Goal: Task Accomplishment & Management: Complete application form

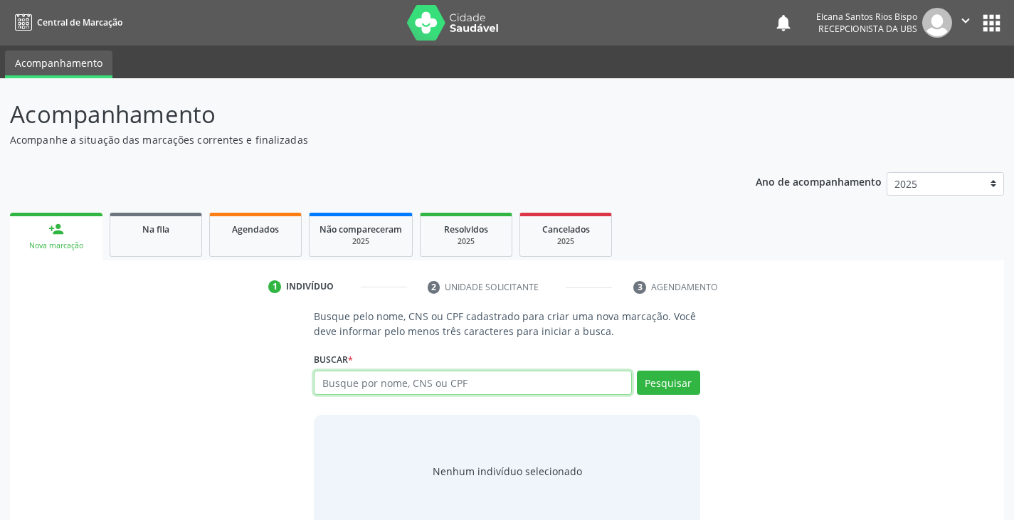
click at [397, 390] on input "text" at bounding box center [472, 383] width 317 height 24
type input "702109704536496"
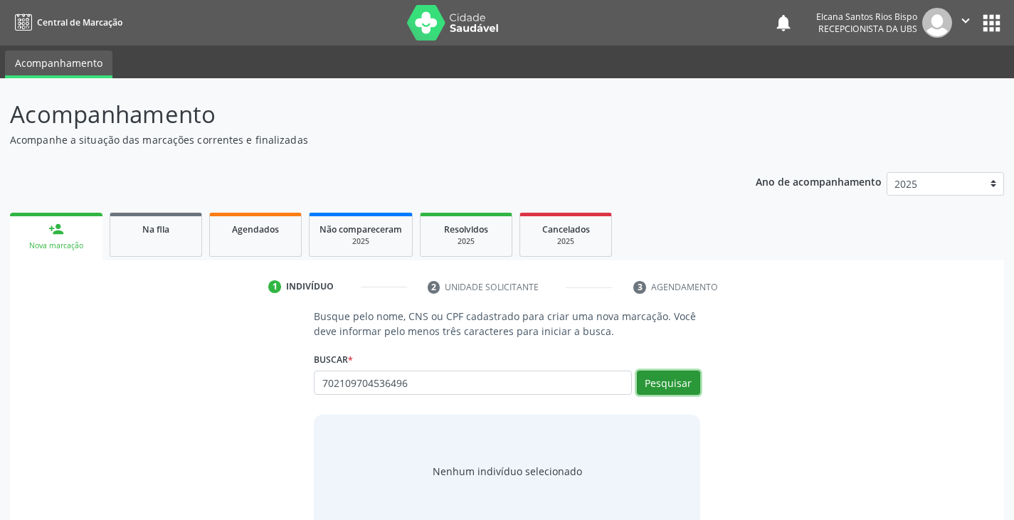
click at [650, 372] on button "Pesquisar" at bounding box center [668, 383] width 63 height 24
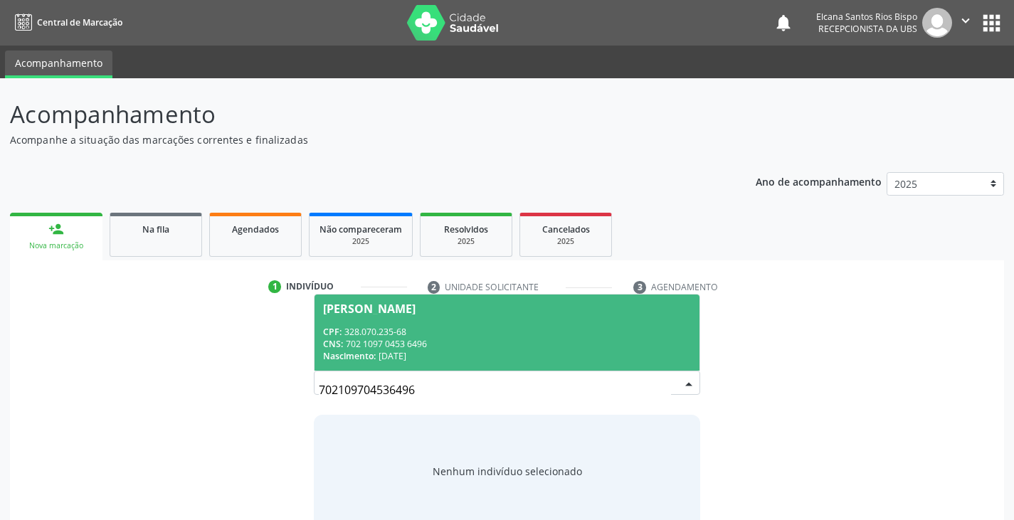
click at [424, 261] on div "1 Indivíduo 2 Unidade solicitante 3 Agendamento Busque pelo nome, CNS ou CPF ca…" at bounding box center [507, 400] width 994 height 278
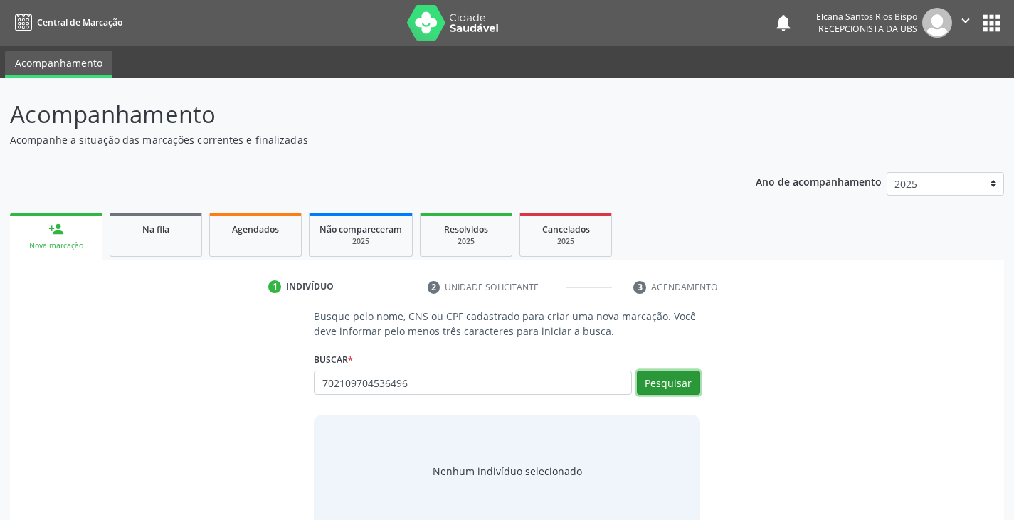
click at [656, 392] on button "Pesquisar" at bounding box center [668, 383] width 63 height 24
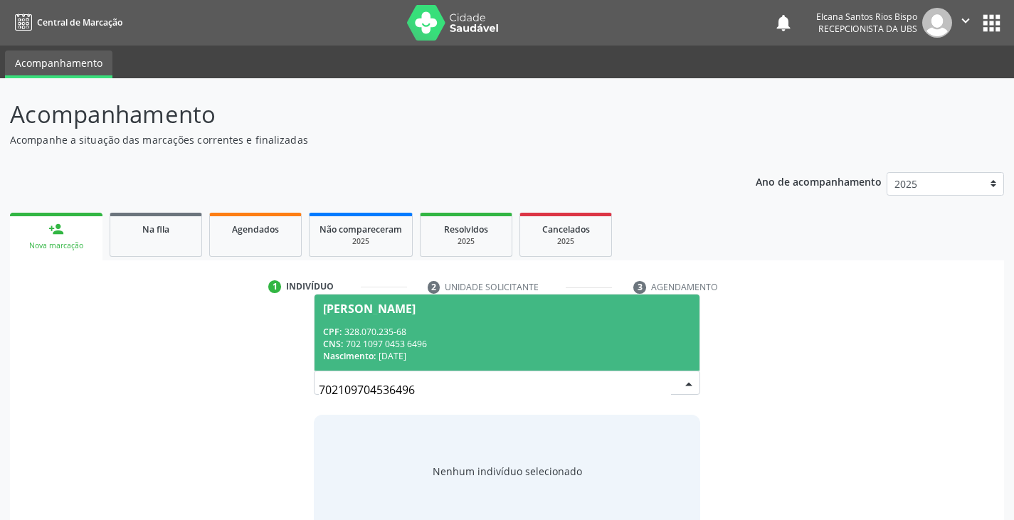
click at [419, 338] on div "CNS: 702 1097 0453 6496" at bounding box center [506, 344] width 367 height 12
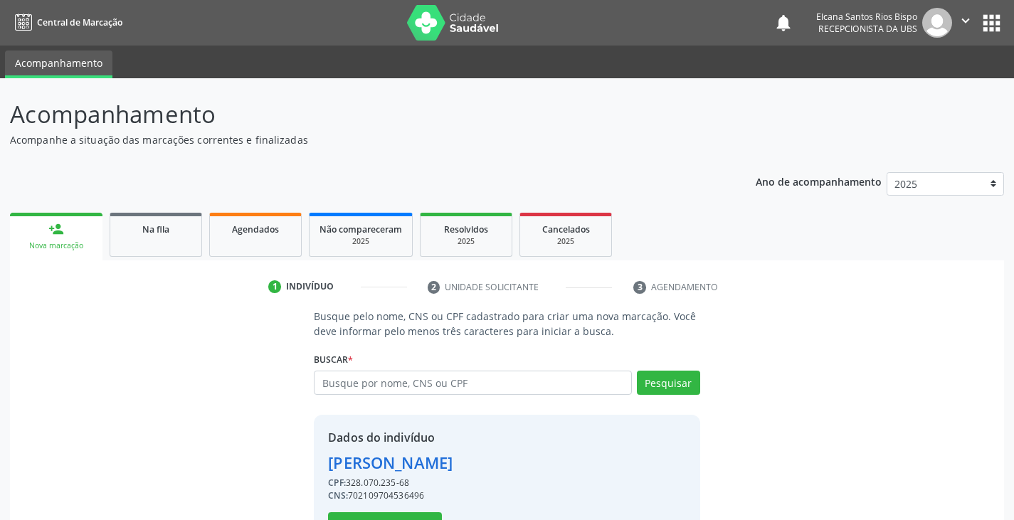
scroll to position [51, 0]
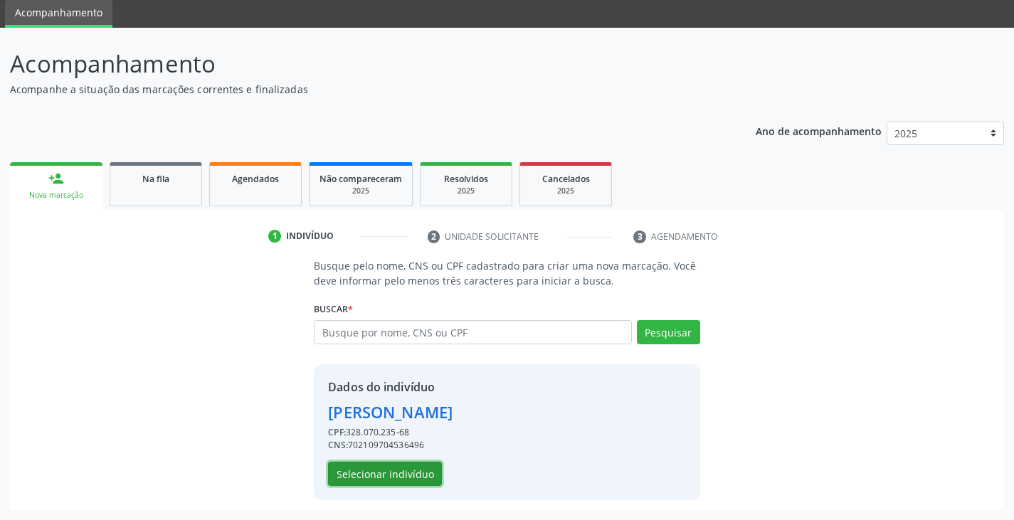
click at [364, 474] on button "Selecionar indivíduo" at bounding box center [385, 474] width 114 height 24
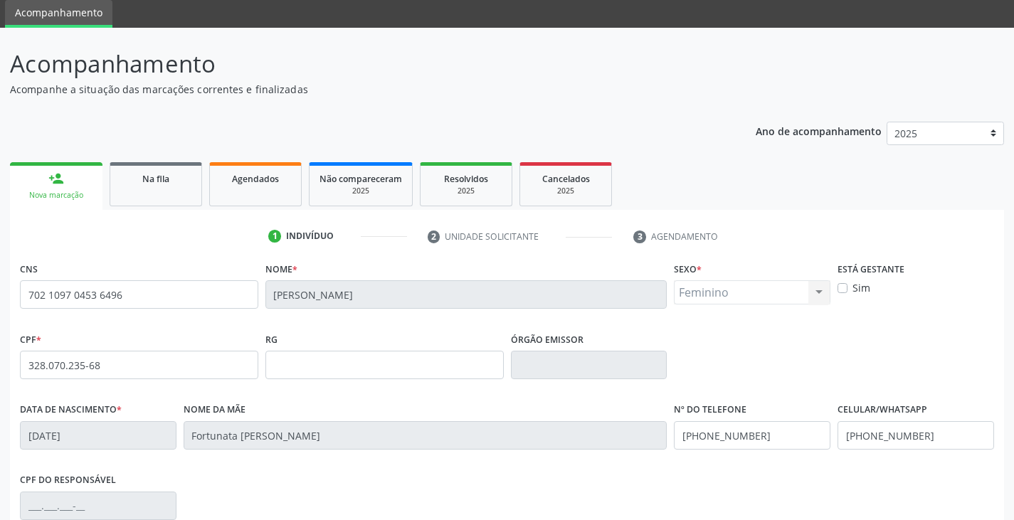
scroll to position [251, 0]
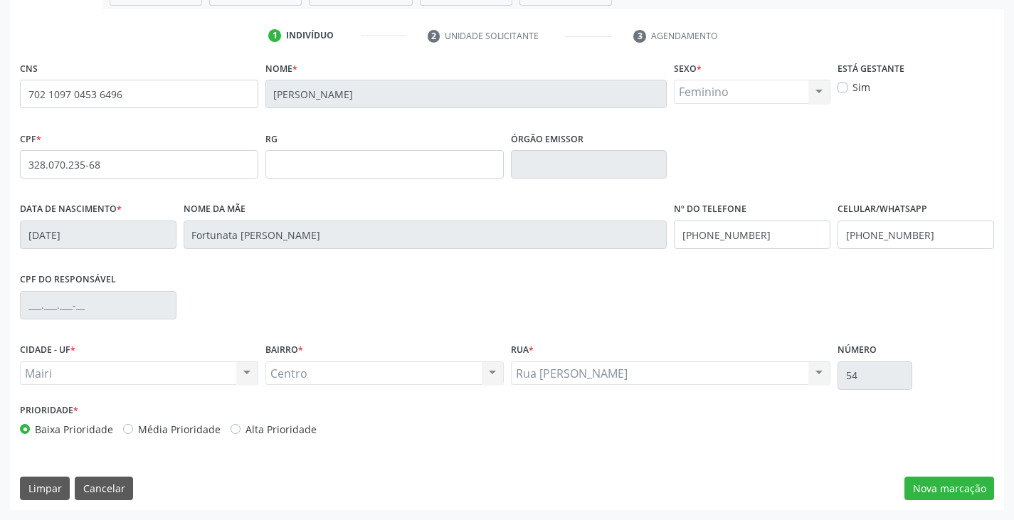
click at [251, 426] on label "Alta Prioridade" at bounding box center [281, 429] width 71 height 15
click at [241, 426] on input "Alta Prioridade" at bounding box center [236, 428] width 10 height 13
radio input "true"
click at [946, 493] on button "Nova marcação" at bounding box center [950, 489] width 90 height 24
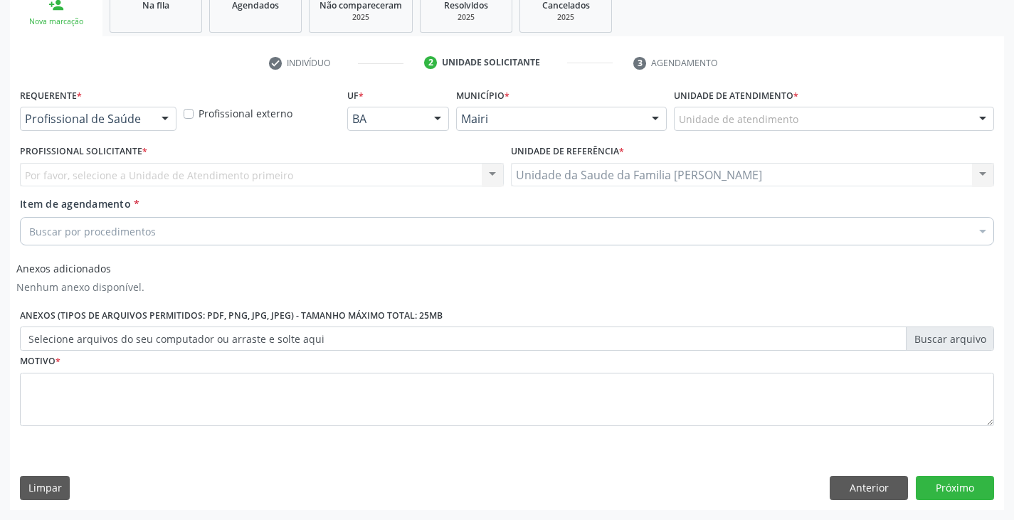
scroll to position [224, 0]
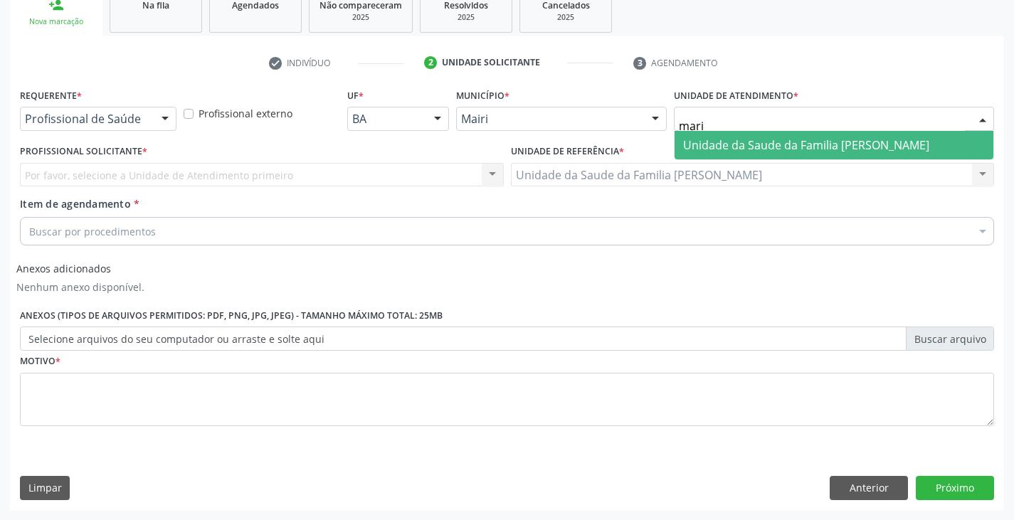
click at [710, 151] on span "Unidade da Saude da Familia [PERSON_NAME]" at bounding box center [806, 145] width 246 height 16
type input "hosp"
drag, startPoint x: 699, startPoint y: 146, endPoint x: 700, endPoint y: 153, distance: 7.2
click at [700, 146] on span "Hospital Deputado [PERSON_NAME]" at bounding box center [779, 145] width 193 height 16
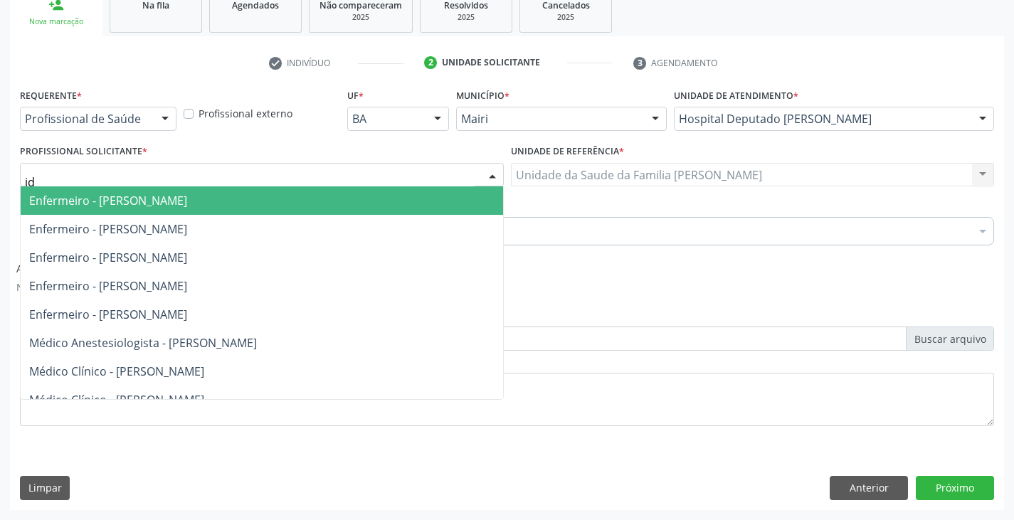
type input "ide"
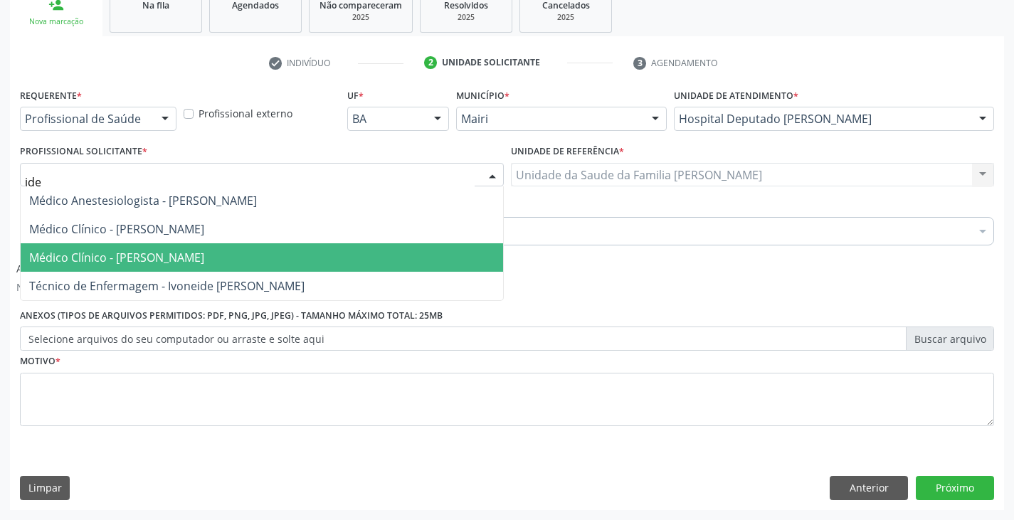
click at [94, 261] on span "Médico Clínico - Idelino Caires Freitas" at bounding box center [116, 258] width 175 height 16
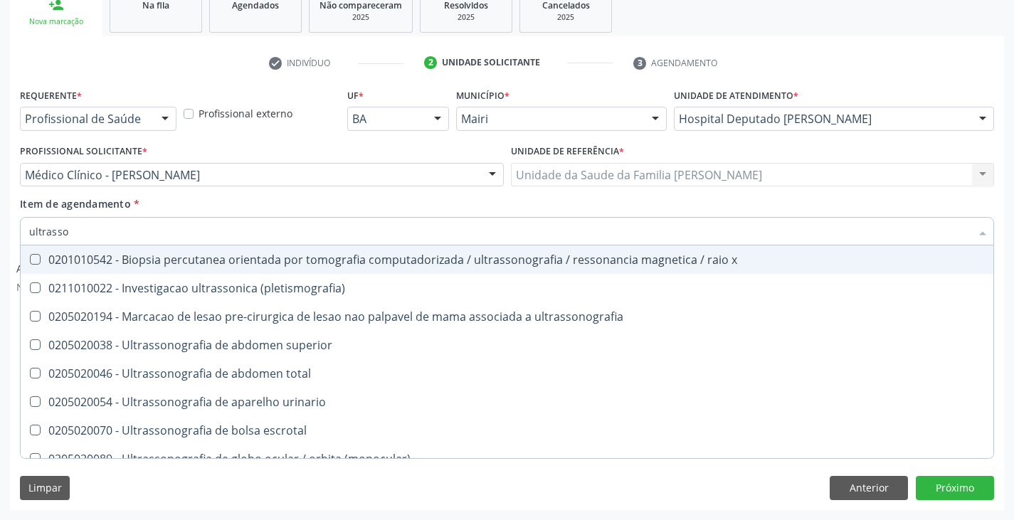
type input "ultrasson"
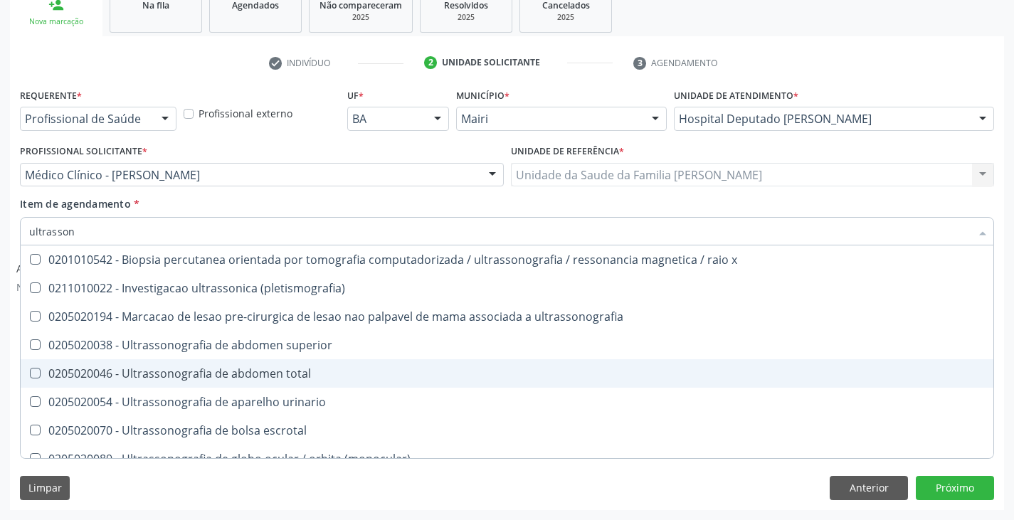
click at [135, 374] on div "0205020046 - Ultrassonografia de abdomen total" at bounding box center [507, 373] width 956 height 11
checkbox total "true"
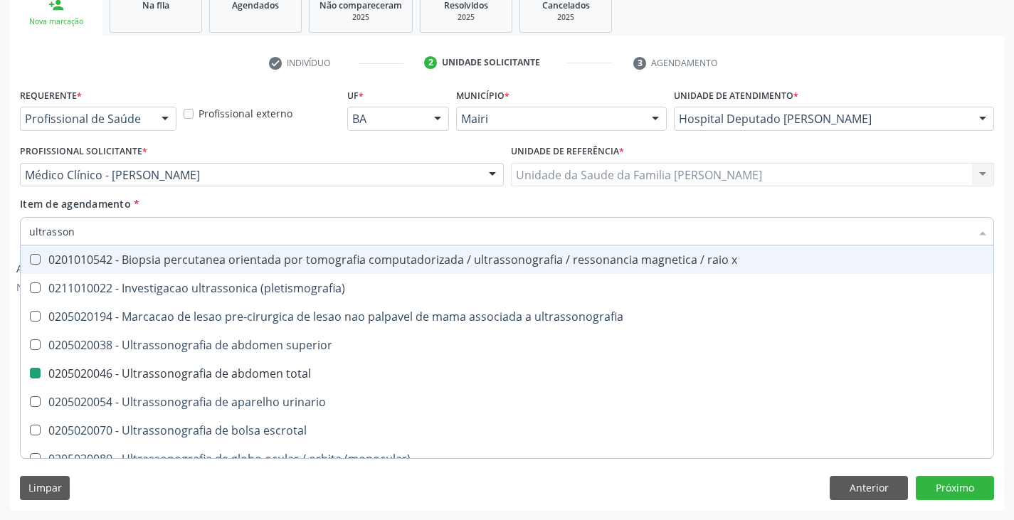
click at [190, 210] on div "Item de agendamento * ultrasson Desfazer seleção 0201010542 - Biopsia percutane…" at bounding box center [507, 218] width 974 height 45
checkbox \(pletismografia\) "true"
checkbox total "false"
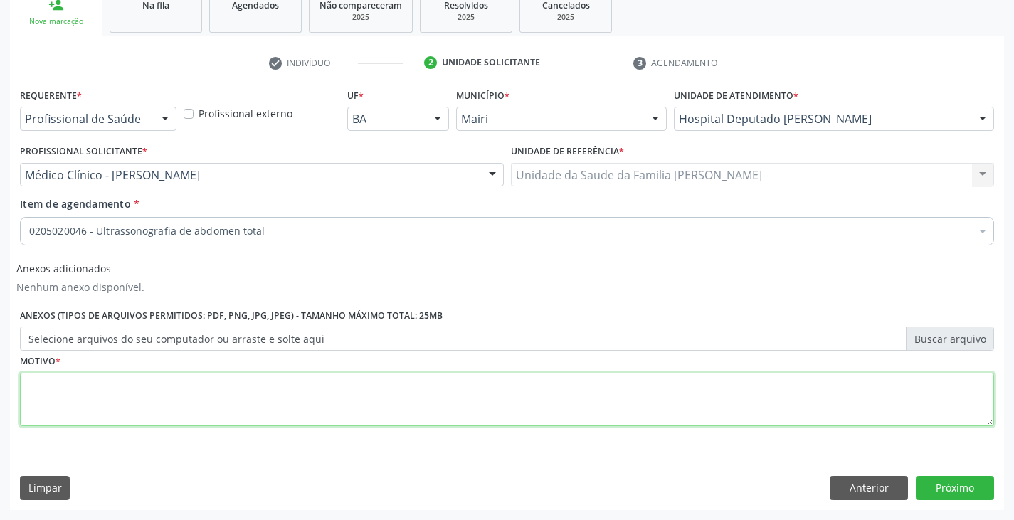
click at [147, 394] on textarea at bounding box center [507, 400] width 974 height 54
type textarea "avaliação"
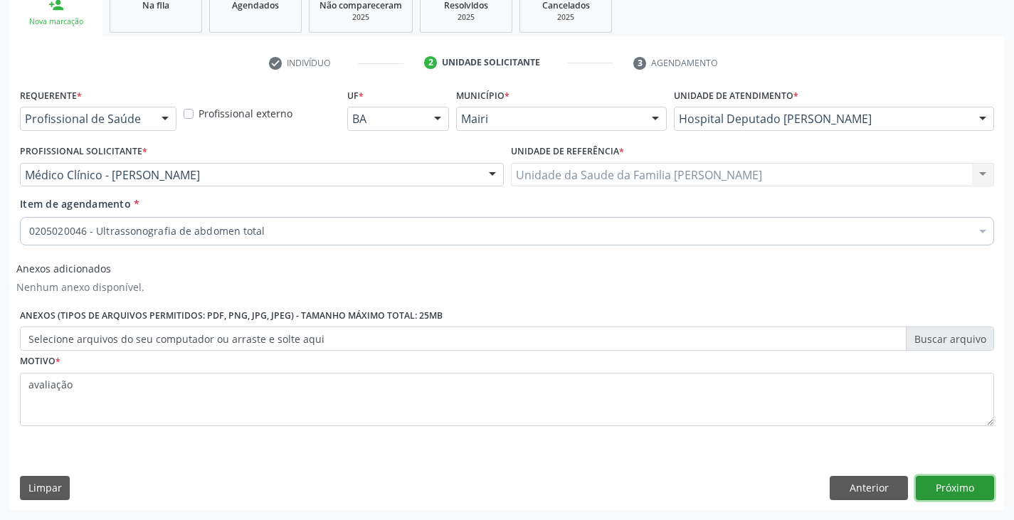
click at [962, 480] on button "Próximo" at bounding box center [955, 488] width 78 height 24
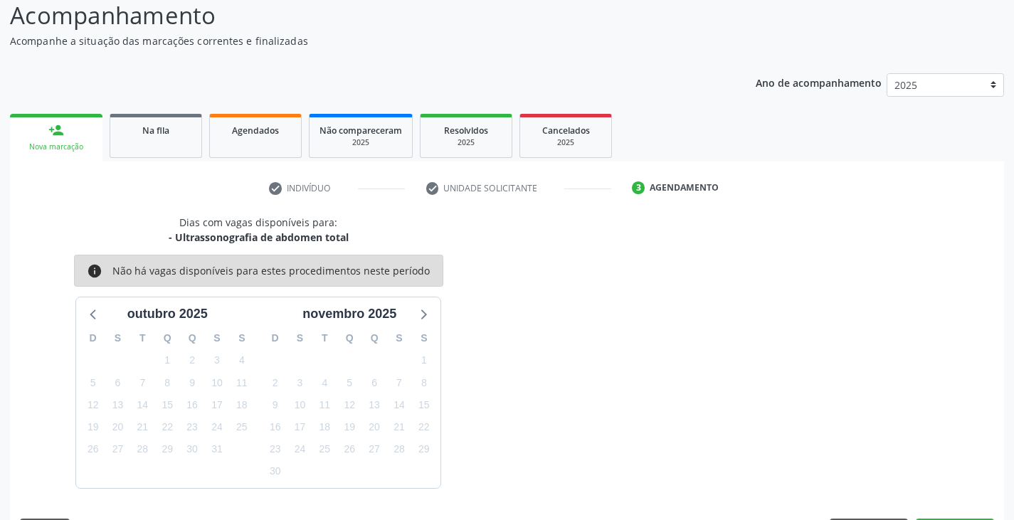
scroll to position [141, 0]
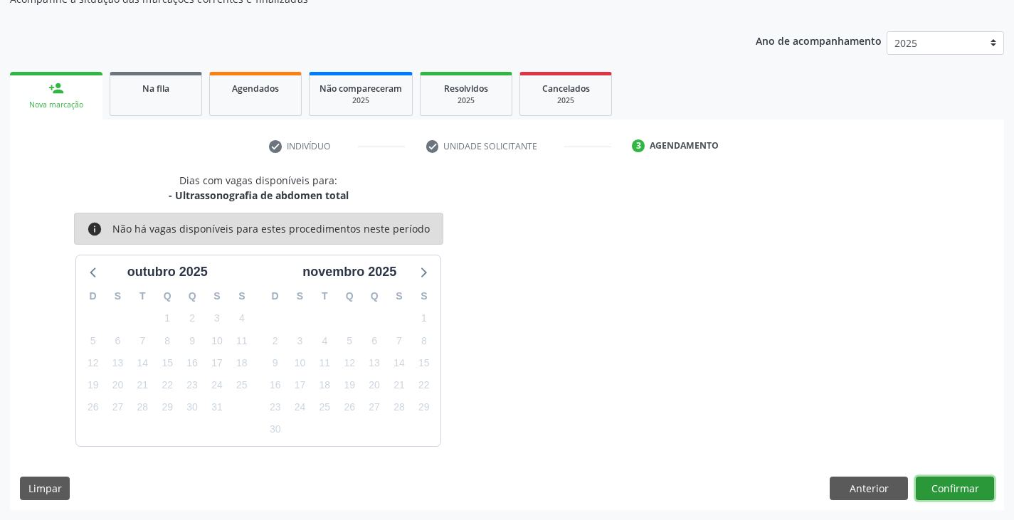
click at [970, 482] on button "Confirmar" at bounding box center [955, 489] width 78 height 24
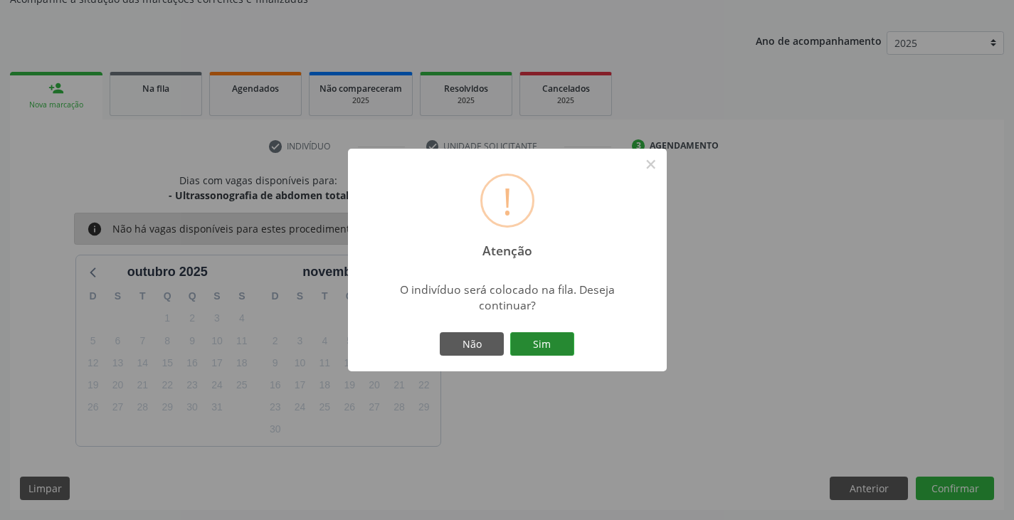
click at [518, 349] on button "Sim" at bounding box center [542, 344] width 64 height 24
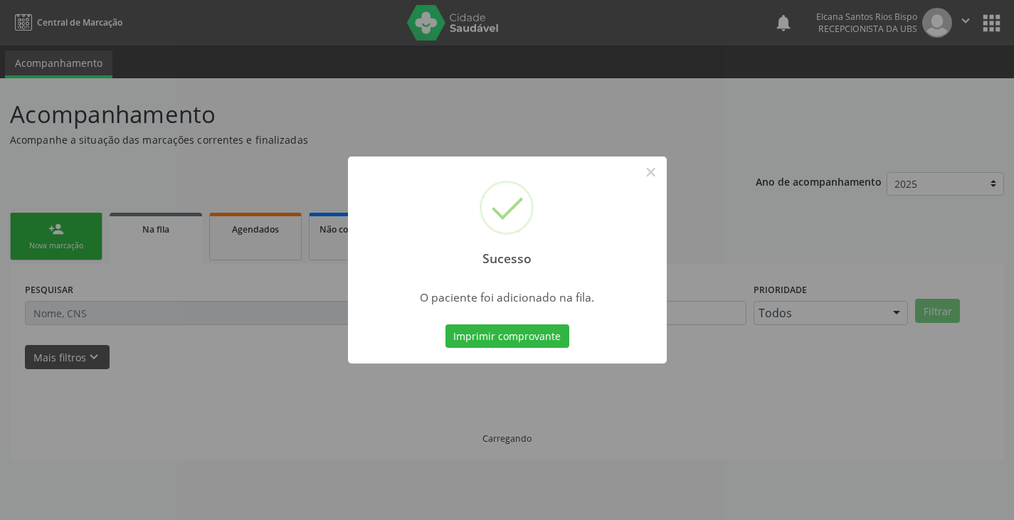
scroll to position [0, 0]
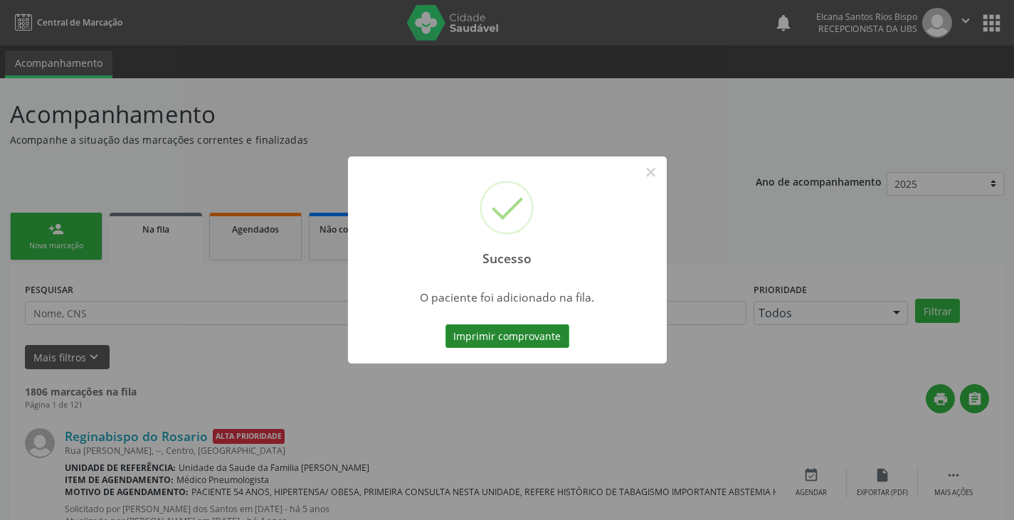
click at [515, 339] on button "Imprimir comprovante" at bounding box center [508, 337] width 124 height 24
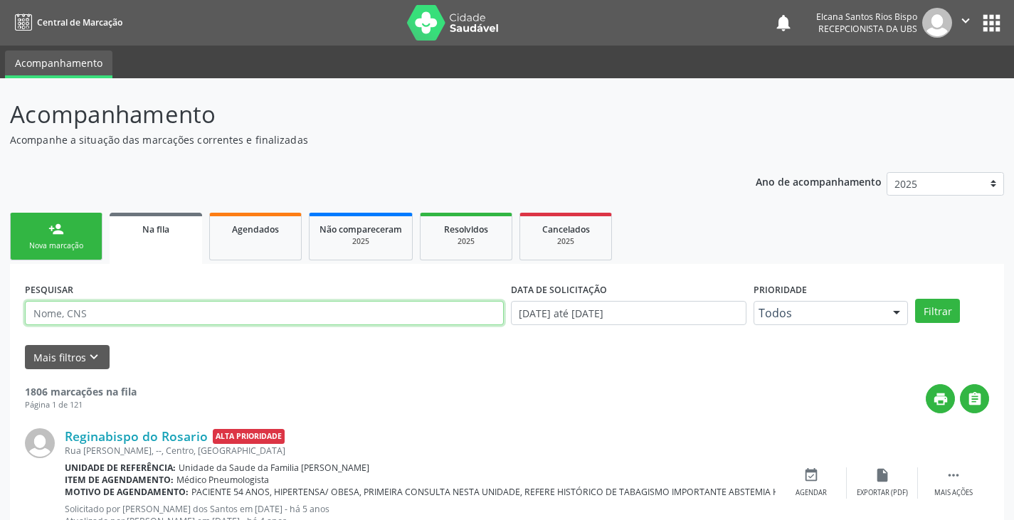
click at [122, 315] on input "text" at bounding box center [264, 313] width 479 height 24
paste input "702 1097 0453 6496"
type input "702 1097 0453 6496"
click at [915, 299] on button "Filtrar" at bounding box center [937, 311] width 45 height 24
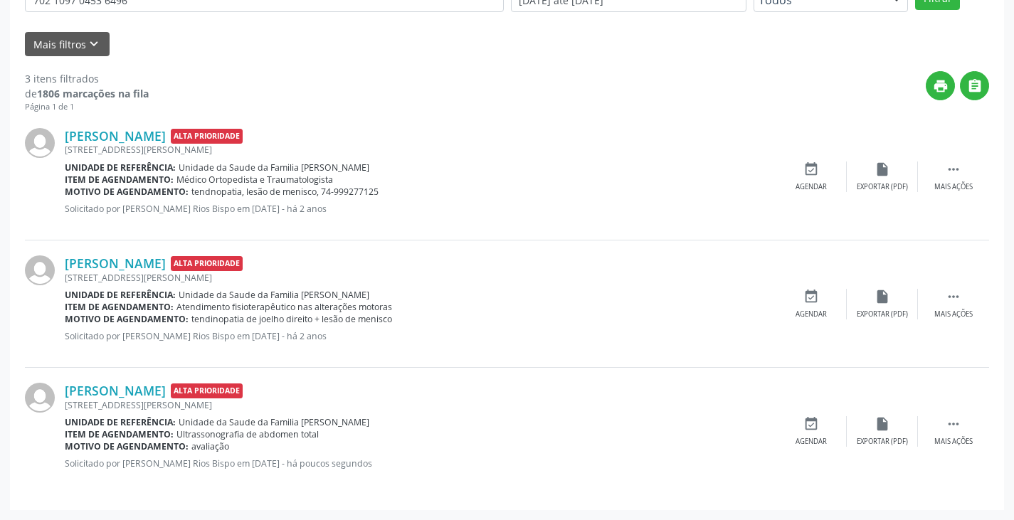
scroll to position [28, 0]
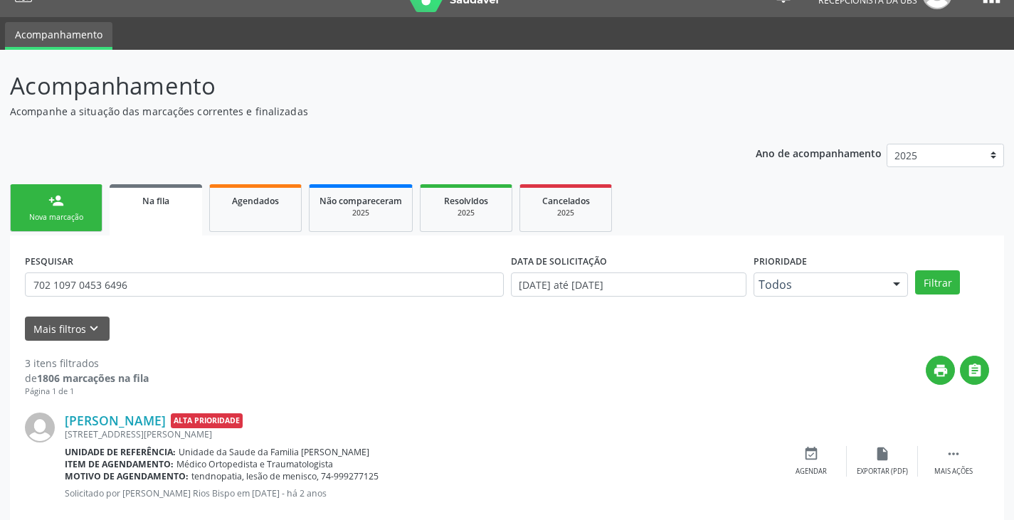
click at [71, 196] on link "person_add Nova marcação" at bounding box center [56, 208] width 93 height 48
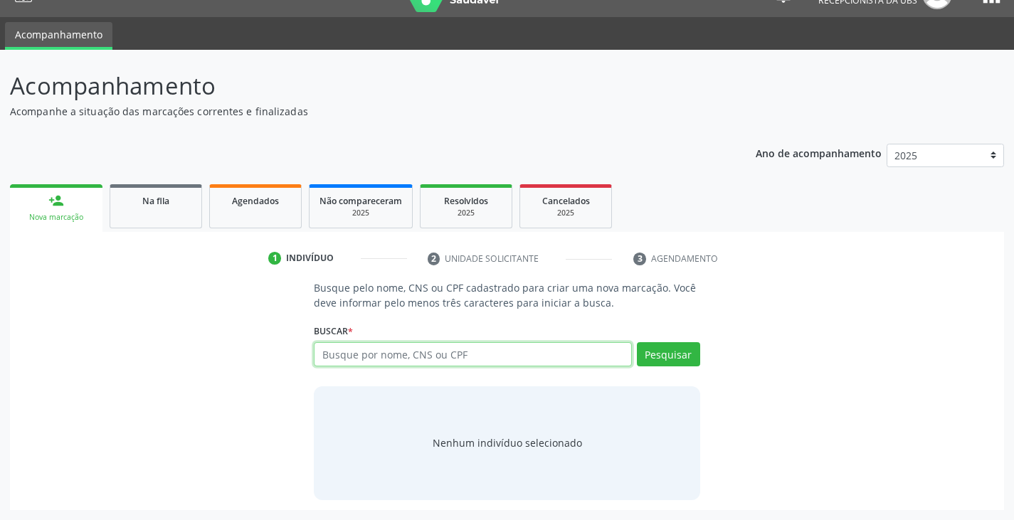
click at [467, 352] on input "text" at bounding box center [472, 354] width 317 height 24
type input "702608776446145"
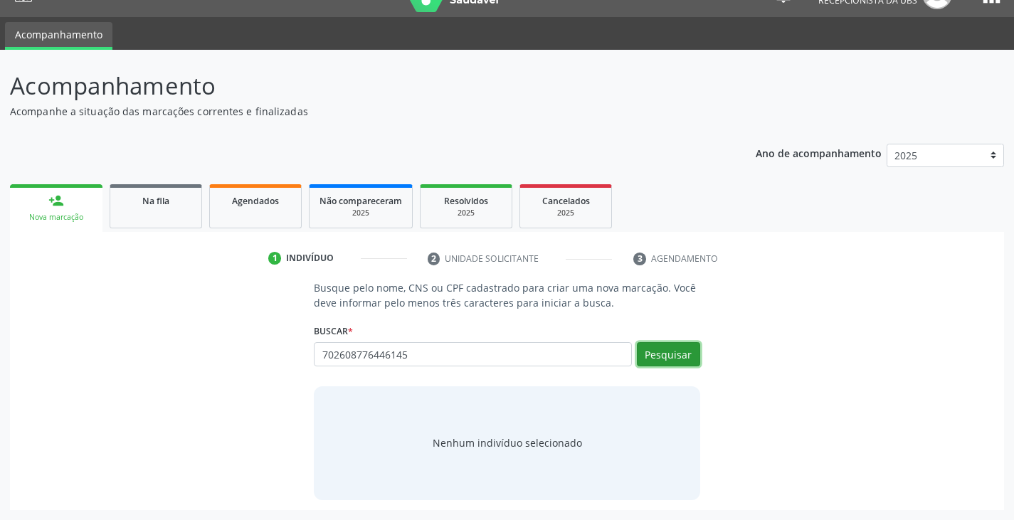
click at [663, 352] on button "Pesquisar" at bounding box center [668, 354] width 63 height 24
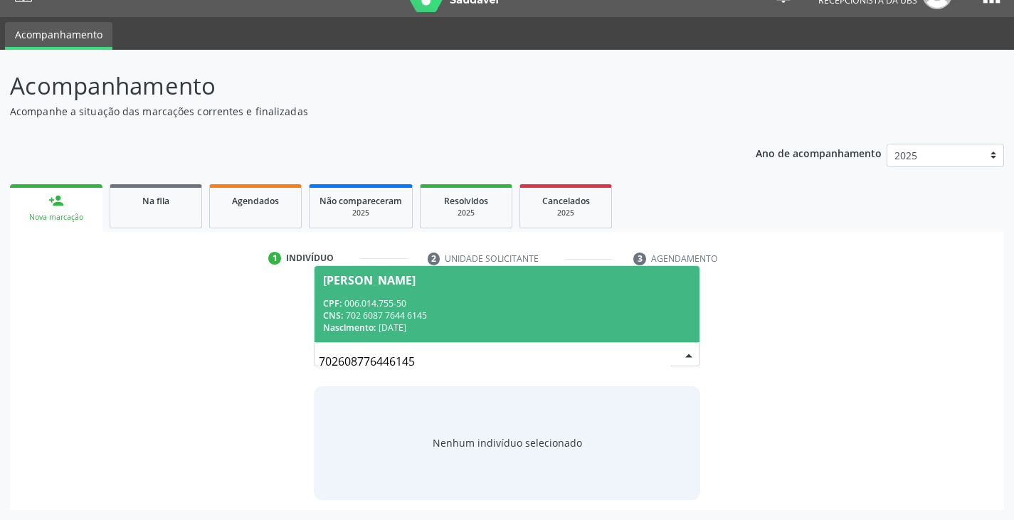
click at [398, 314] on div "CNS: 702 6087 7644 6145" at bounding box center [506, 316] width 367 height 12
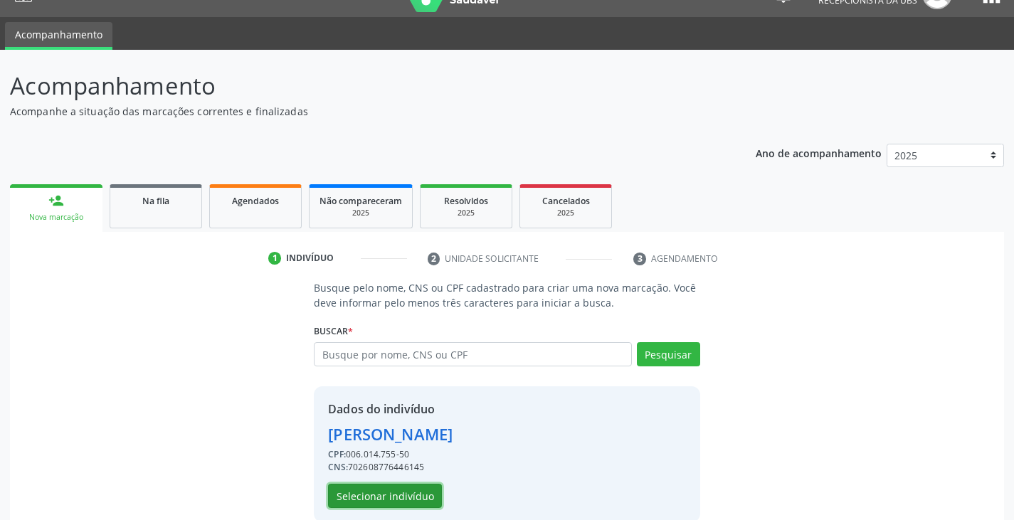
click at [408, 496] on button "Selecionar indivíduo" at bounding box center [385, 496] width 114 height 24
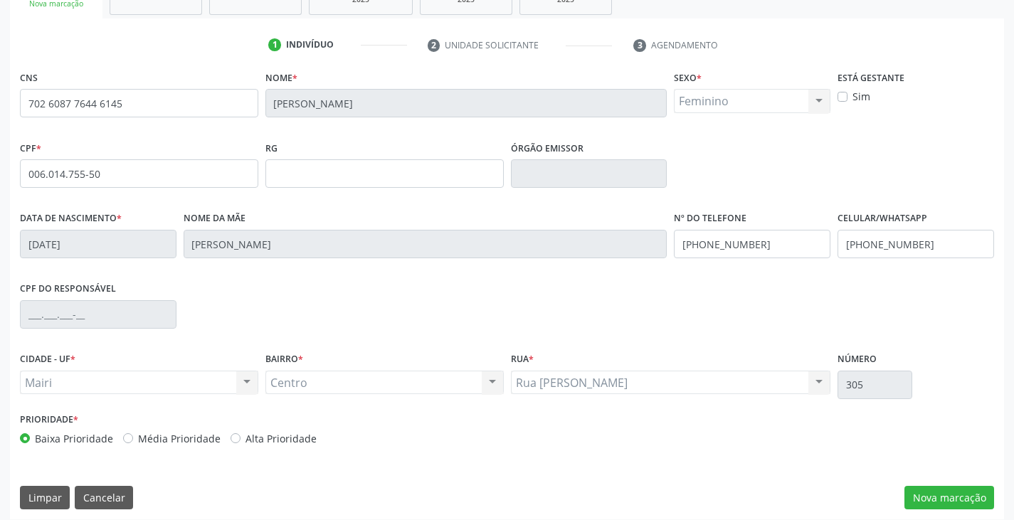
scroll to position [251, 0]
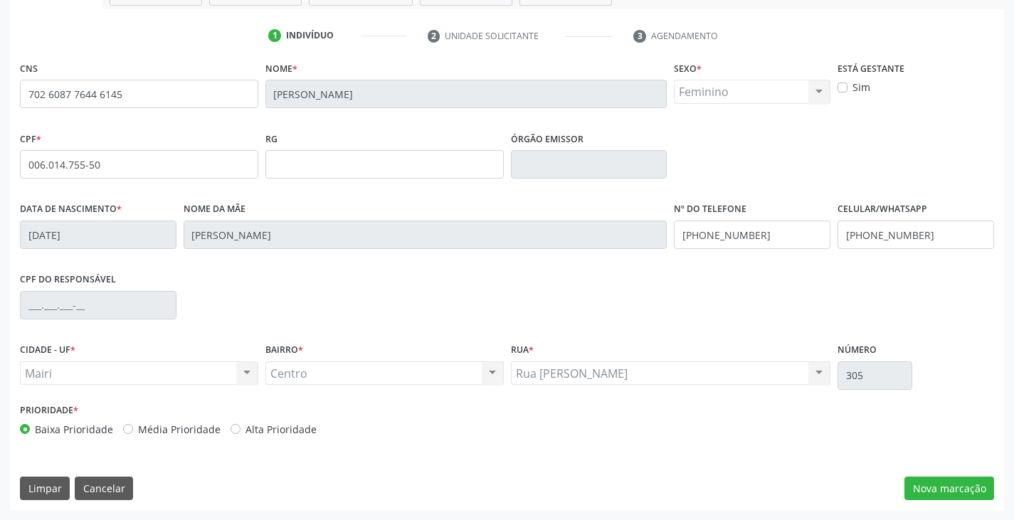
click at [295, 429] on label "Alta Prioridade" at bounding box center [281, 429] width 71 height 15
click at [241, 429] on input "Alta Prioridade" at bounding box center [236, 428] width 10 height 13
radio input "true"
click at [956, 485] on button "Nova marcação" at bounding box center [950, 489] width 90 height 24
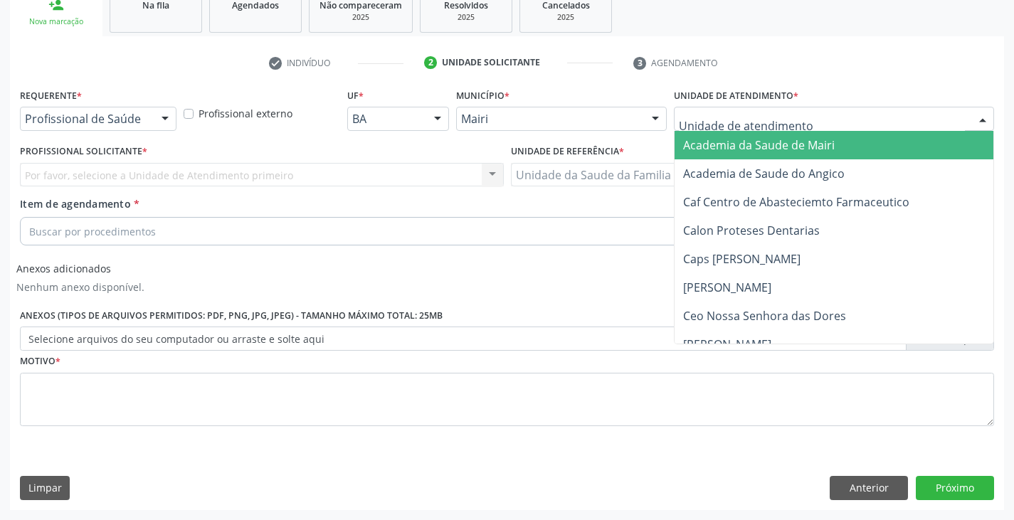
click at [800, 124] on div at bounding box center [834, 119] width 320 height 24
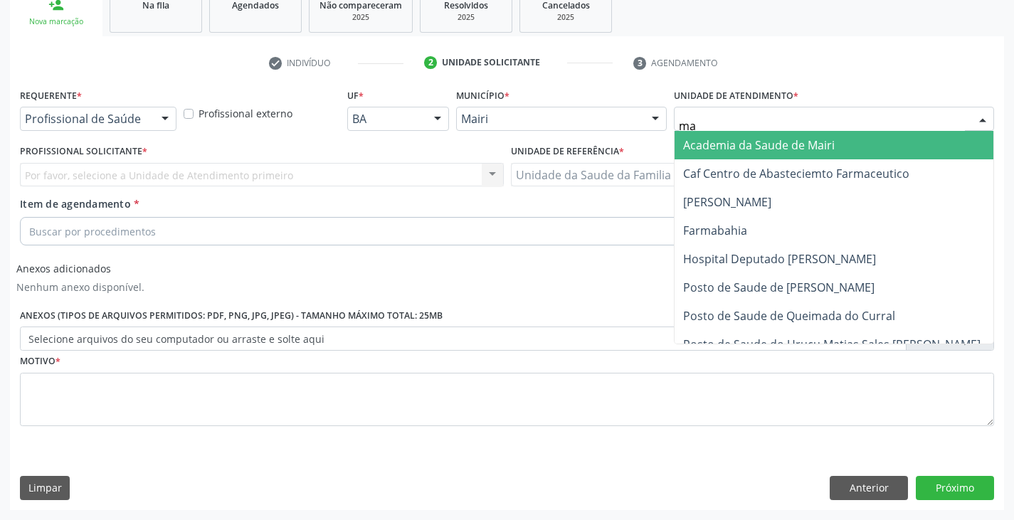
type input "mar"
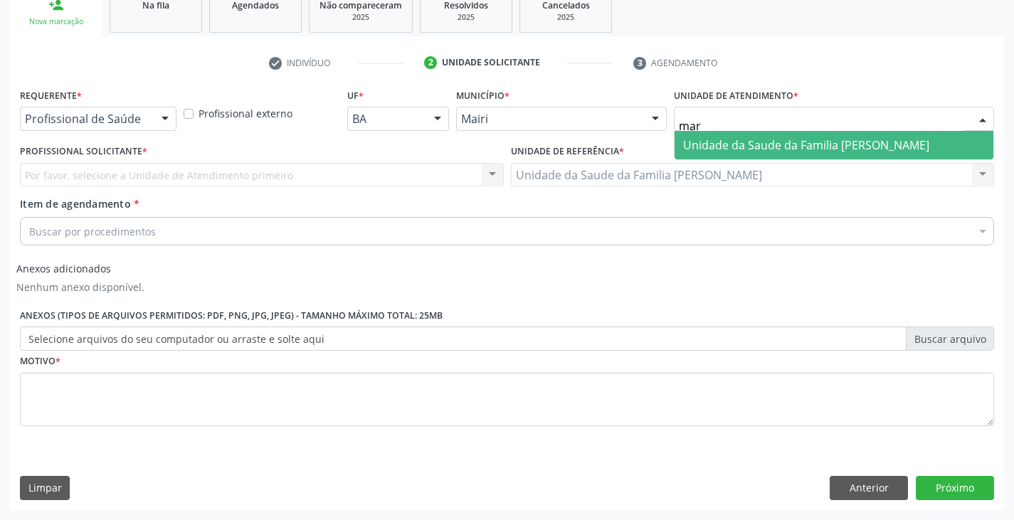
click at [791, 150] on span "Unidade da Saude da Familia [PERSON_NAME]" at bounding box center [806, 145] width 246 height 16
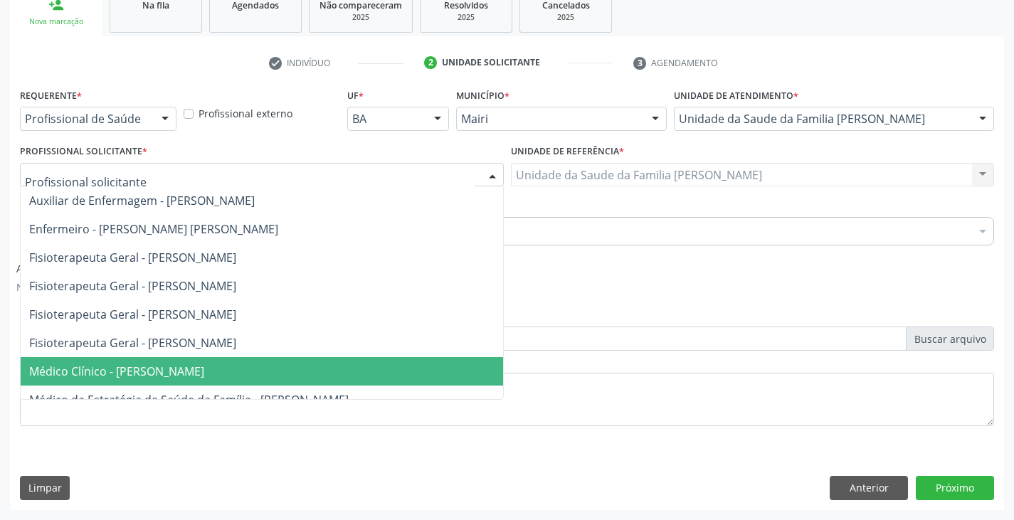
click at [148, 368] on span "Médico Clínico - [PERSON_NAME]" at bounding box center [116, 372] width 175 height 16
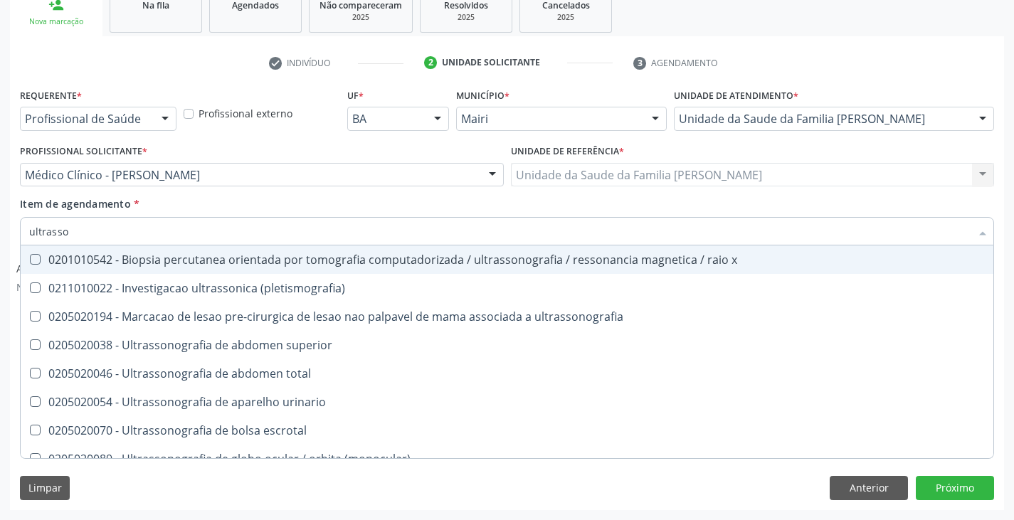
type input "ultrasson"
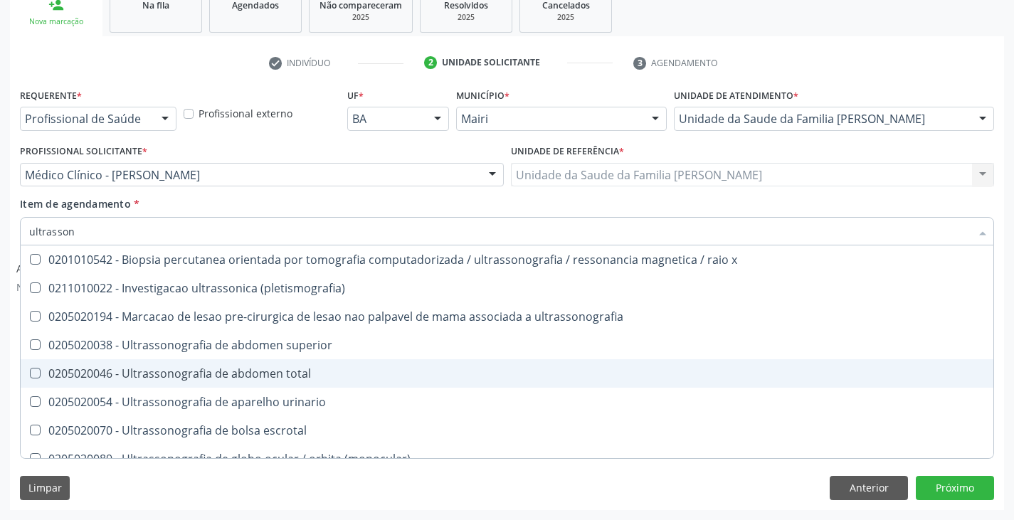
click at [214, 373] on div "0205020046 - Ultrassonografia de abdomen total" at bounding box center [507, 373] width 956 height 11
checkbox total "true"
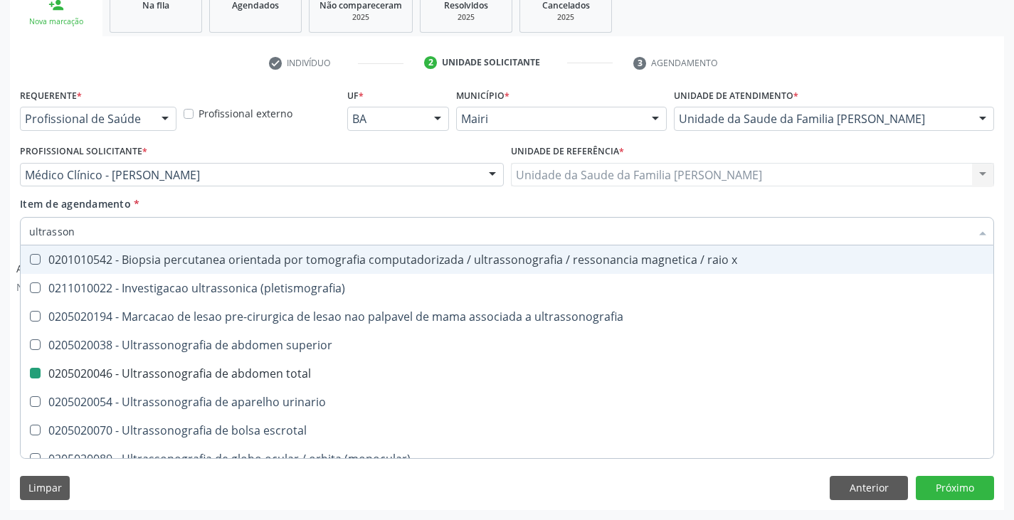
click at [287, 204] on div "Item de agendamento * ultrasson Desfazer seleção 0201010542 - Biopsia percutane…" at bounding box center [507, 218] width 974 height 45
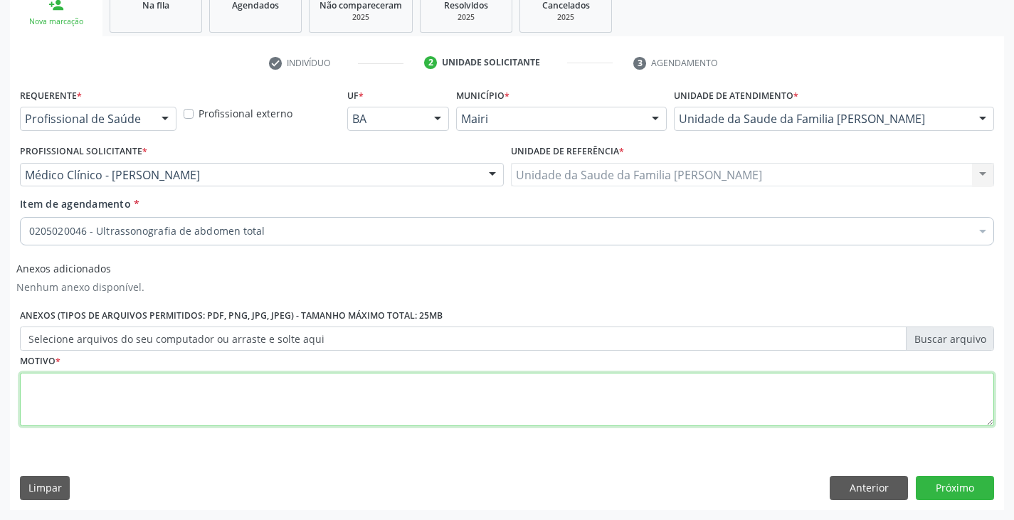
click at [182, 403] on textarea at bounding box center [507, 400] width 974 height 54
type textarea "DM, HAS"
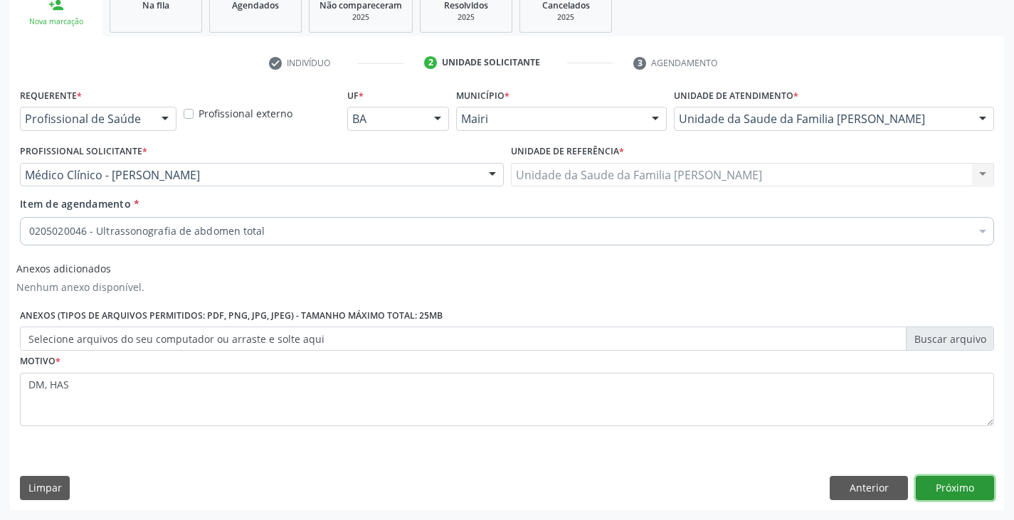
click at [959, 488] on button "Próximo" at bounding box center [955, 488] width 78 height 24
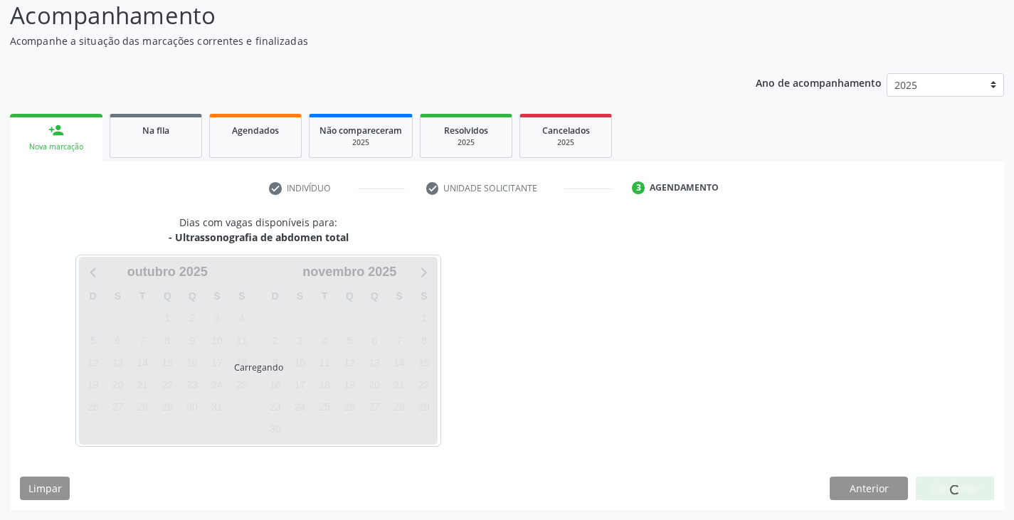
scroll to position [141, 0]
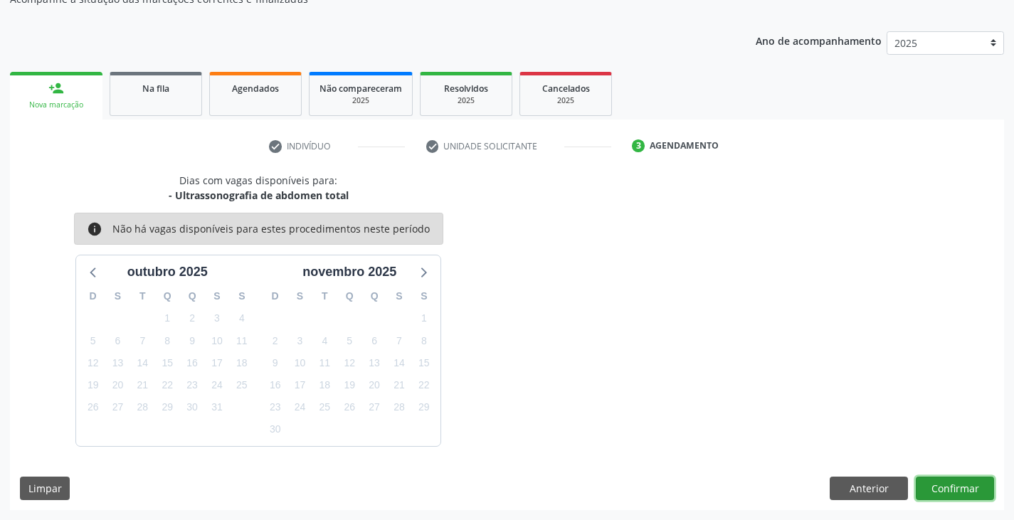
click at [959, 488] on button "Confirmar" at bounding box center [955, 489] width 78 height 24
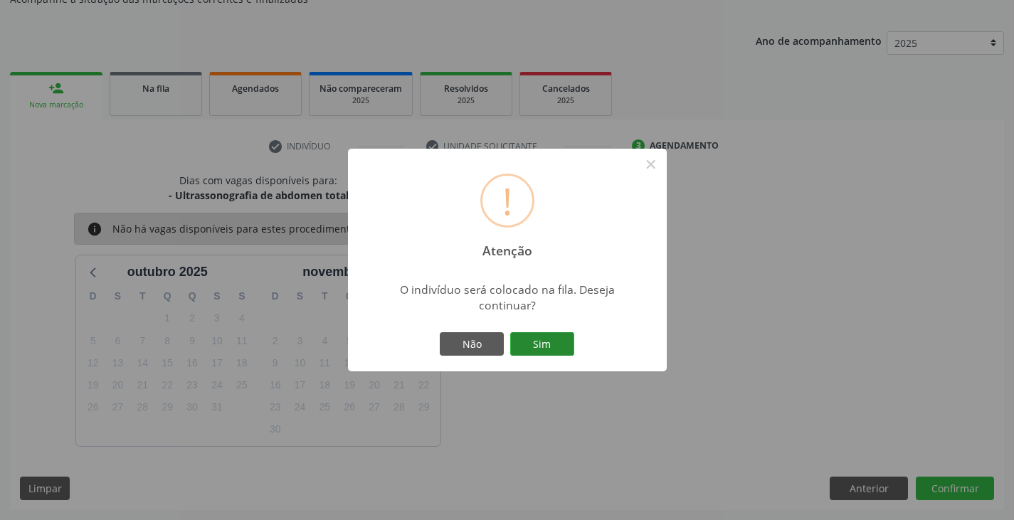
click at [567, 337] on button "Sim" at bounding box center [542, 344] width 64 height 24
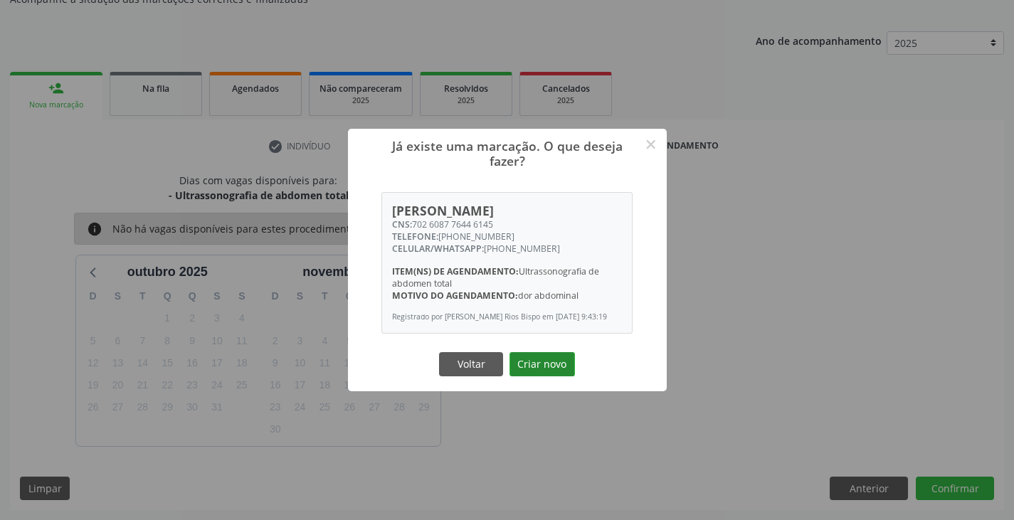
click at [562, 370] on button "Criar novo" at bounding box center [542, 364] width 65 height 24
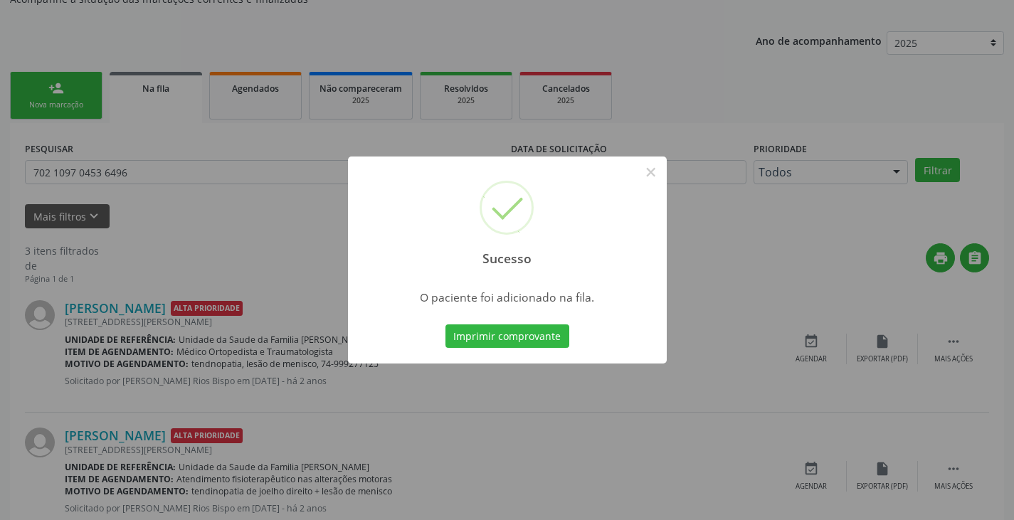
scroll to position [0, 0]
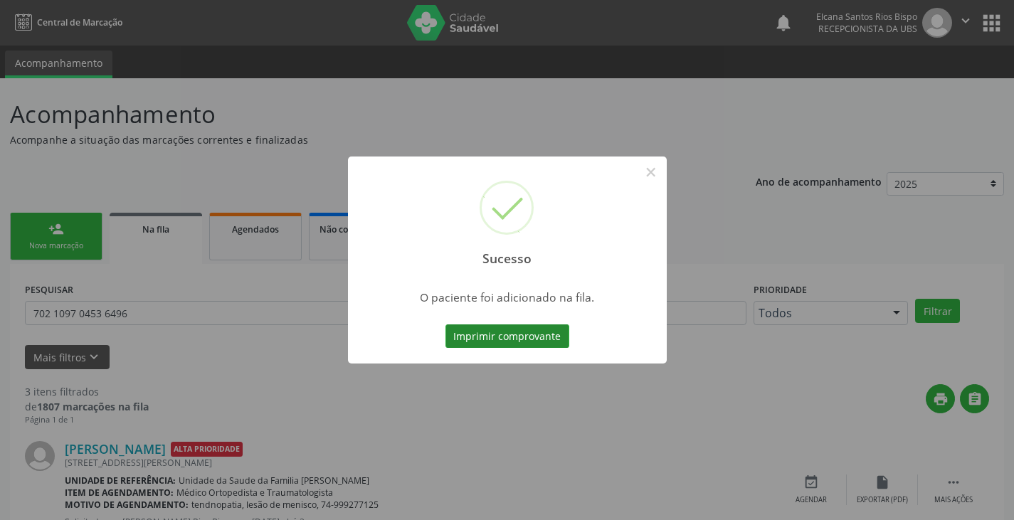
click at [554, 334] on button "Imprimir comprovante" at bounding box center [508, 337] width 124 height 24
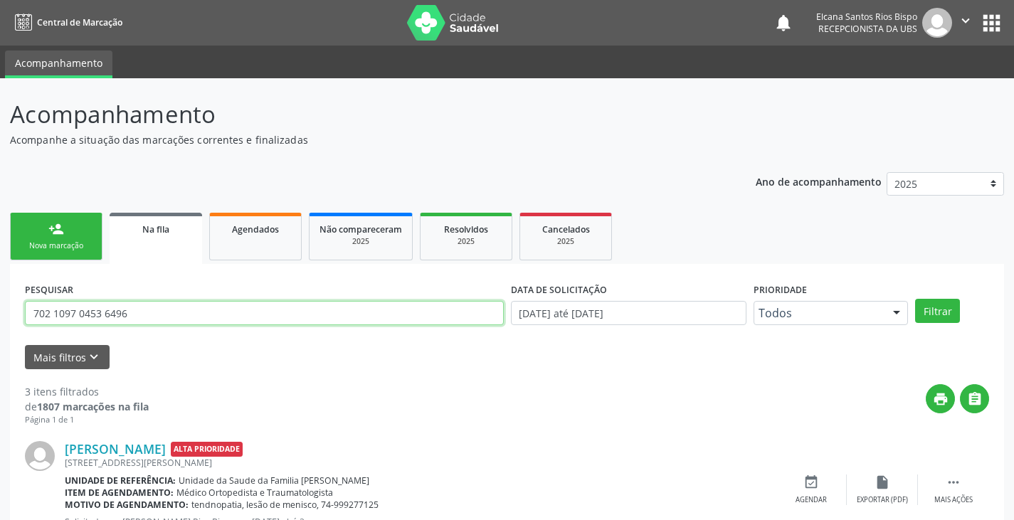
click at [213, 314] on input "702 1097 0453 6496" at bounding box center [264, 313] width 479 height 24
drag, startPoint x: 138, startPoint y: 310, endPoint x: 0, endPoint y: 303, distance: 138.3
click at [0, 303] on div "Acompanhamento Acompanhe a situação das marcações correntes e finalizadas Relat…" at bounding box center [507, 455] width 1014 height 755
paste input "6087 7644 6145"
type input "702 6087 7644 6145"
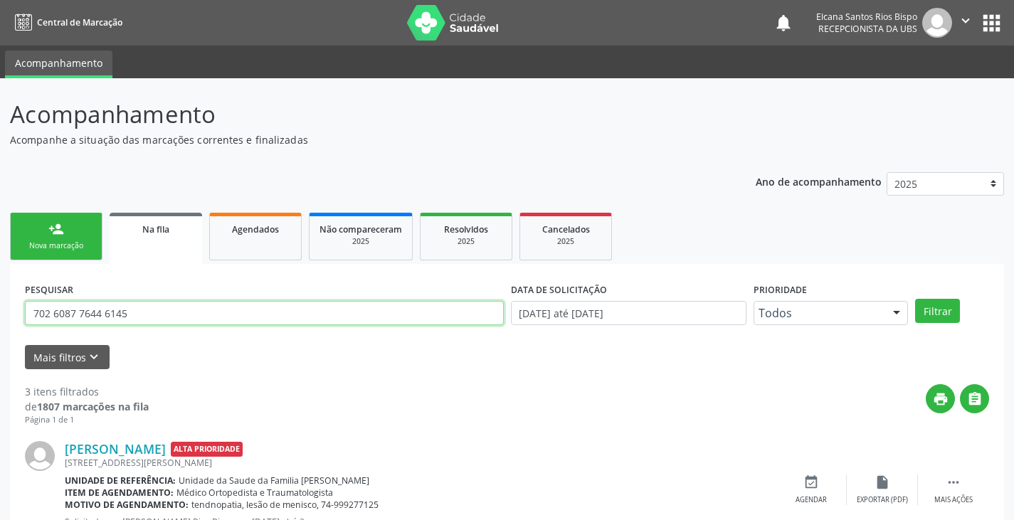
click at [915, 299] on button "Filtrar" at bounding box center [937, 311] width 45 height 24
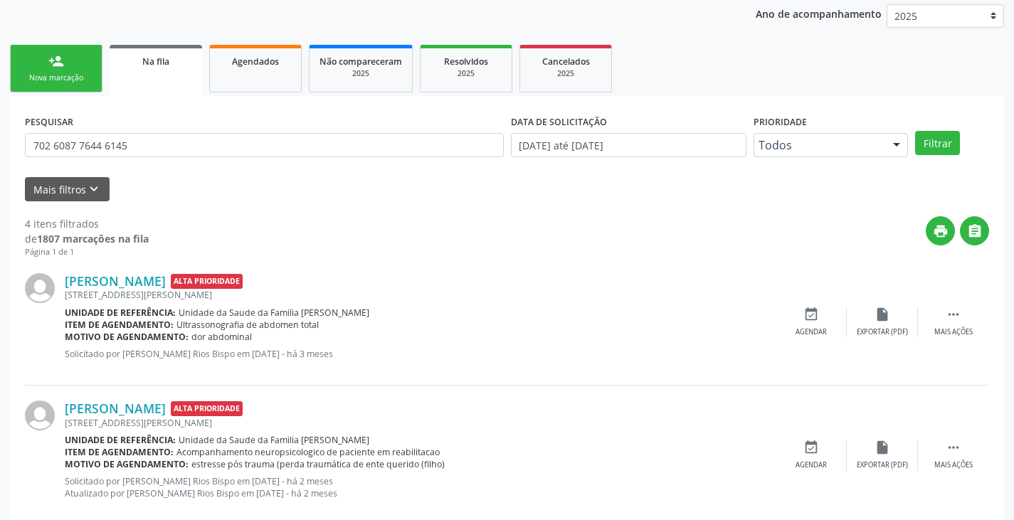
scroll to position [26, 0]
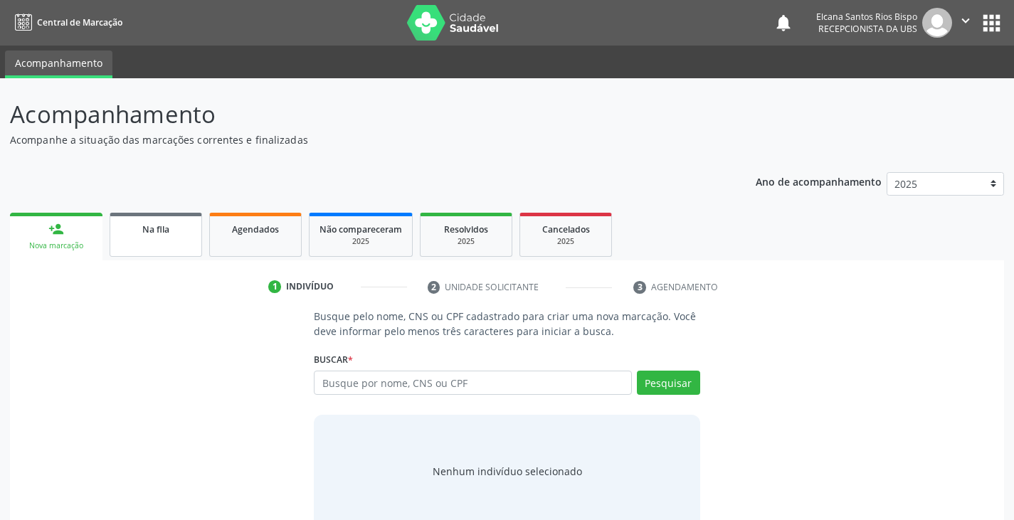
click at [167, 243] on link "Na fila" at bounding box center [156, 235] width 93 height 44
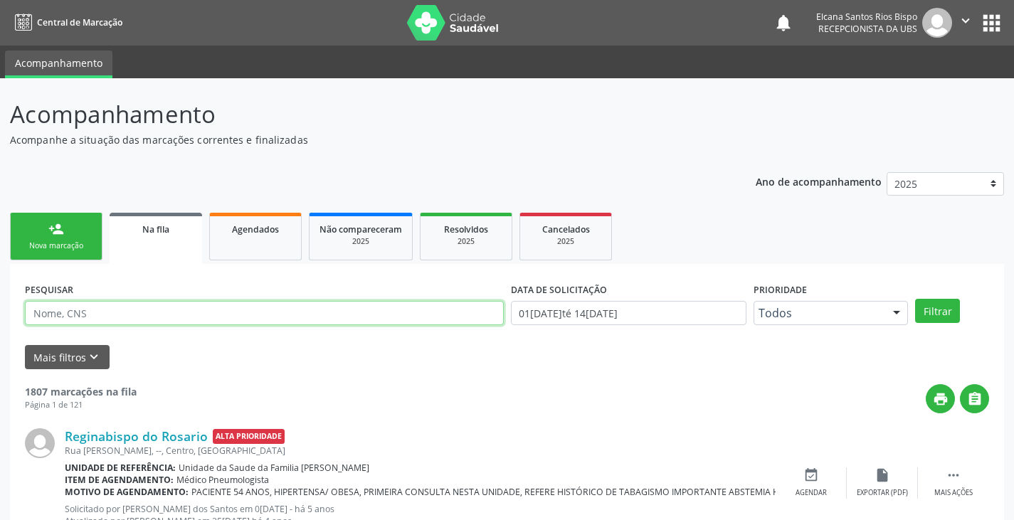
click at [204, 317] on input "text" at bounding box center [264, 313] width 479 height 24
paste input "702 6087 7644 6145"
click at [915, 299] on button "Filtrar" at bounding box center [937, 311] width 45 height 24
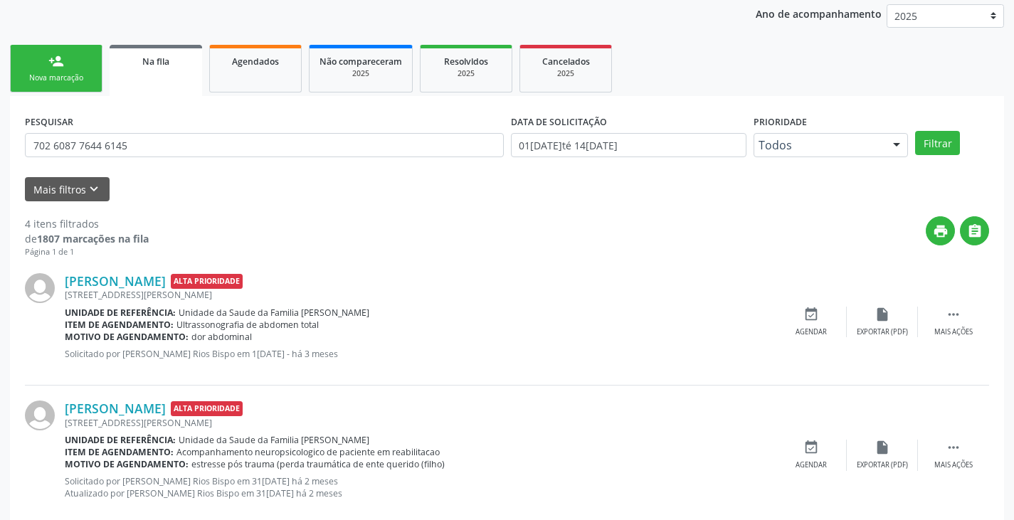
scroll to position [97, 0]
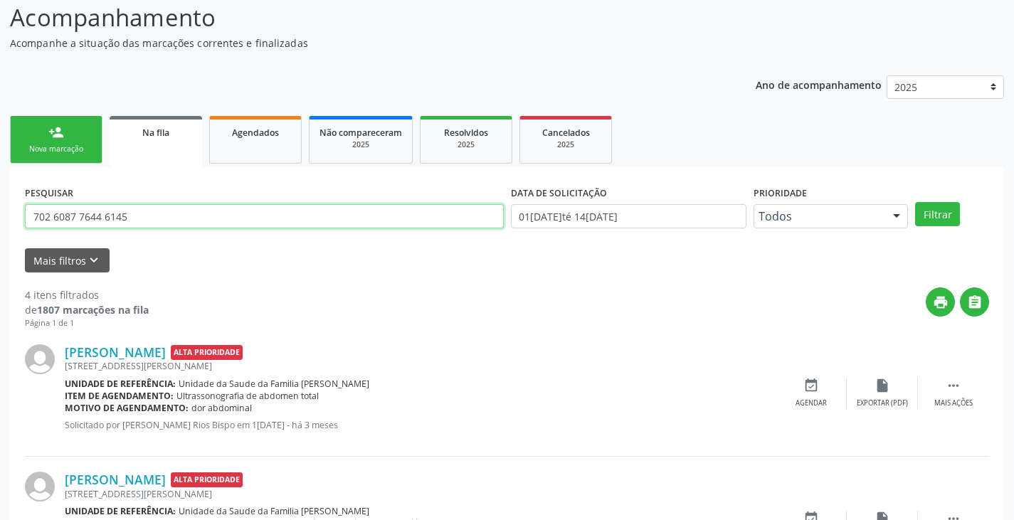
drag, startPoint x: 129, startPoint y: 230, endPoint x: 0, endPoint y: 220, distance: 129.2
click at [0, 220] on div "Acompanhamento Acompanhe a situação das marcações correntes e finalizadas Relat…" at bounding box center [507, 428] width 1014 height 895
click at [149, 224] on input "702 6087 7644 6145" at bounding box center [264, 216] width 479 height 24
click at [147, 224] on input "702 6087 7644 6145" at bounding box center [264, 216] width 479 height 24
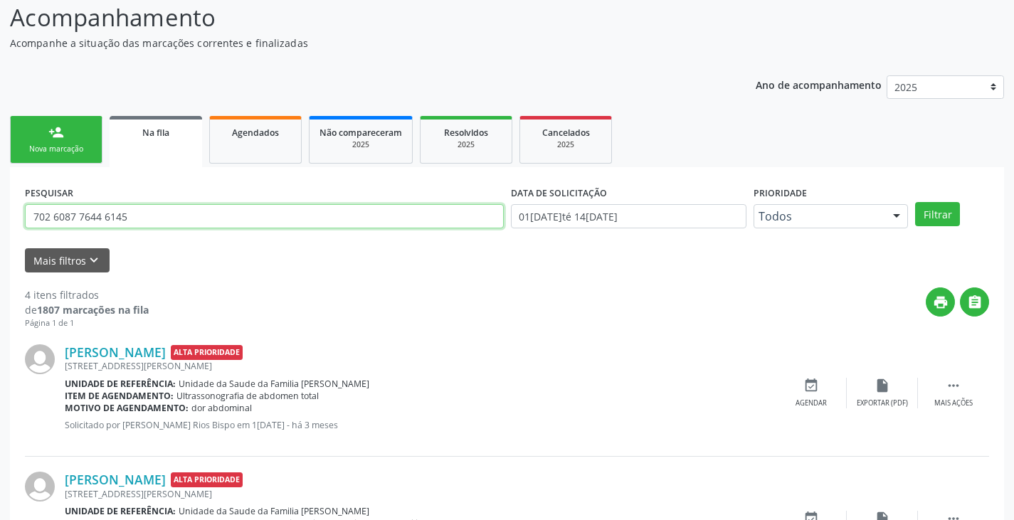
click at [147, 223] on input "702 6087 7644 6145" at bounding box center [264, 216] width 479 height 24
paste input "898002718202019"
type input "898002718202019"
click at [915, 202] on button "Filtrar" at bounding box center [937, 214] width 45 height 24
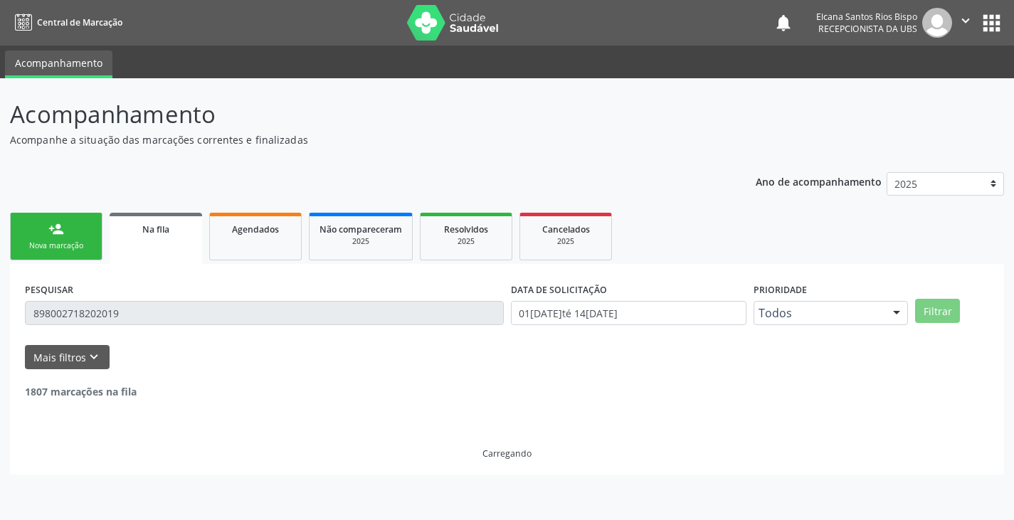
scroll to position [0, 0]
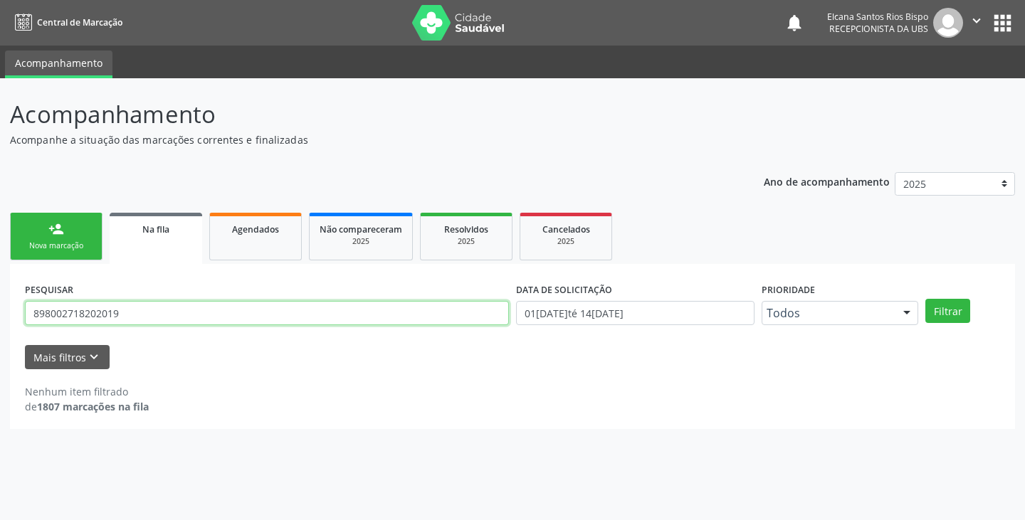
drag, startPoint x: 135, startPoint y: 317, endPoint x: 107, endPoint y: 322, distance: 28.3
click at [120, 322] on input "898002718202019" at bounding box center [267, 313] width 484 height 24
drag, startPoint x: 107, startPoint y: 322, endPoint x: 15, endPoint y: 314, distance: 92.9
click at [15, 315] on div "PESQUISAR 898002718202019 DATA DE SOLICITAÇÃO [DATE] até [DATE] Prioridade Todo…" at bounding box center [512, 346] width 1005 height 165
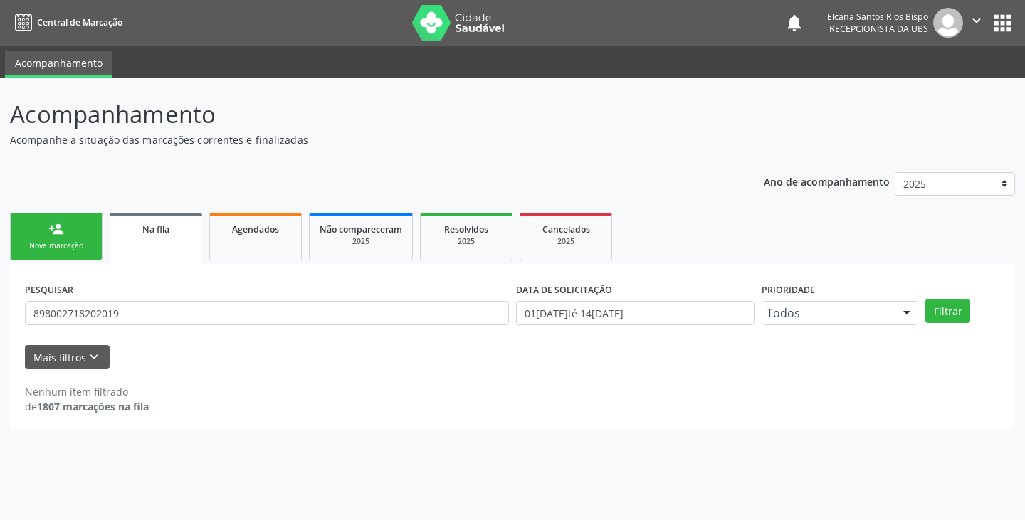
click at [56, 226] on div "person_add" at bounding box center [56, 229] width 16 height 16
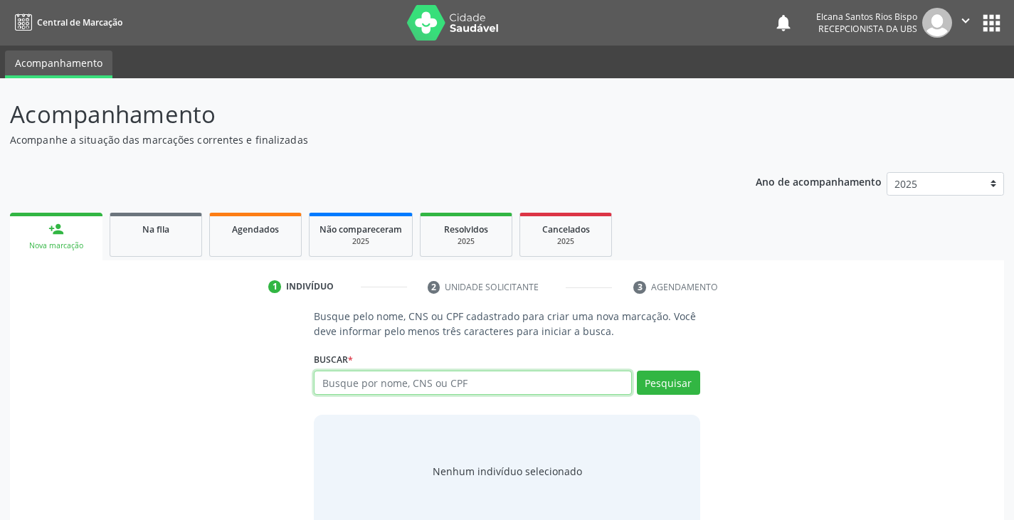
click at [370, 379] on input "text" at bounding box center [472, 383] width 317 height 24
click at [389, 379] on input "text" at bounding box center [472, 383] width 317 height 24
paste input "898002718202019"
type input "898002718202019"
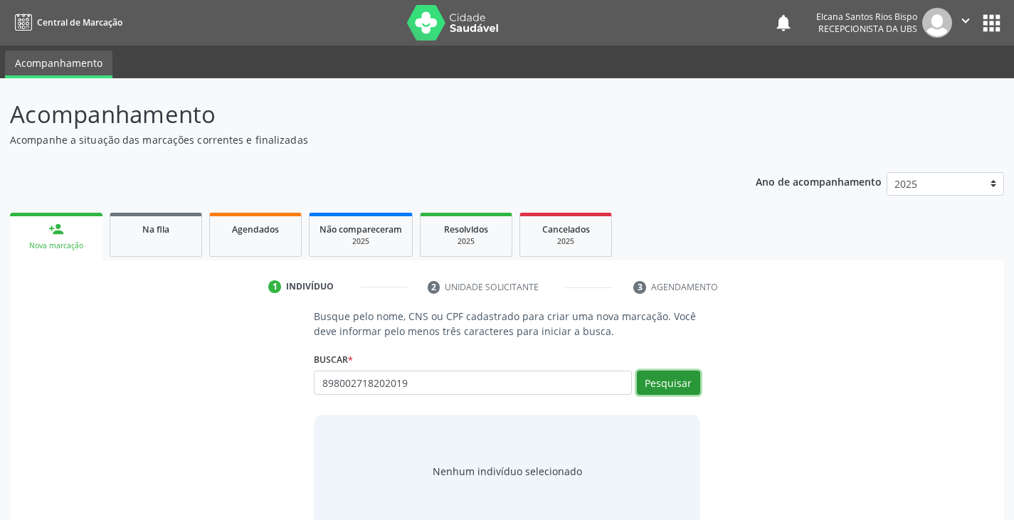
click at [679, 387] on button "Pesquisar" at bounding box center [668, 383] width 63 height 24
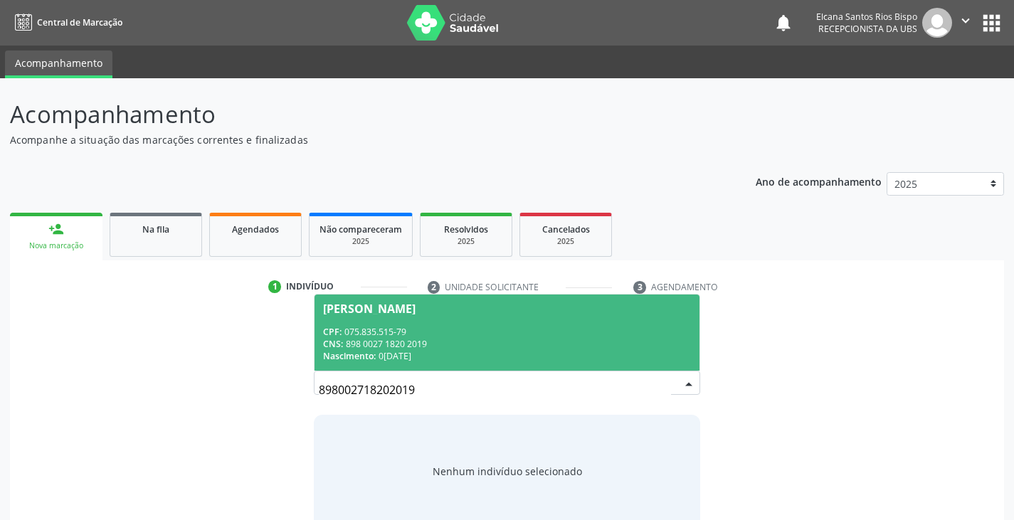
click at [407, 326] on div "CPF: 075.835.515-79" at bounding box center [506, 332] width 367 height 12
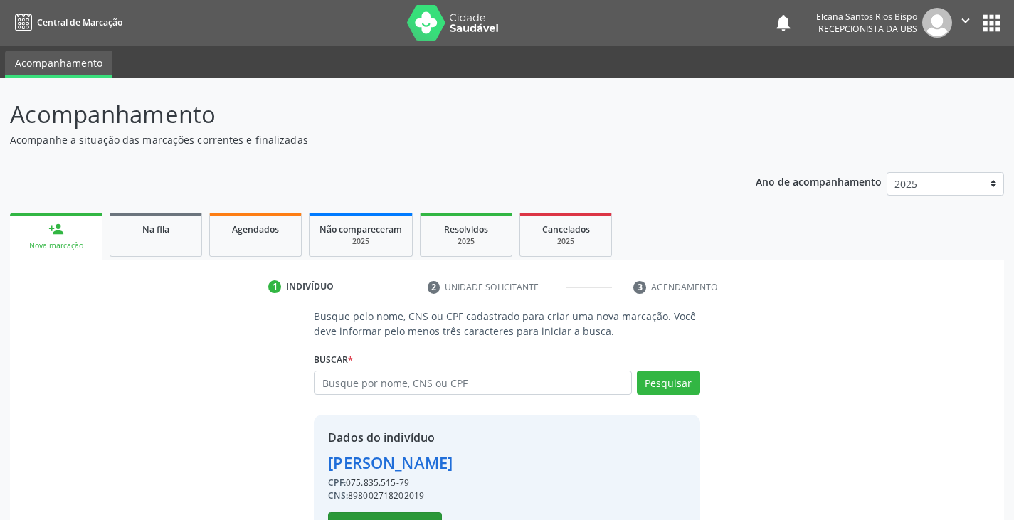
scroll to position [51, 0]
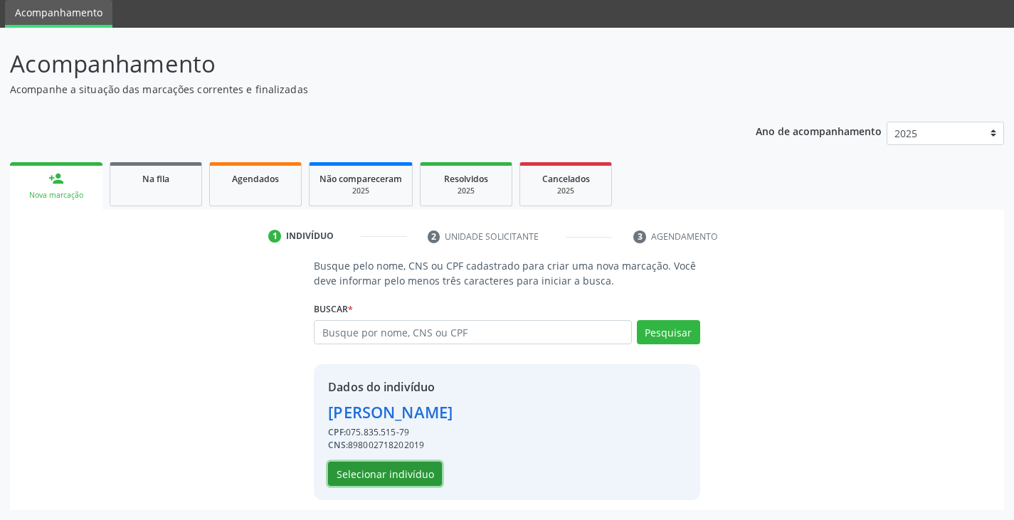
click at [401, 470] on button "Selecionar indivíduo" at bounding box center [385, 474] width 114 height 24
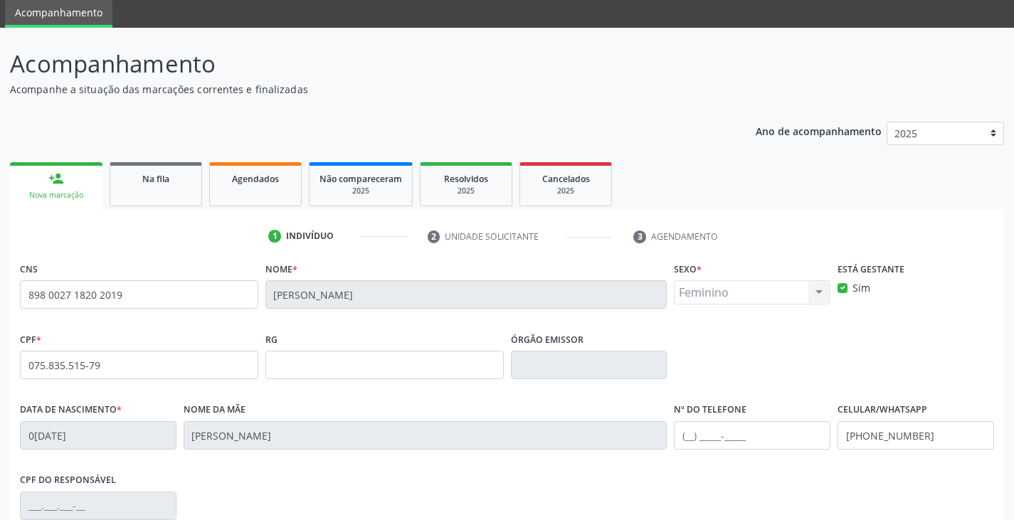
scroll to position [251, 0]
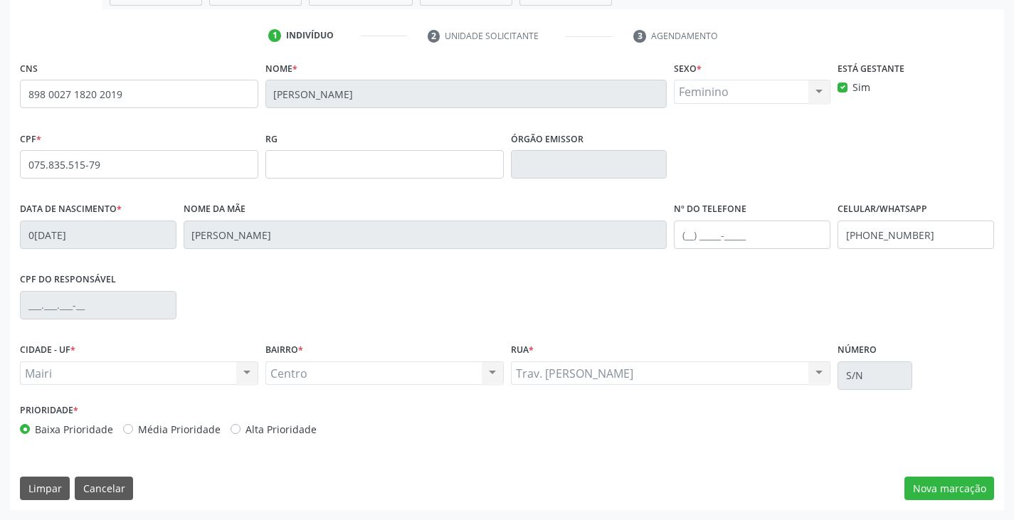
click at [297, 434] on label "Alta Prioridade" at bounding box center [281, 429] width 71 height 15
click at [241, 434] on input "Alta Prioridade" at bounding box center [236, 428] width 10 height 13
radio input "true"
click at [708, 227] on input "text" at bounding box center [752, 235] width 157 height 28
click at [667, 245] on div "Data de nascimento * 0[DATE] Nome da mãe [PERSON_NAME] Nº do Telefone [PHONE_NU…" at bounding box center [507, 234] width 982 height 70
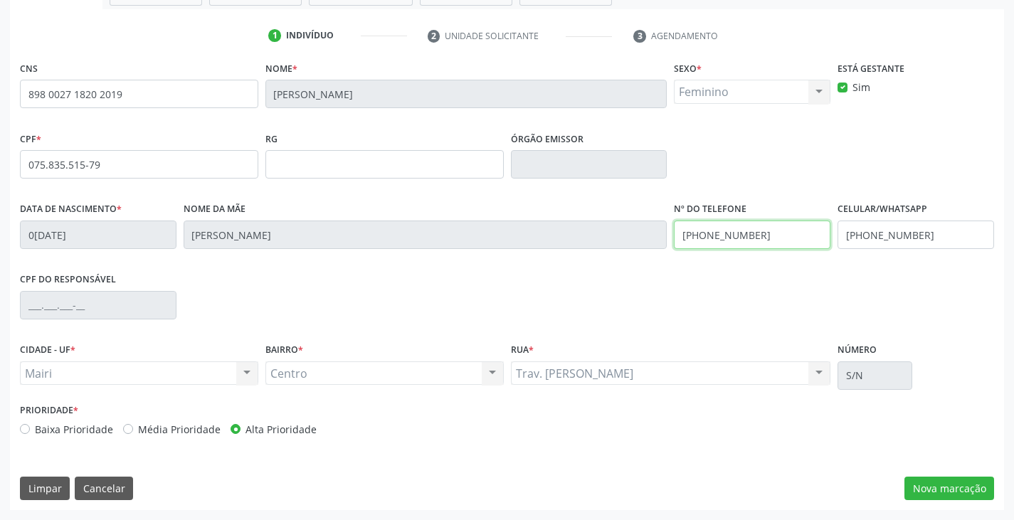
type input "[PHONE_NUMBER]"
click at [927, 248] on input "[PHONE_NUMBER]" at bounding box center [916, 235] width 157 height 28
drag, startPoint x: 928, startPoint y: 238, endPoint x: 839, endPoint y: 243, distance: 89.2
click at [839, 243] on input "[PHONE_NUMBER]" at bounding box center [916, 235] width 157 height 28
paste input "25-180"
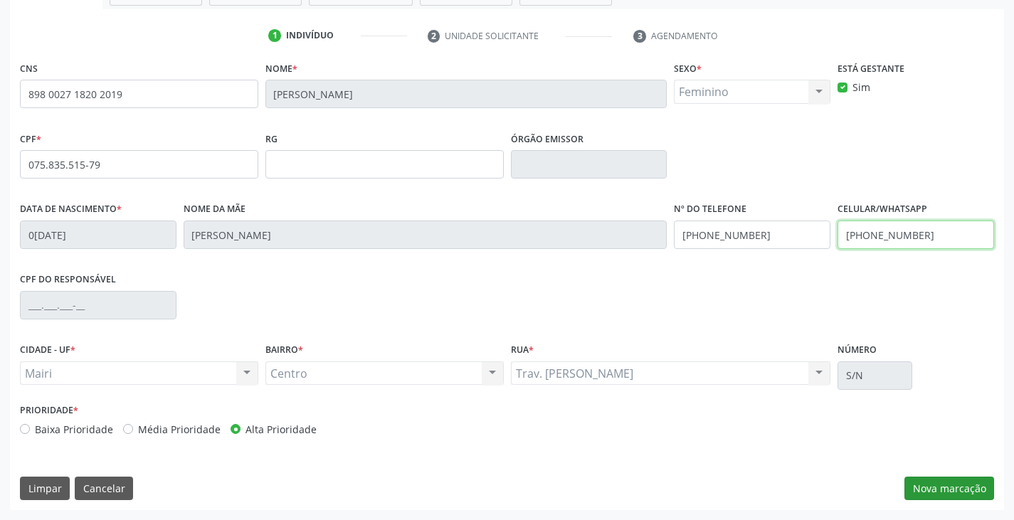
type input "[PHONE_NUMBER]"
click at [950, 483] on button "Nova marcação" at bounding box center [950, 489] width 90 height 24
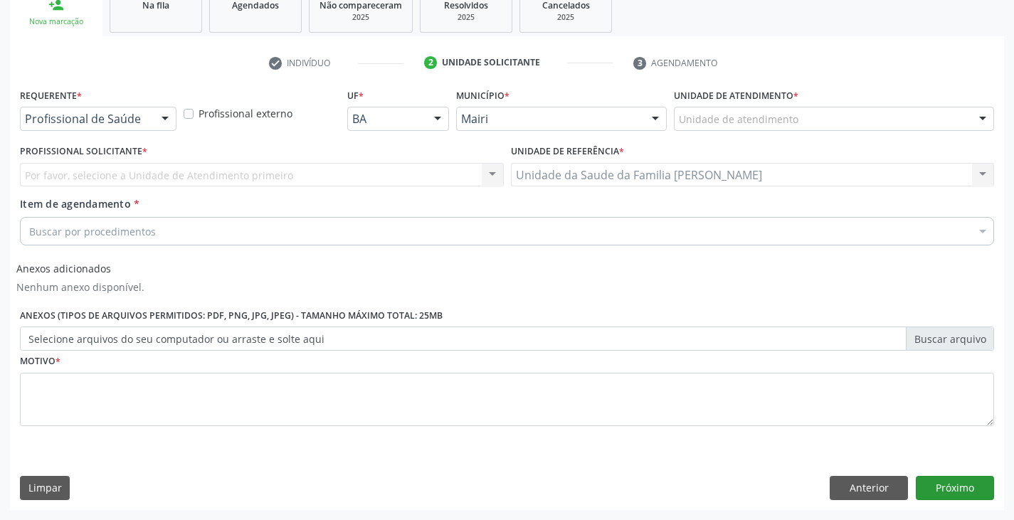
scroll to position [224, 0]
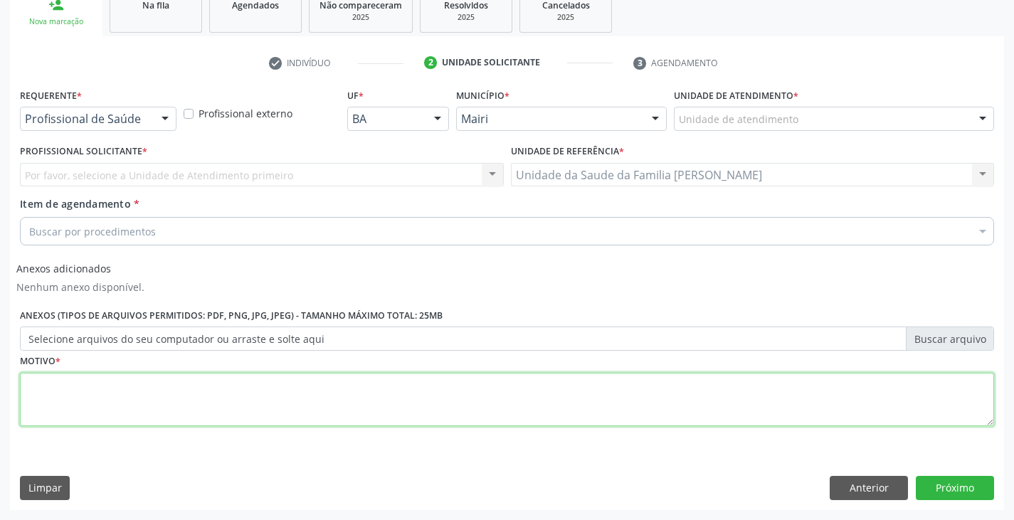
click at [100, 396] on textarea at bounding box center [507, 400] width 974 height 54
paste textarea "[PHONE_NUMBER]"
type textarea "[PHONE_NUMBER]"
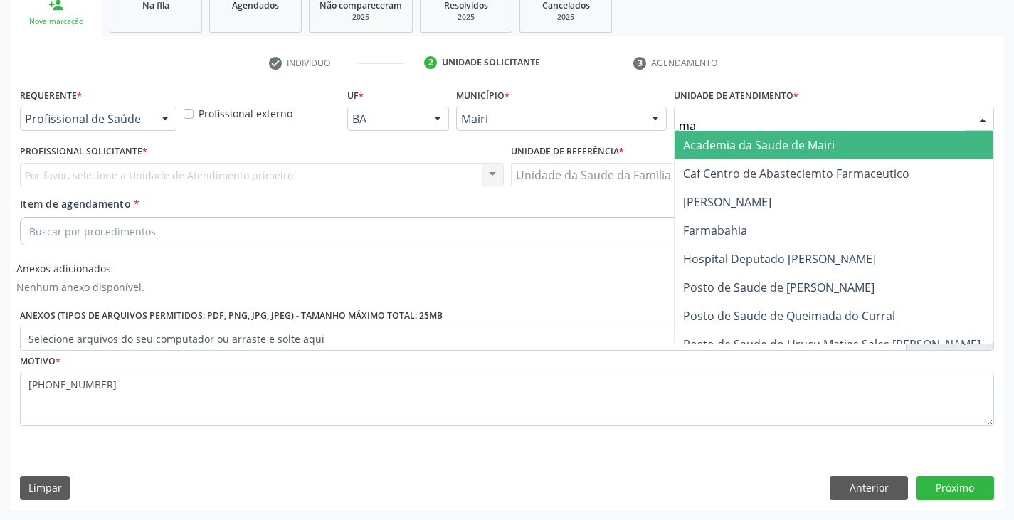
type input "mar"
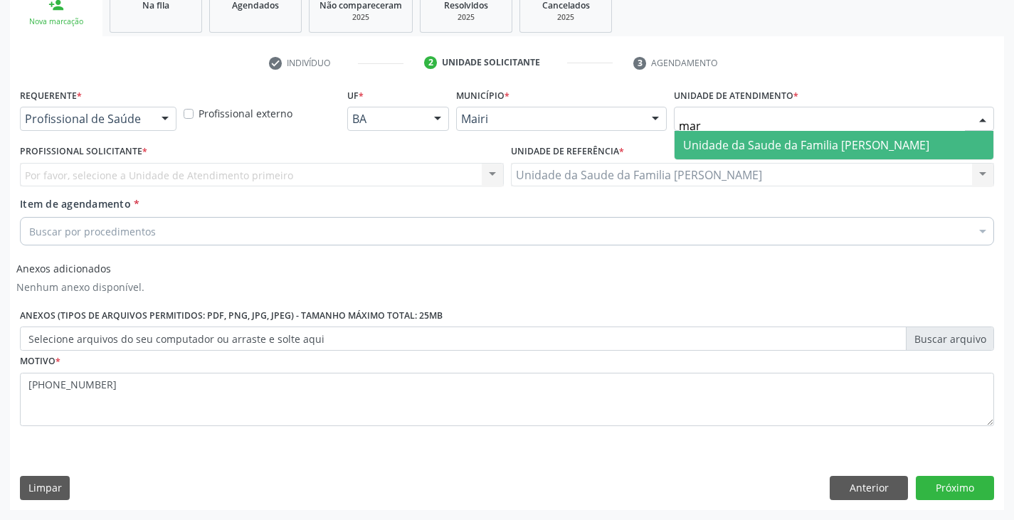
click at [713, 147] on span "Unidade da Saude da Familia [PERSON_NAME]" at bounding box center [806, 145] width 246 height 16
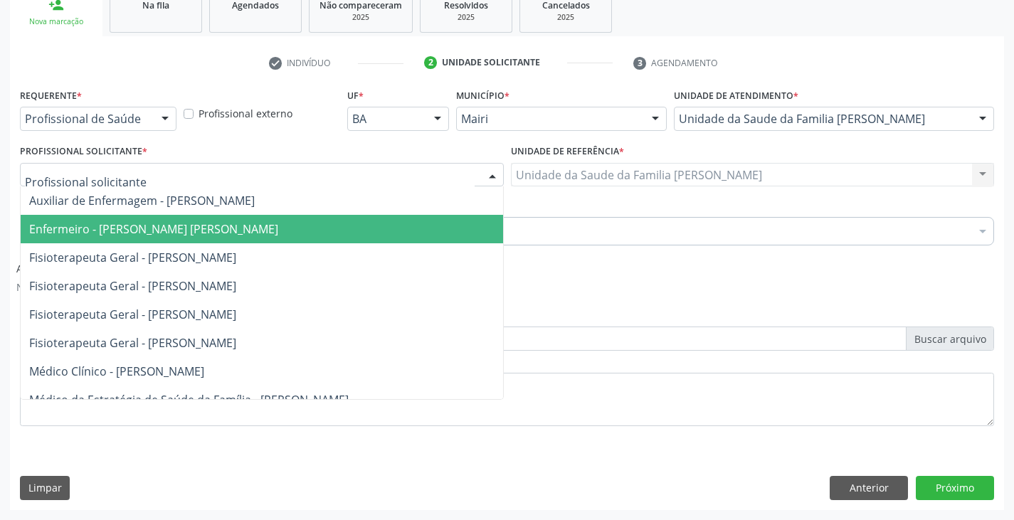
click at [110, 223] on span "Enfermeiro - [PERSON_NAME] [PERSON_NAME]" at bounding box center [153, 229] width 249 height 16
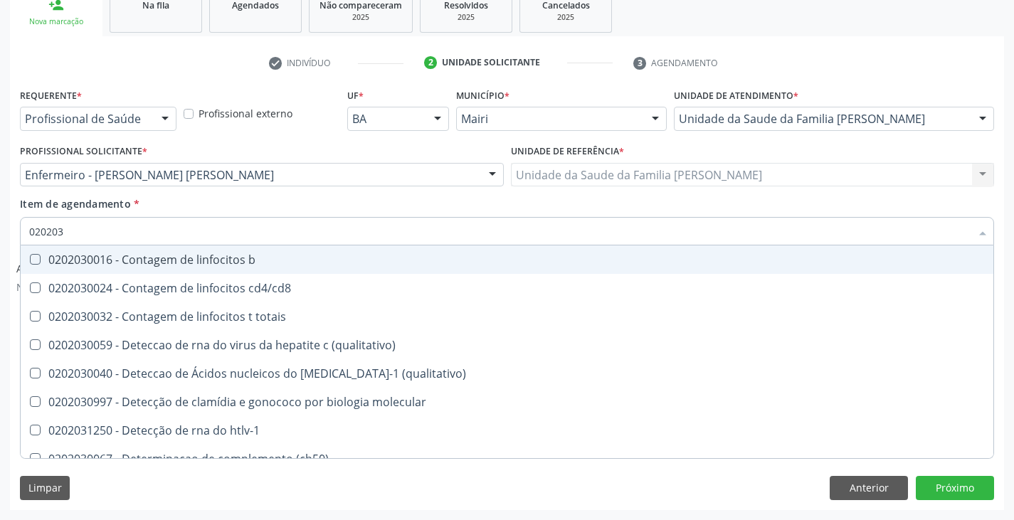
type input "0202038"
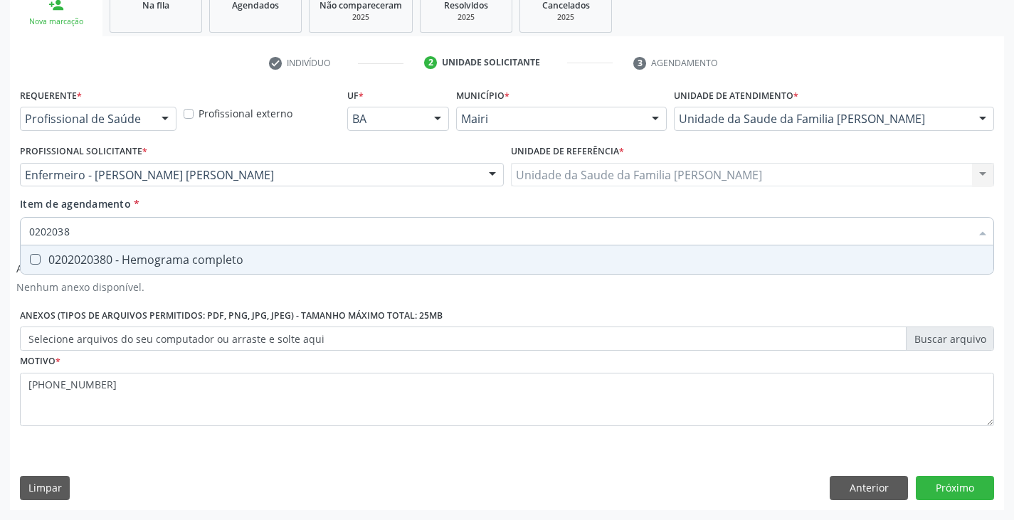
click at [119, 257] on div "0202020380 - Hemograma completo" at bounding box center [507, 259] width 956 height 11
checkbox completo "true"
type input "020203"
checkbox completo "false"
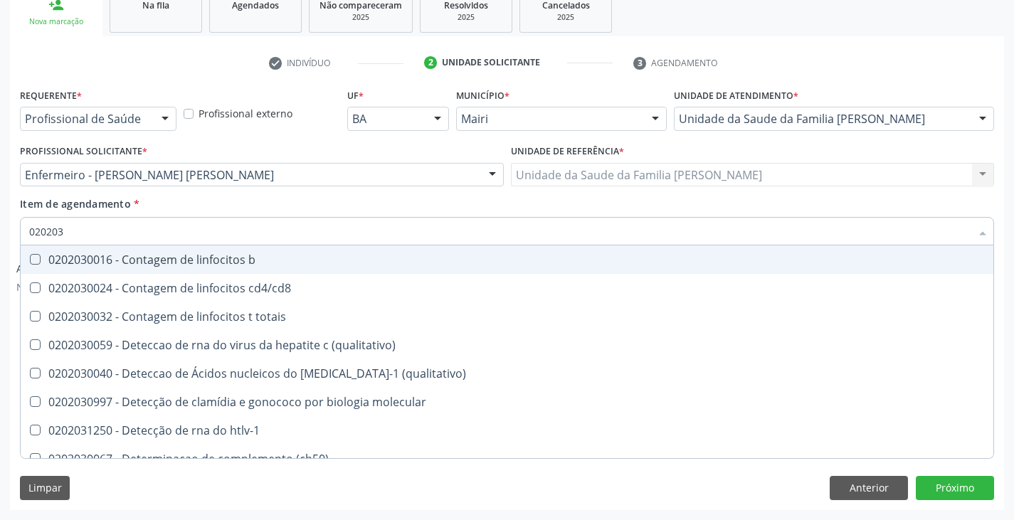
type input "02020"
checkbox completo "false"
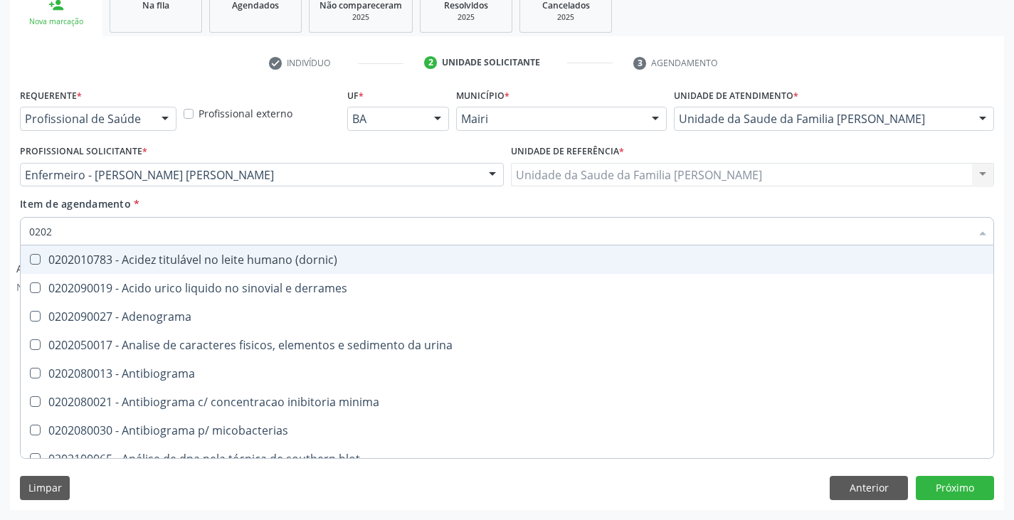
type input "02020"
checkbox acilcarnitinas "true"
checkbox completo "false"
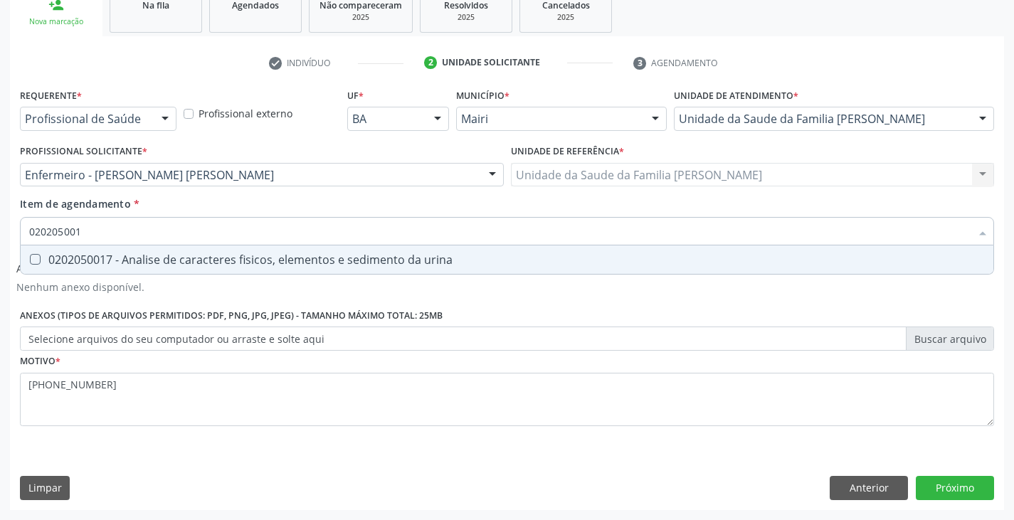
type input "0202050017"
click at [119, 257] on div "0202050017 - Analise de caracteres fisicos, elementos e sedimento da urina" at bounding box center [507, 259] width 956 height 11
checkbox urina "true"
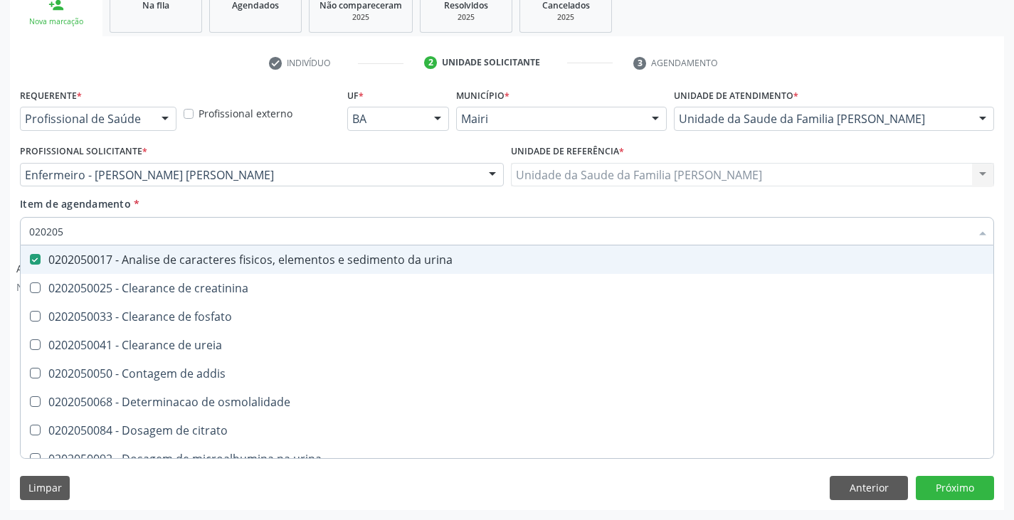
type input "02020"
checkbox urina "false"
checkbox ureia "true"
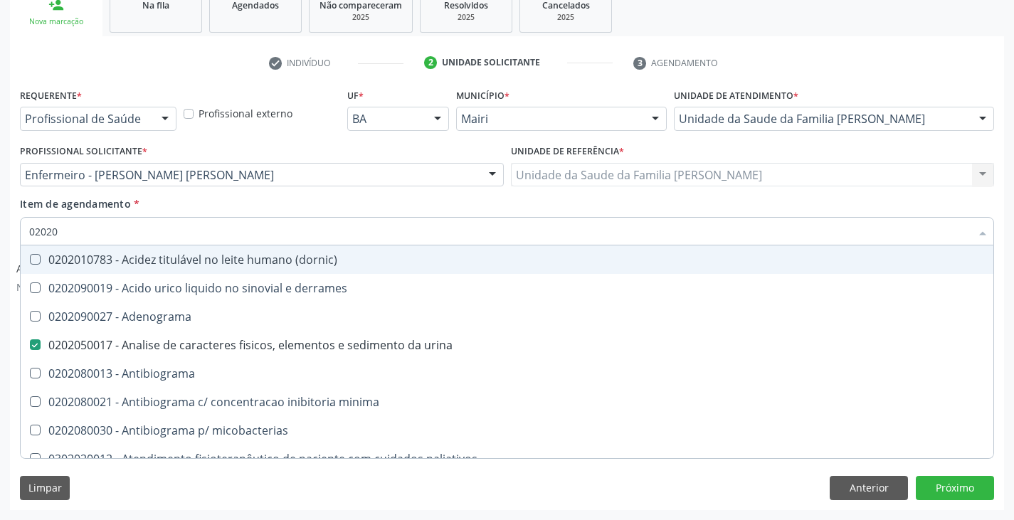
type input "020204"
checkbox urina "false"
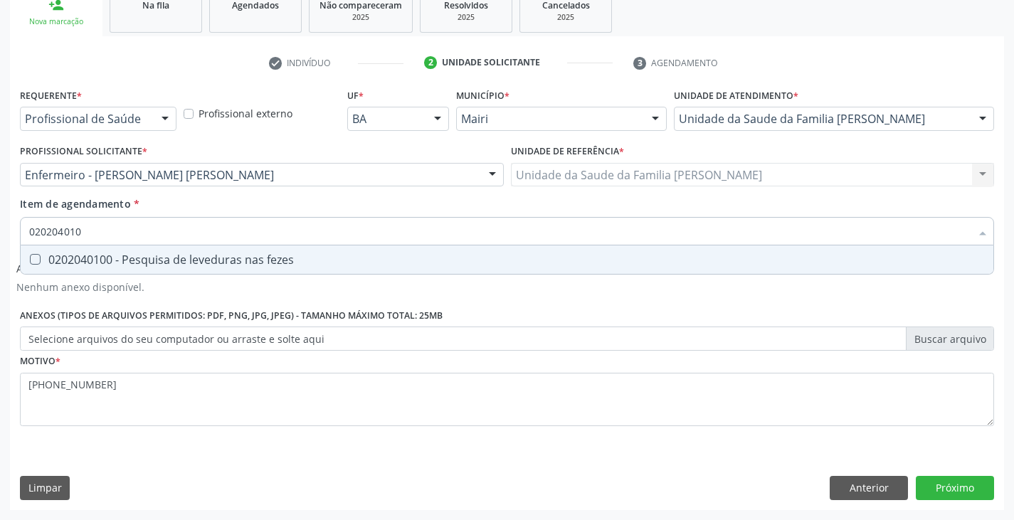
type input "0202040100"
click at [119, 257] on div "0202040100 - Pesquisa de leveduras nas fezes" at bounding box center [507, 259] width 956 height 11
checkbox fezes "true"
type input "02020401"
checkbox fezes "false"
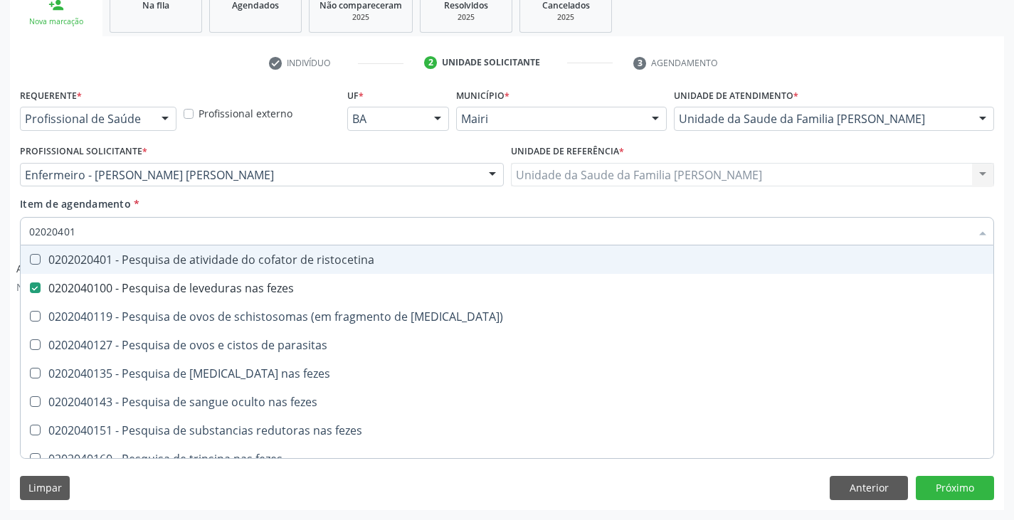
type input "0202040"
checkbox fezes "false"
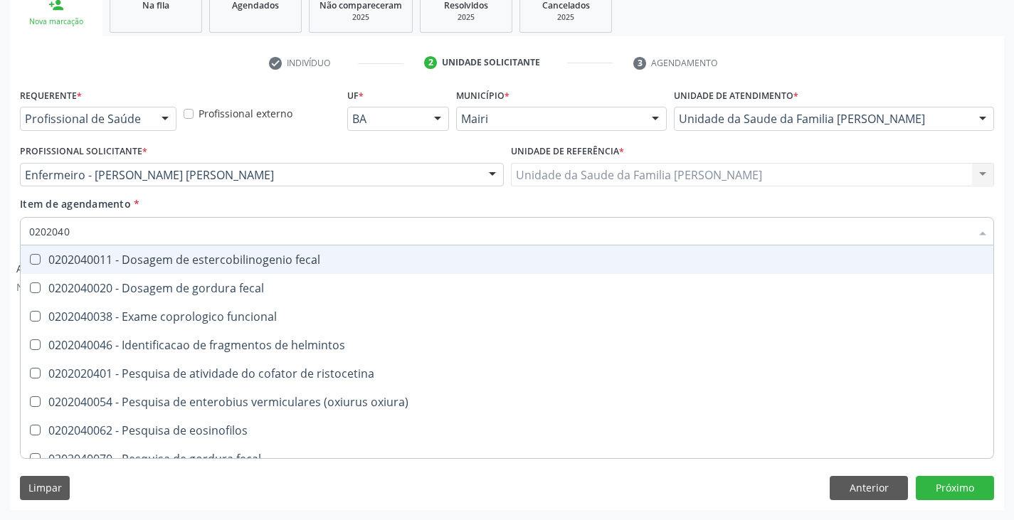
type input "020204"
checkbox fezes "false"
checkbox fezes "true"
type input "02020"
checkbox helmintos "true"
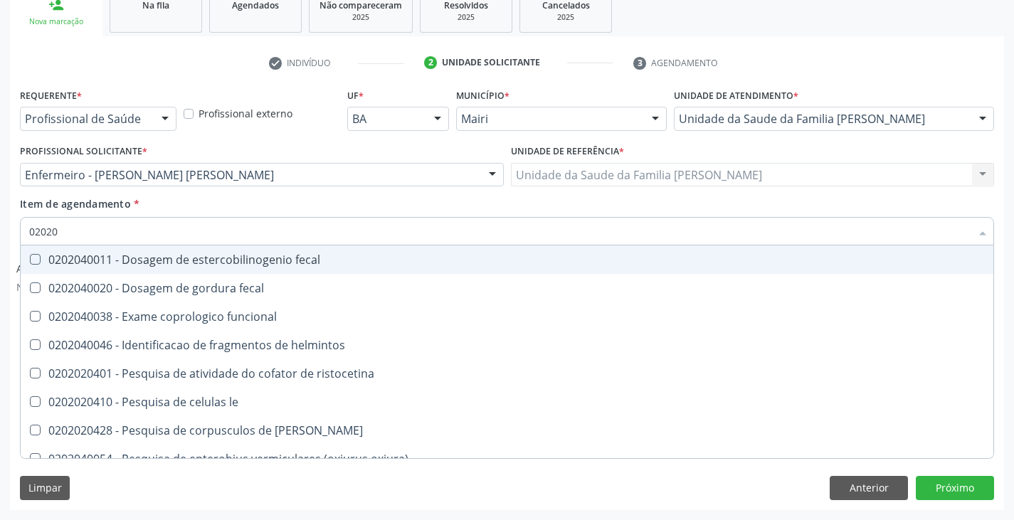
checkbox fezes "false"
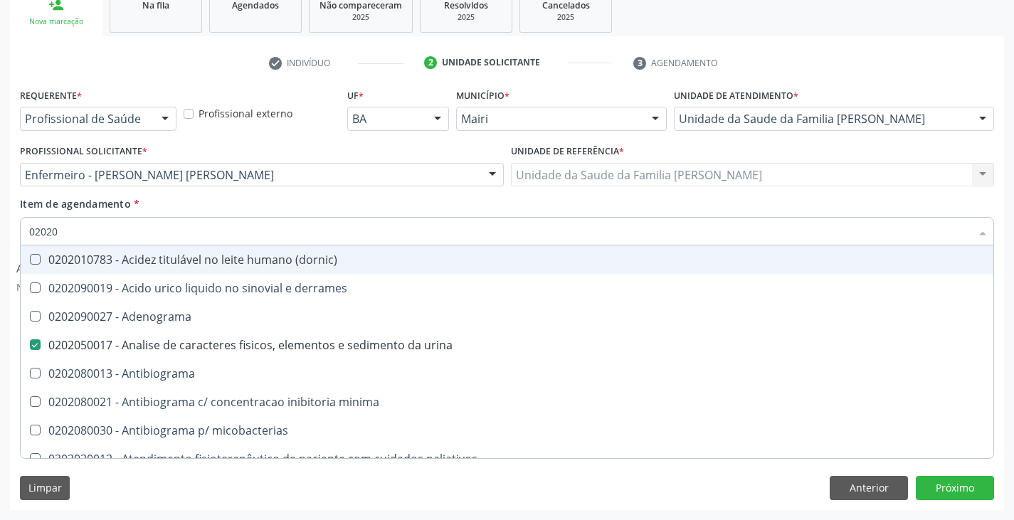
type input "020200"
checkbox urina "false"
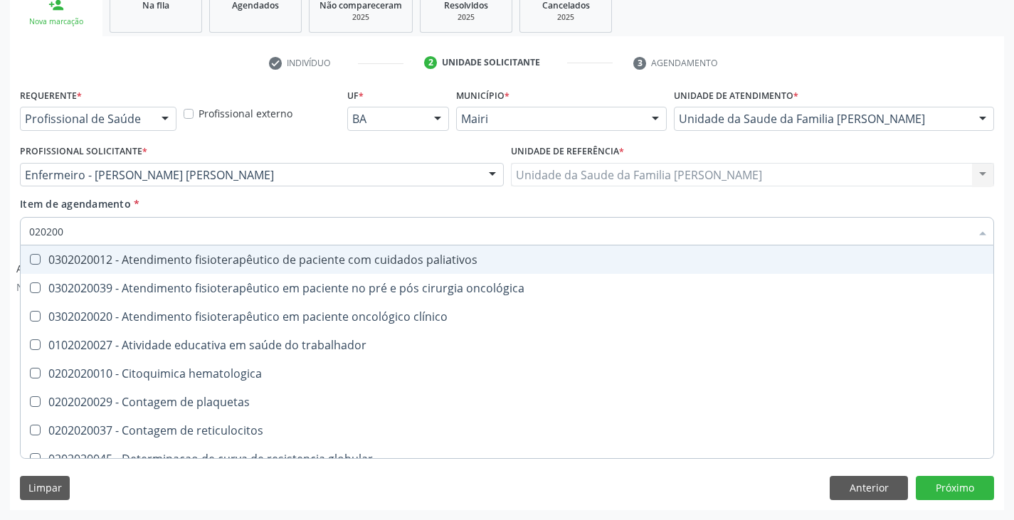
type input "02020"
checkbox trabalhador "true"
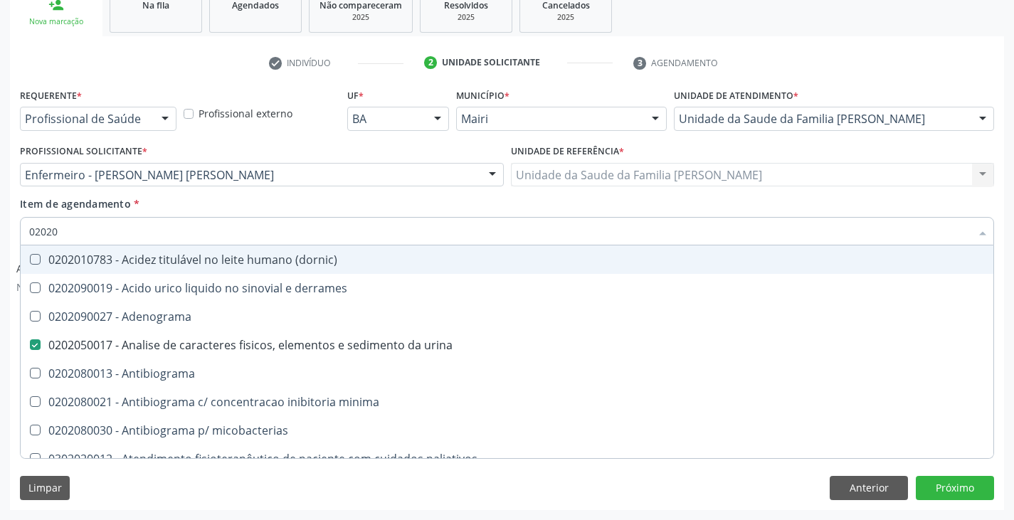
type input "020201"
checkbox urina "false"
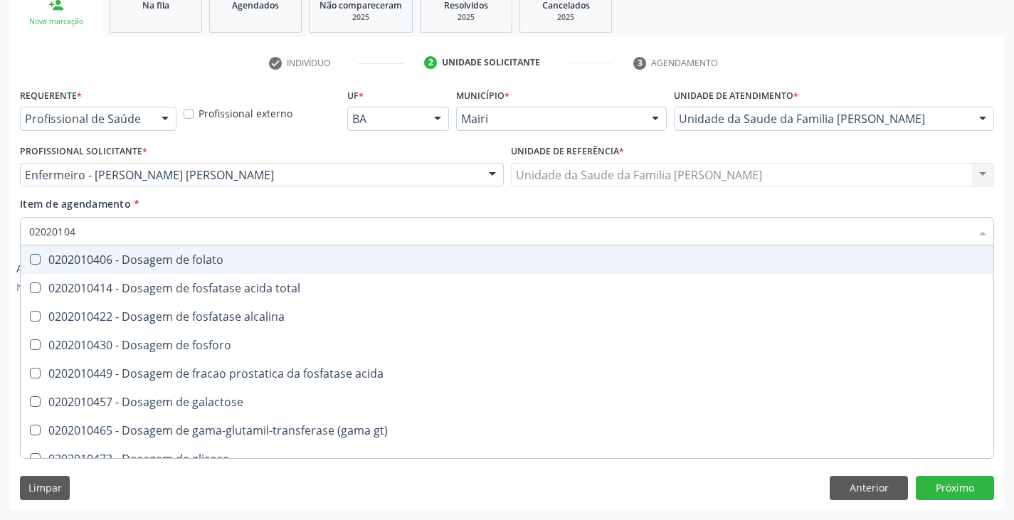
type input "020201047"
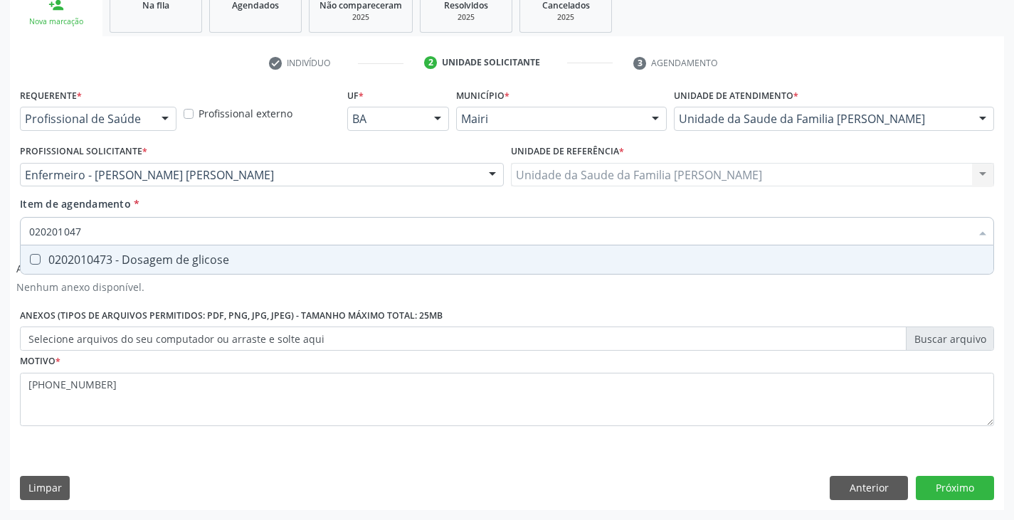
click at [119, 258] on div "0202010473 - Dosagem de glicose" at bounding box center [507, 259] width 956 height 11
checkbox glicose "true"
type input "02020104"
checkbox glicose "false"
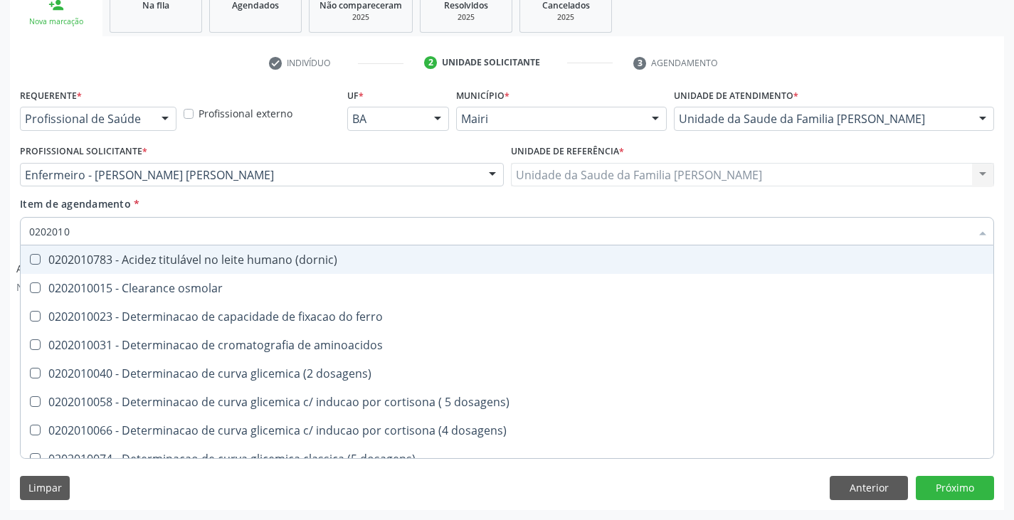
type input "020201"
checkbox glicose "false"
checkbox magnesio "true"
type input "0"
checkbox aminoacidos "false"
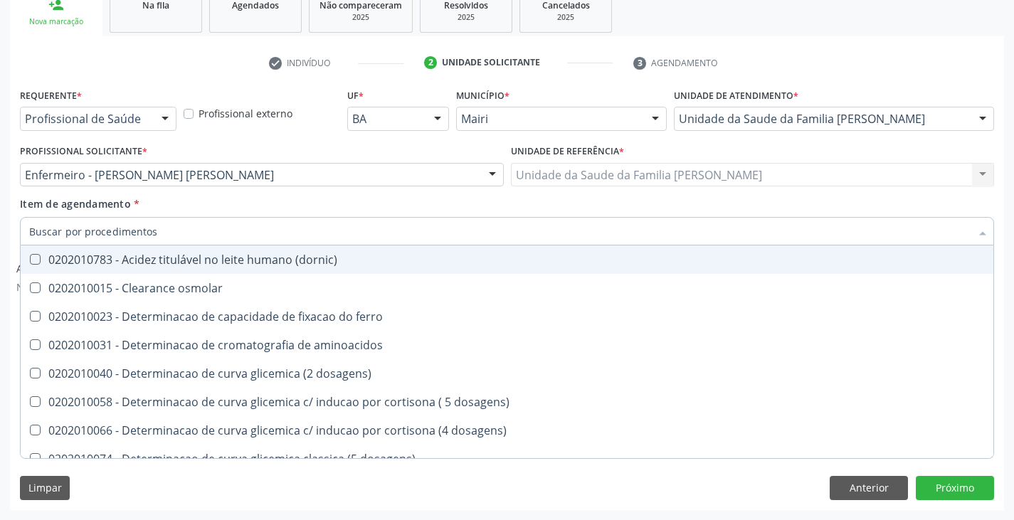
checkbox acida "false"
checkbox fracionadas\) "false"
checkbox glicose "false"
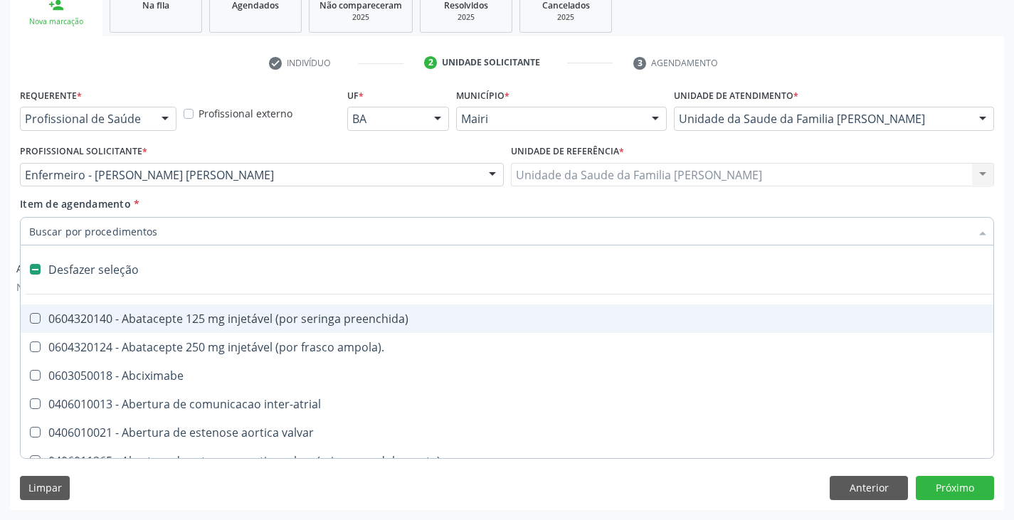
type input "v"
checkbox urina "false"
checkbox \(puericultura\) "true"
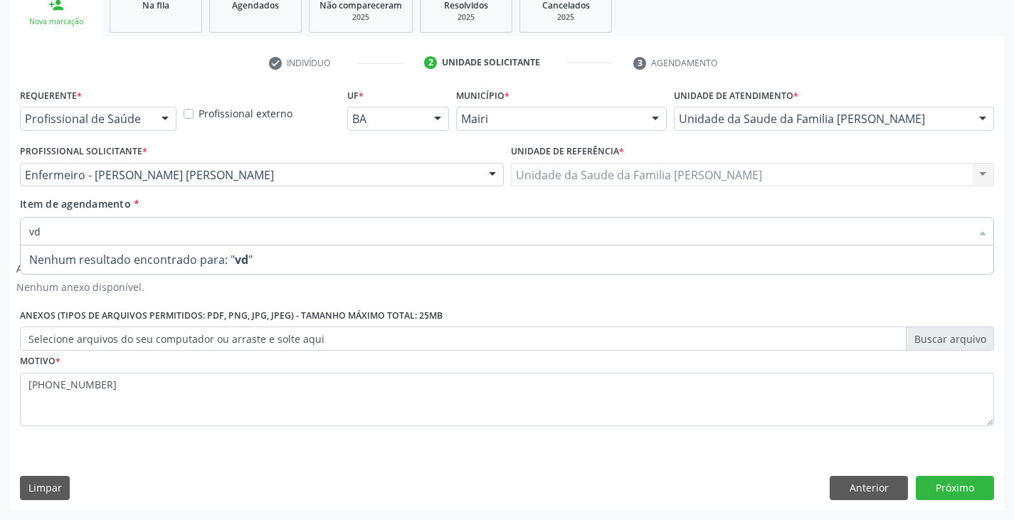
type input "v"
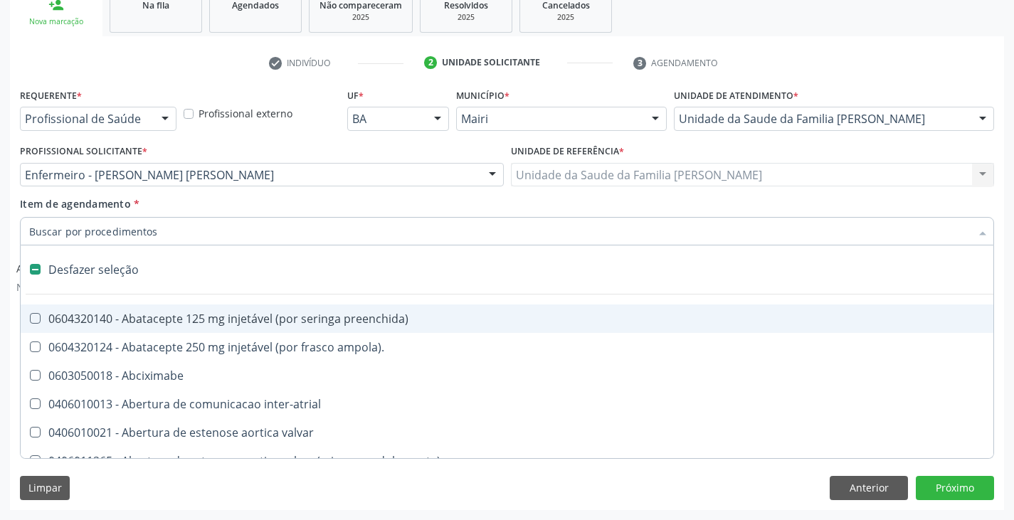
type input "f"
checkbox reabilitacao "true"
checkbox urina "false"
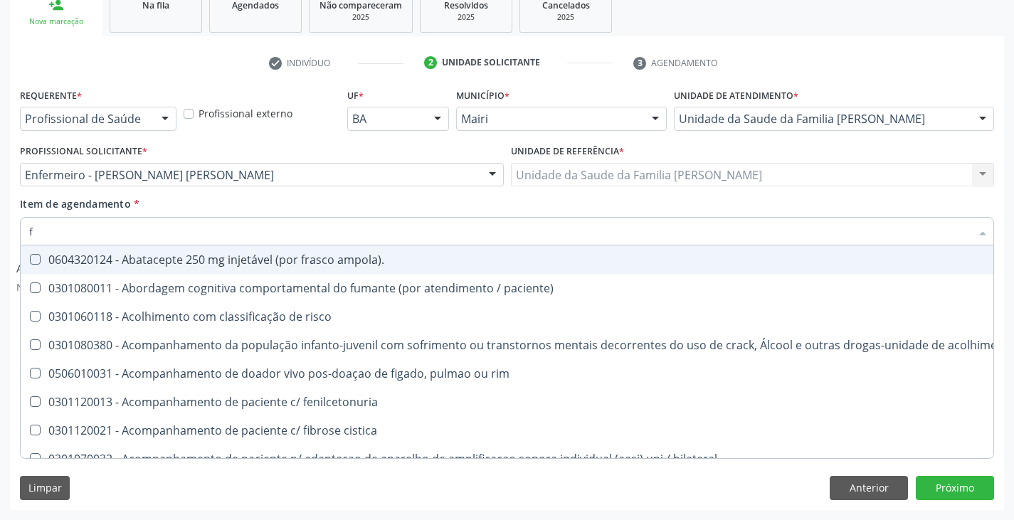
type input "fa"
checkbox urina "false"
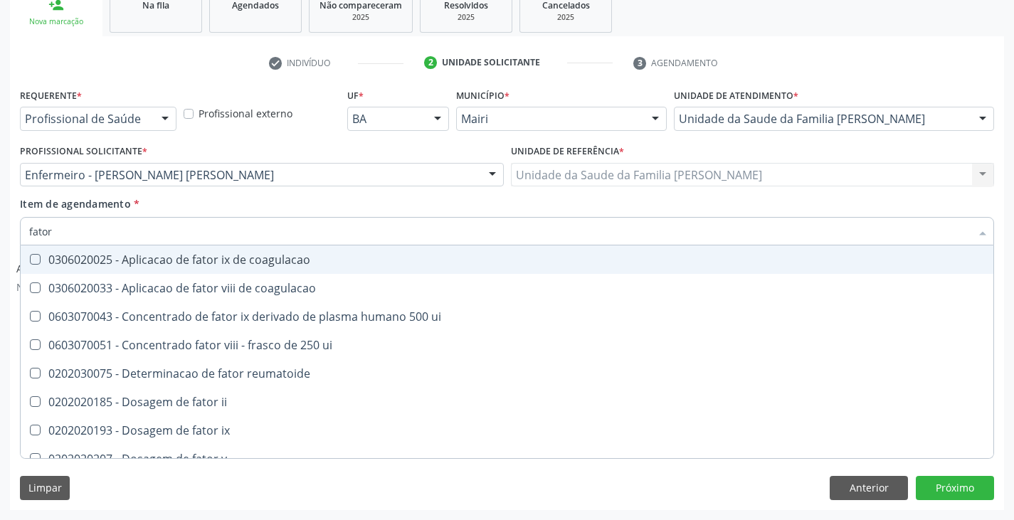
type input "fator r"
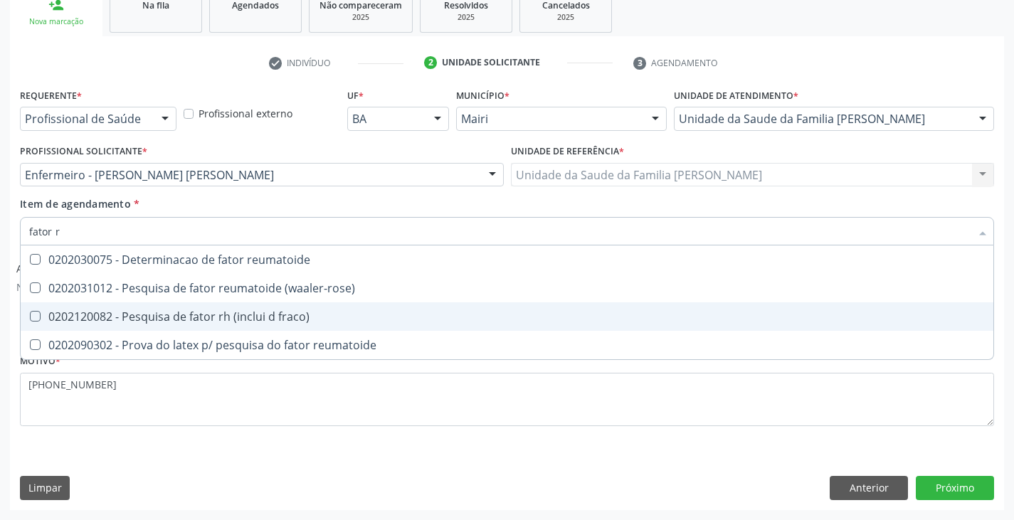
click at [122, 315] on div "0202120082 - Pesquisa de fator rh (inclui d fraco)" at bounding box center [507, 316] width 956 height 11
checkbox fraco\) "true"
type input "fator"
checkbox fraco\) "false"
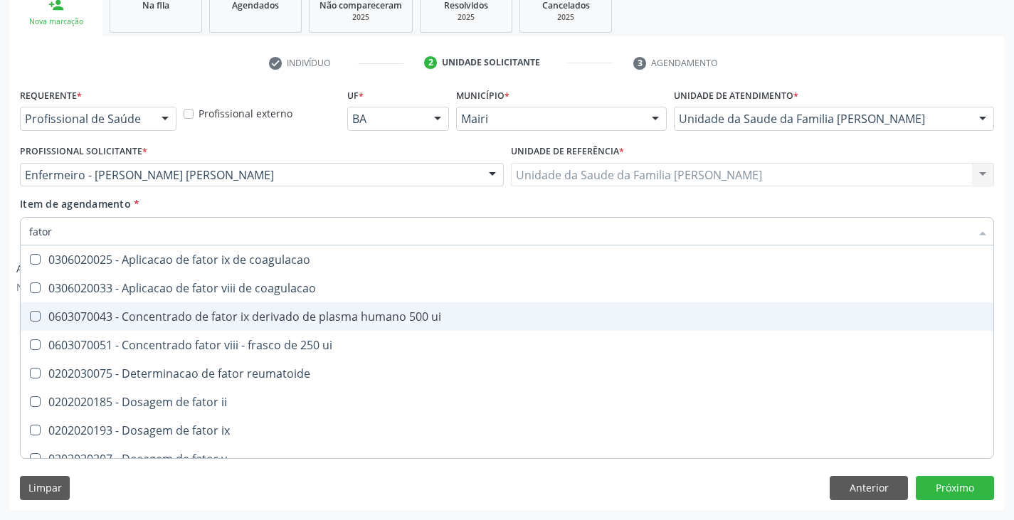
type input "fato"
checkbox fraco\) "false"
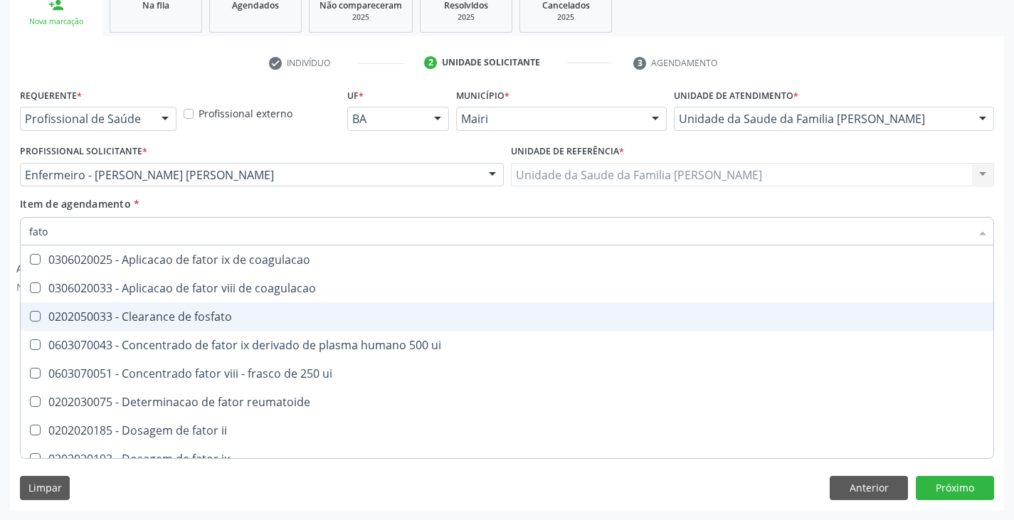
type input "fat"
checkbox fraco\) "false"
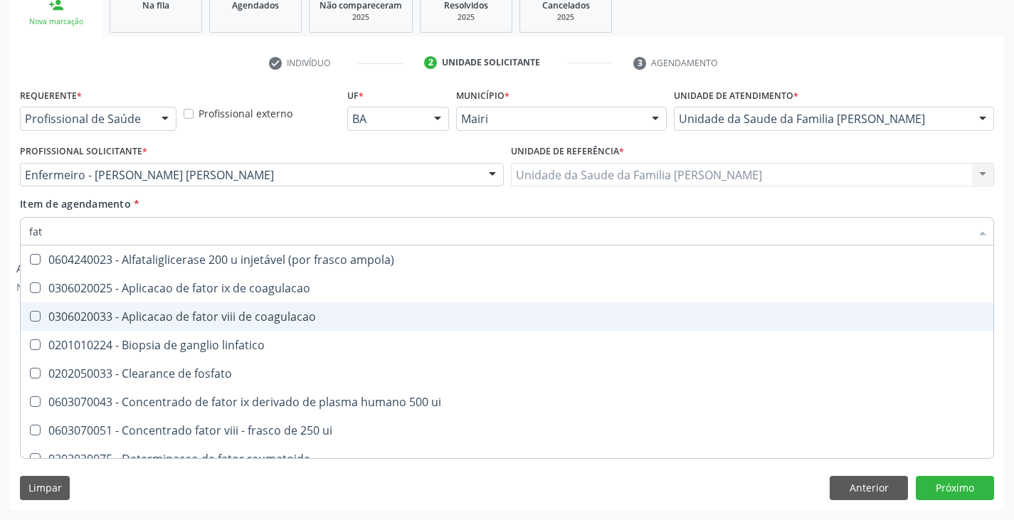
type input "fa"
checkbox fraco\) "false"
type input "f"
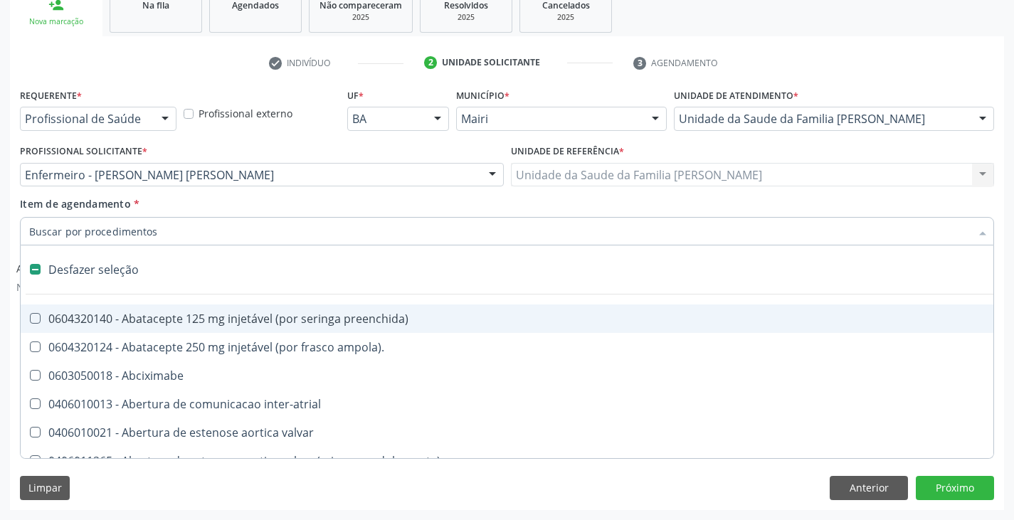
type input "g"
checkbox urina "false"
checkbox venosa "true"
checkbox adolescente\) "true"
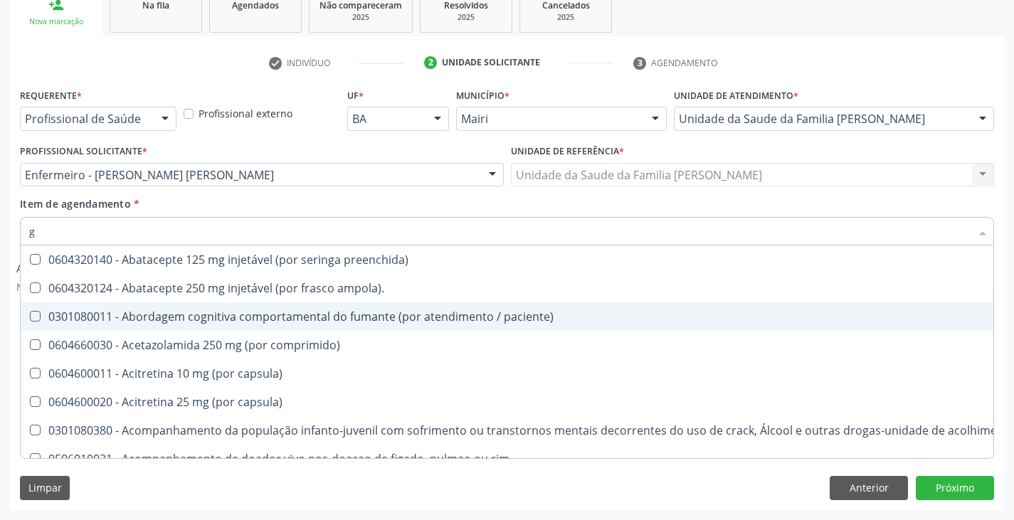
type input "gr"
checkbox uroginecológicas "true"
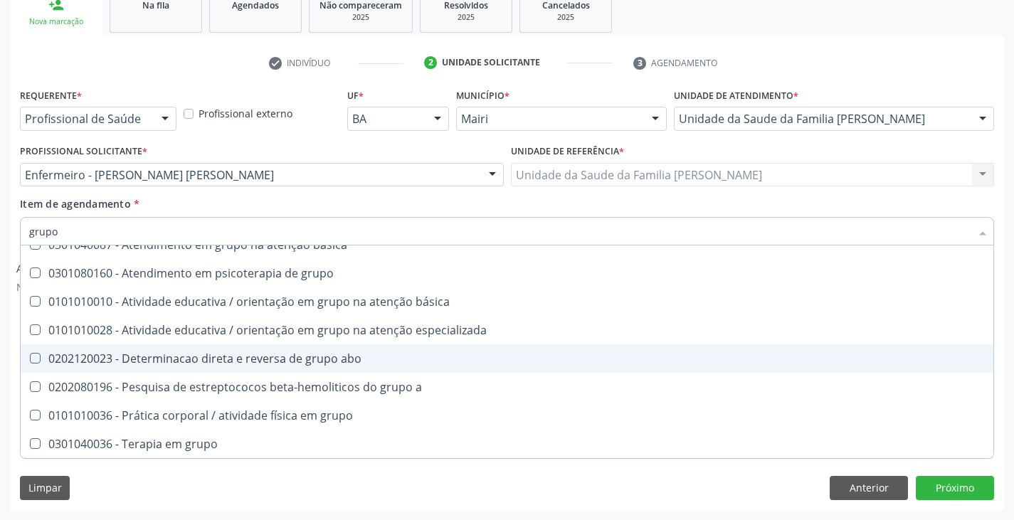
scroll to position [0, 0]
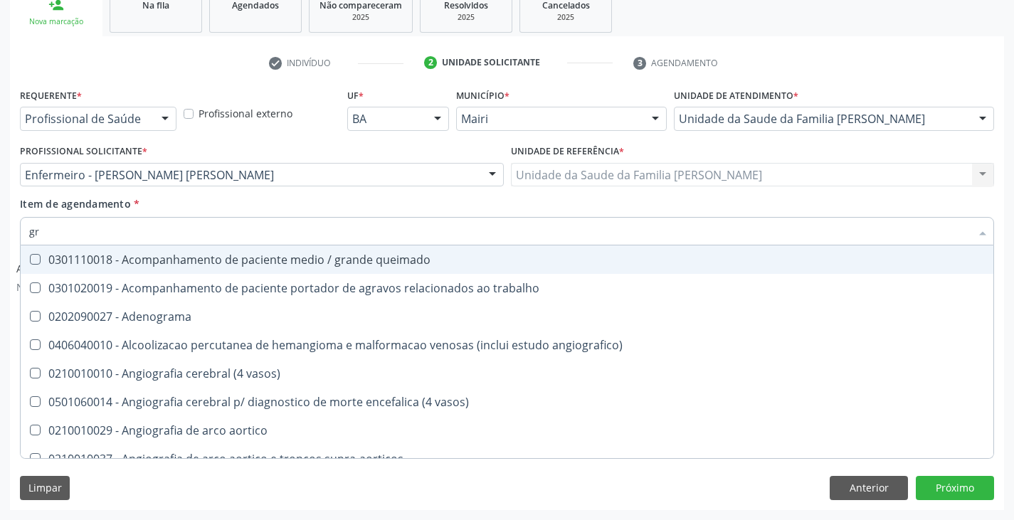
type input "g"
checkbox completo "false"
checkbox Histerossalpingografia "true"
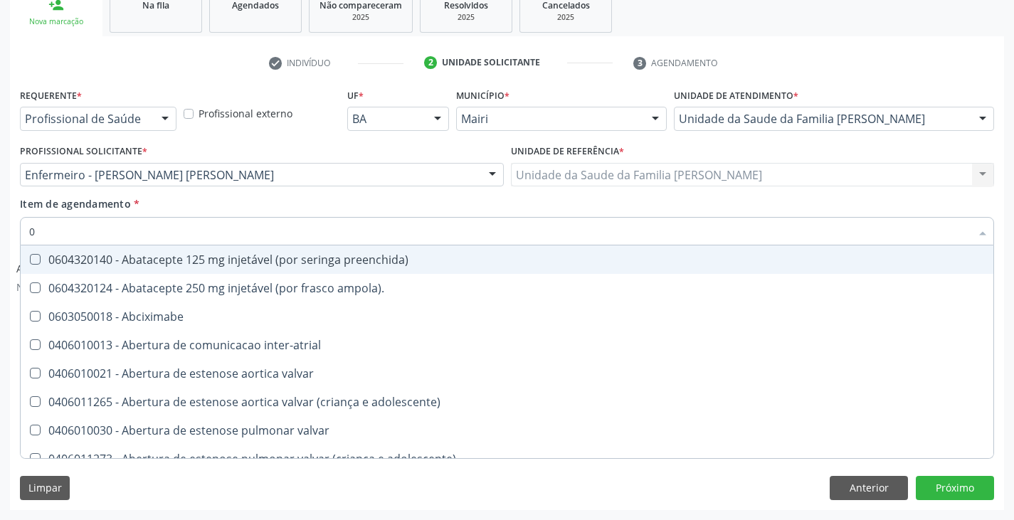
type input "02"
checkbox biotinidase "true"
checkbox urina "false"
checkbox osmolar "true"
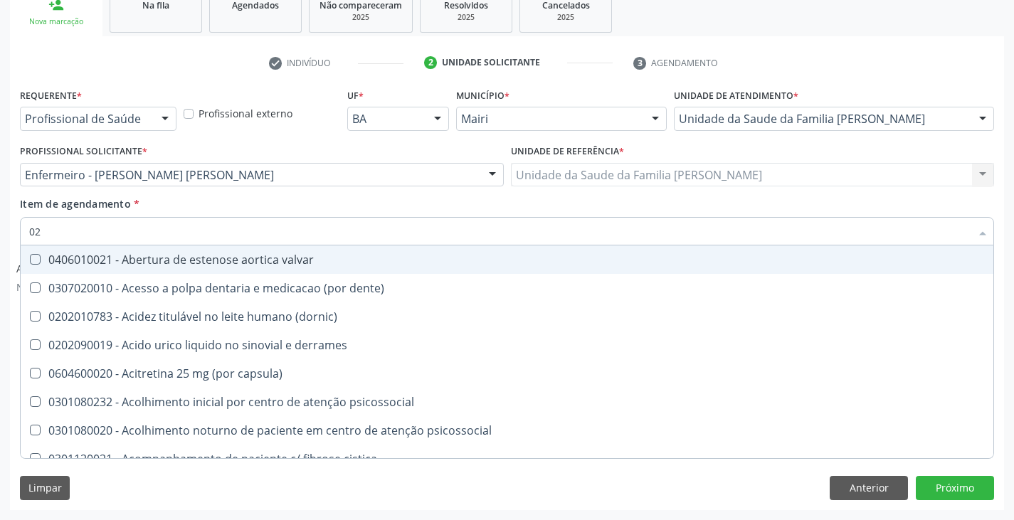
type input "020"
checkbox capsula\) "true"
checkbox urina "false"
checkbox amniotico "true"
checkbox glicose "false"
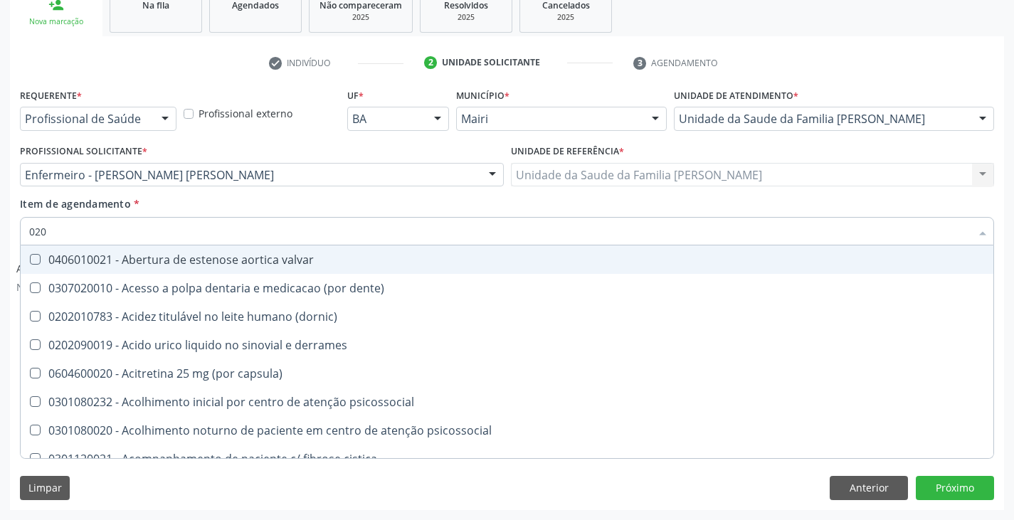
checkbox Eletro-oculografia "true"
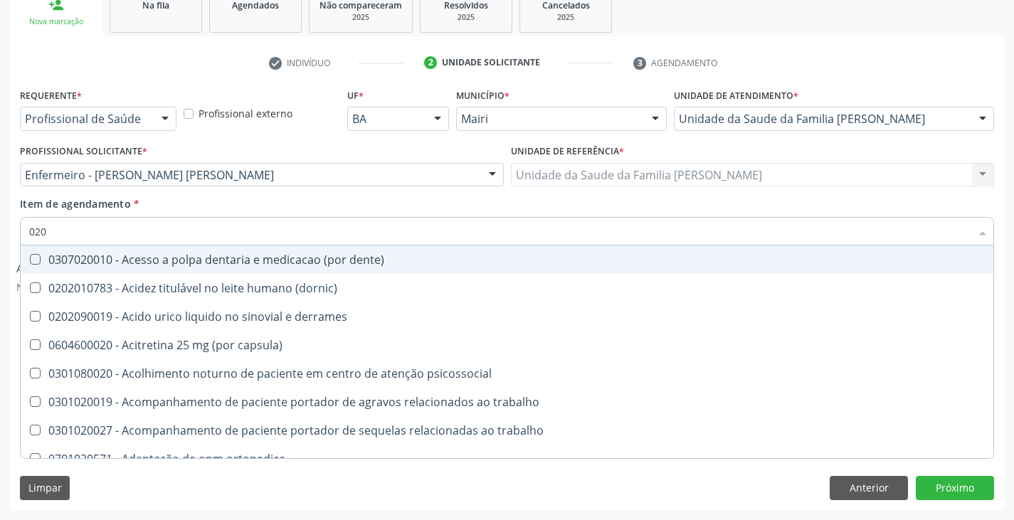
type input "0202"
checkbox capsula\) "true"
checkbox urina "false"
checkbox laser "true"
checkbox revisao "true"
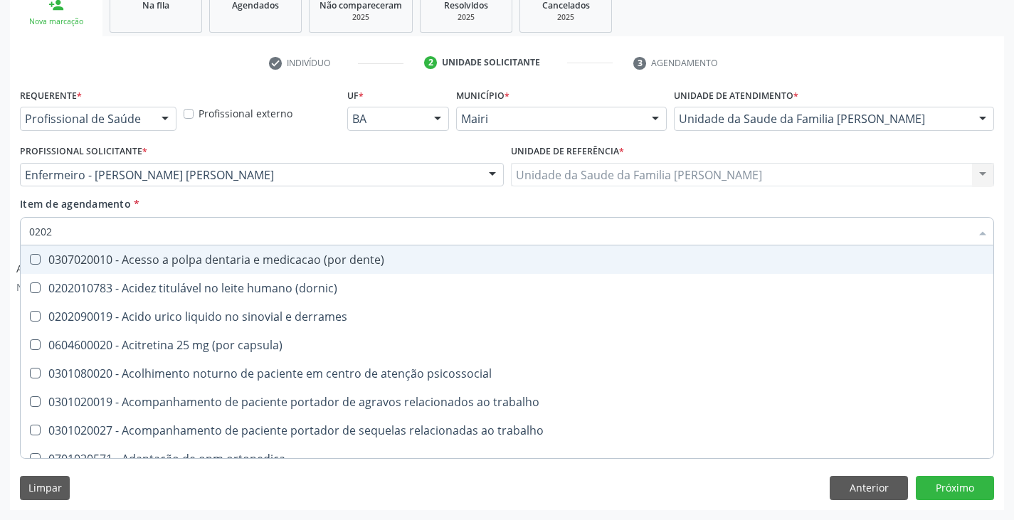
checkbox i\) "true"
checkbox iii "true"
type input "02020"
checkbox drenavel "true"
checkbox laser "false"
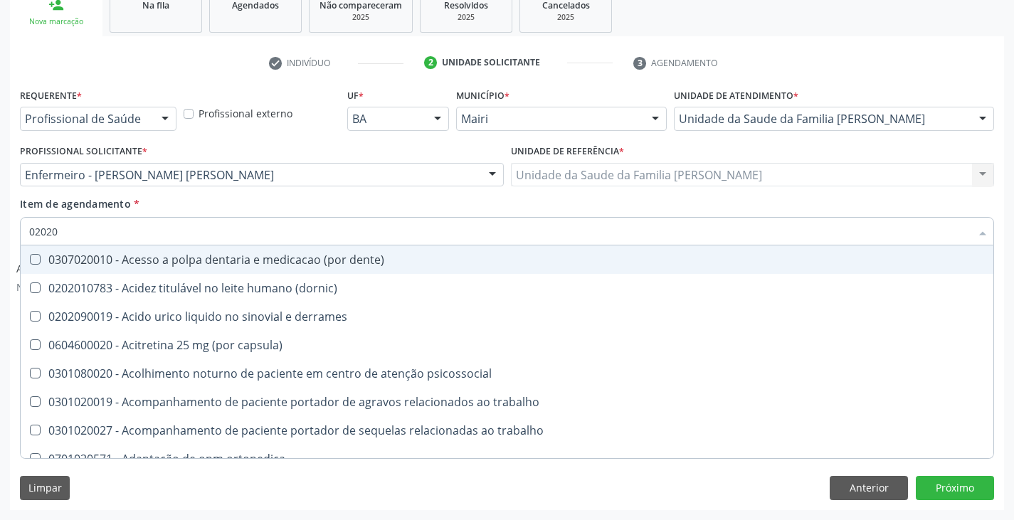
checkbox liquorico\) "true"
checkbox revisao "false"
checkbox congênita "true"
checkbox i\) "false"
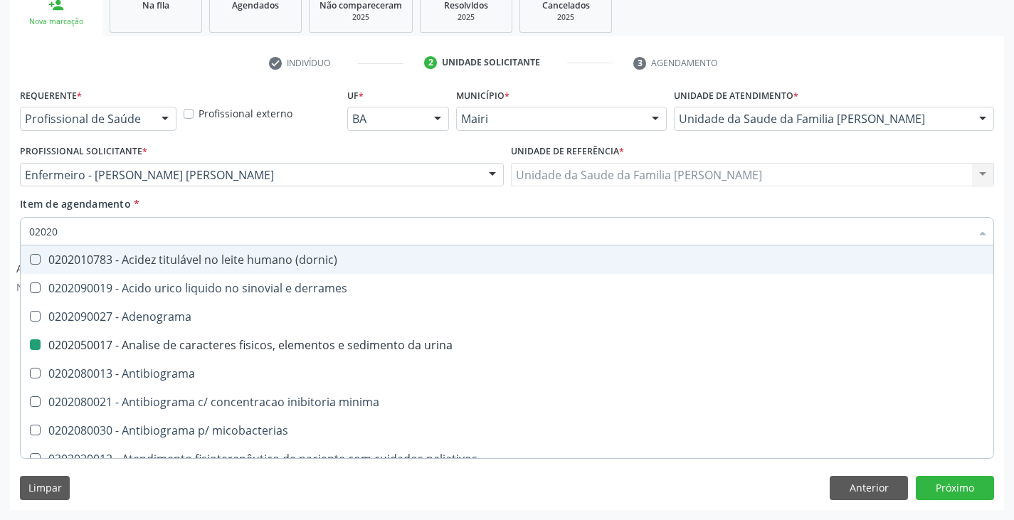
type input "020203"
checkbox urina "false"
checkbox molecular "true"
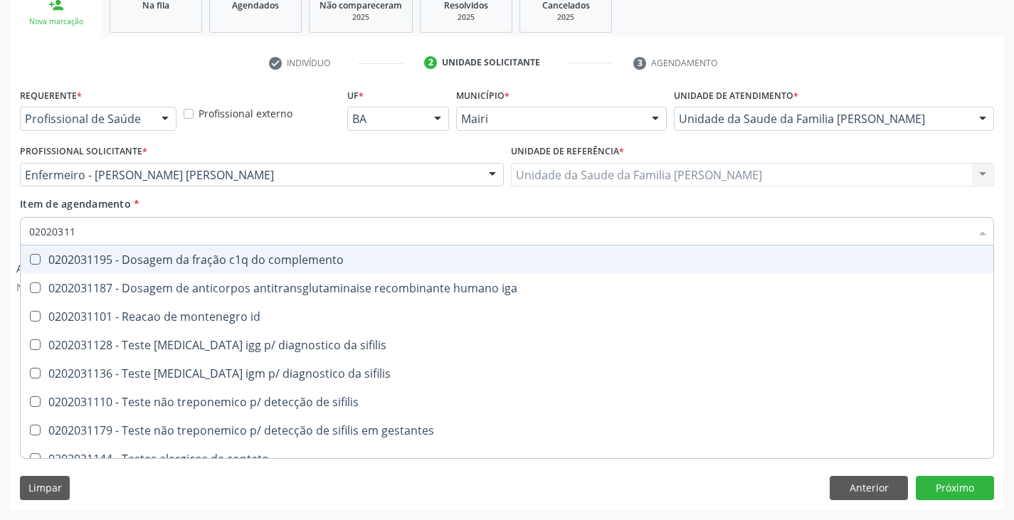
type input "020203112"
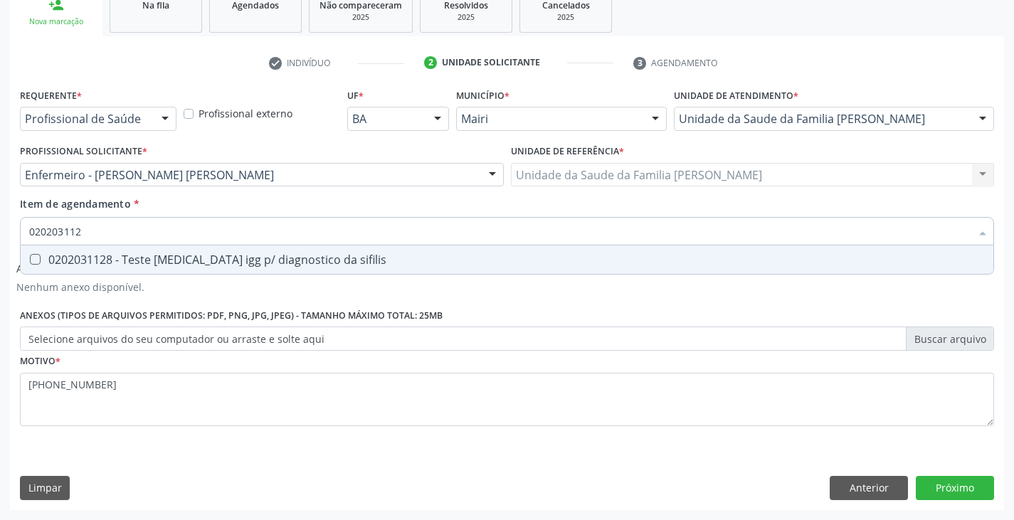
click at [129, 261] on div "0202031128 - Teste [MEDICAL_DATA] igg p/ diagnostico da sifilis" at bounding box center [507, 259] width 956 height 11
checkbox sifilis "true"
type input "02020311"
checkbox sifilis "false"
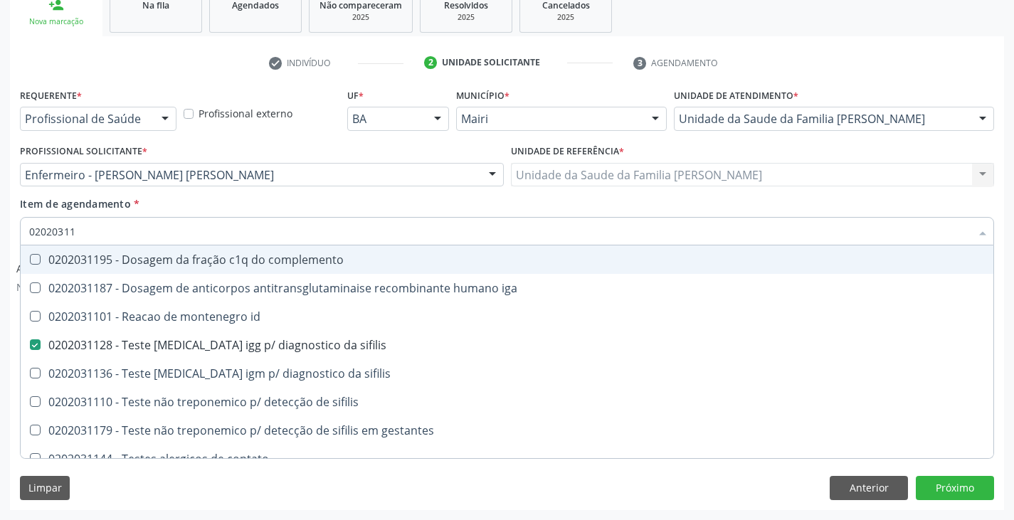
type input "020203113"
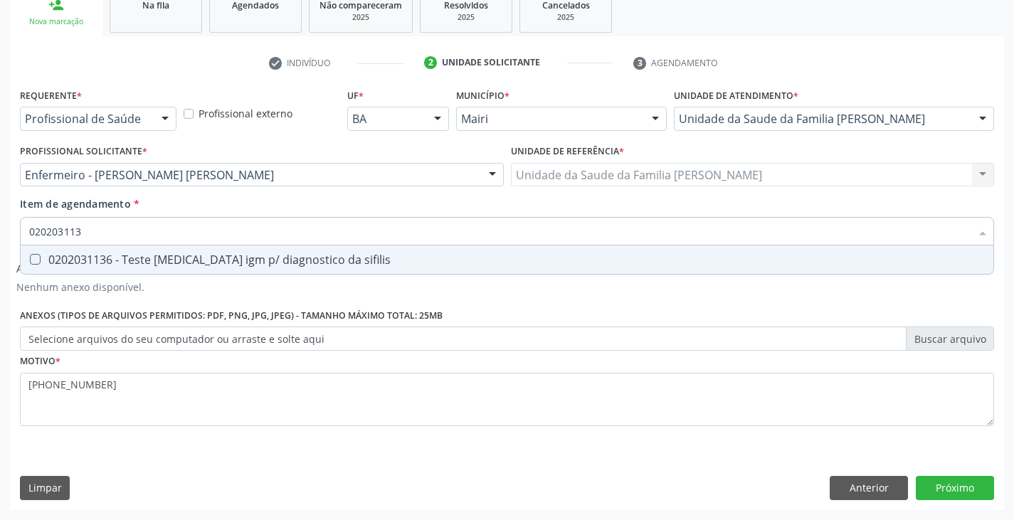
click at [129, 261] on div "0202031136 - Teste [MEDICAL_DATA] igm p/ diagnostico da sifilis" at bounding box center [507, 259] width 956 height 11
checkbox sifilis "true"
type input "02020311"
checkbox sifilis "false"
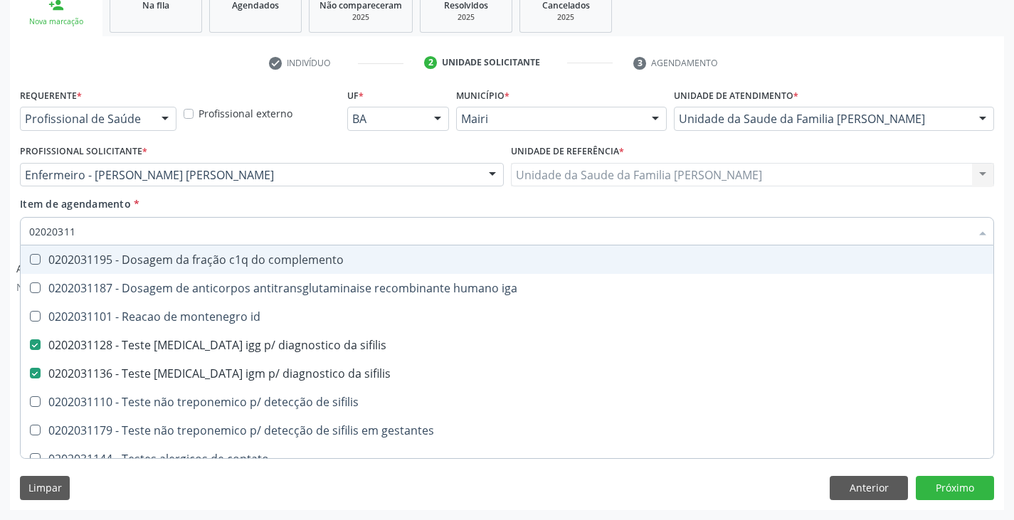
type input "0202031"
checkbox sifilis "false"
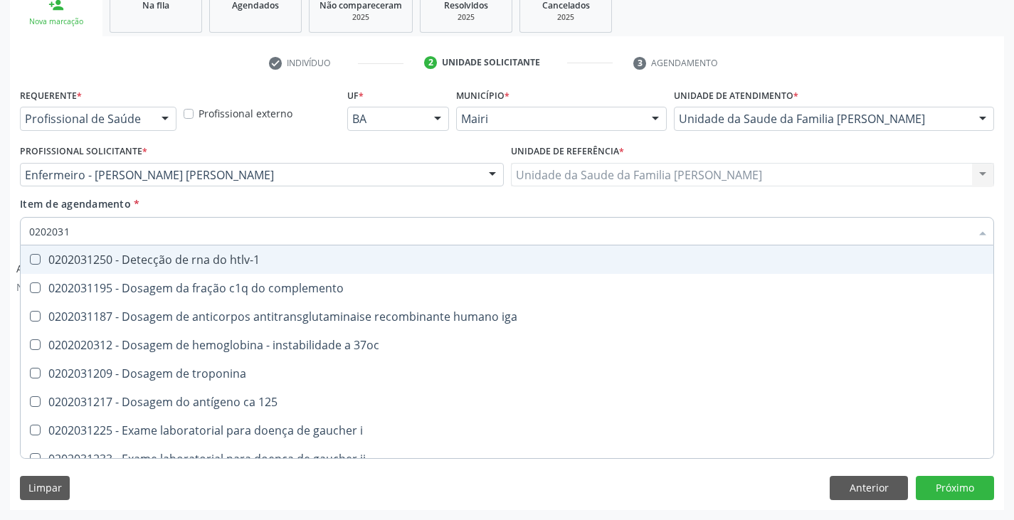
type input "020203"
checkbox sifilis "false"
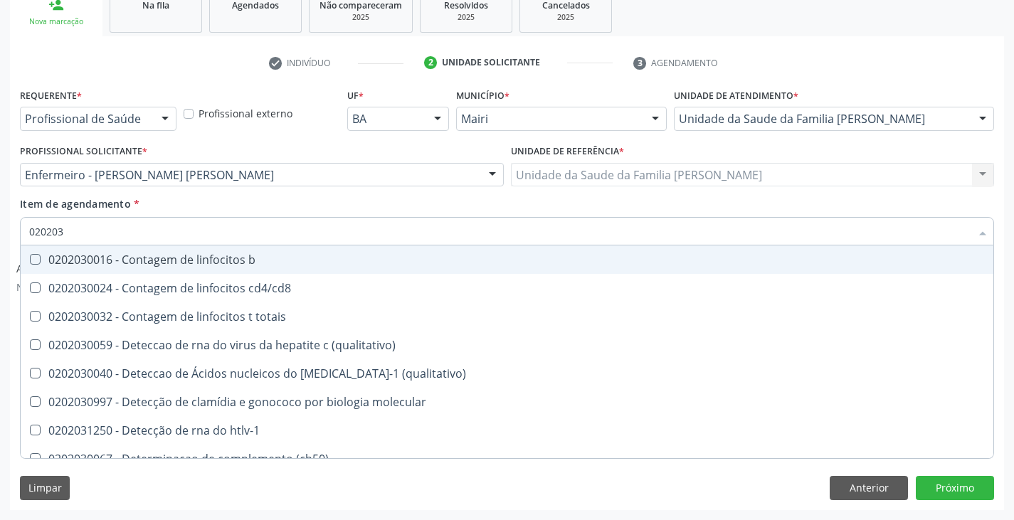
type input "02020"
checkbox \(qualitativo\) "true"
checkbox completo "false"
checkbox sifilis "false"
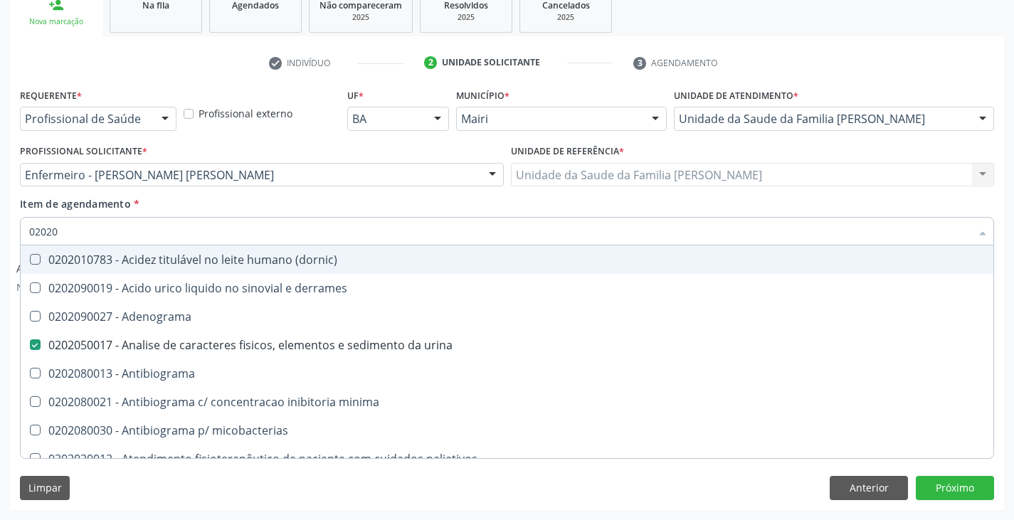
type input "0202"
checkbox glicose "false"
checkbox \(ige\) "true"
checkbox completo "false"
checkbox \(western-blot\) "true"
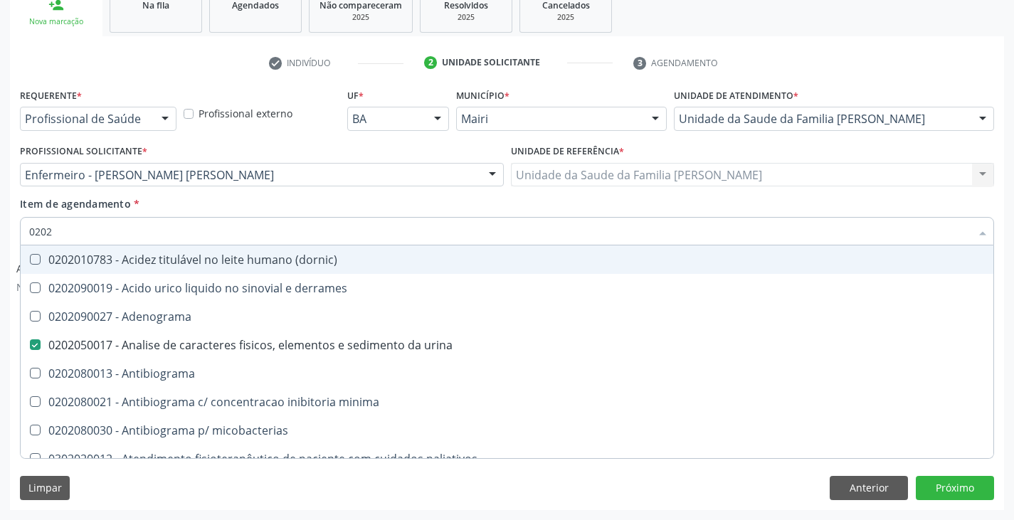
checkbox fezes "false"
checkbox dexametasona "true"
checkbox sifilis "false"
type input "020"
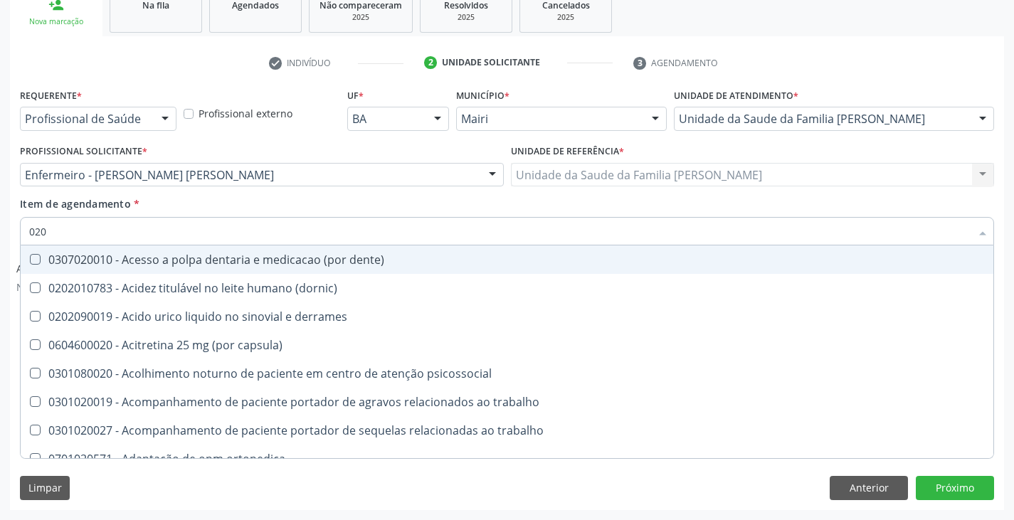
checkbox capsula\) "false"
checkbox urina "true"
checkbox laser "false"
checkbox revisao "false"
checkbox i\) "false"
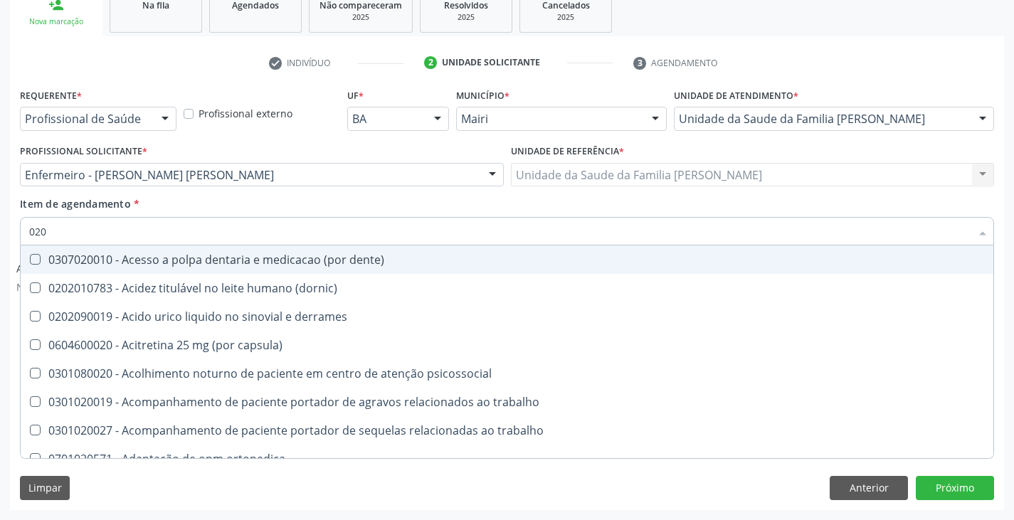
type input "0202"
checkbox capsula\) "true"
checkbox urina "false"
checkbox laser "true"
checkbox revisao "true"
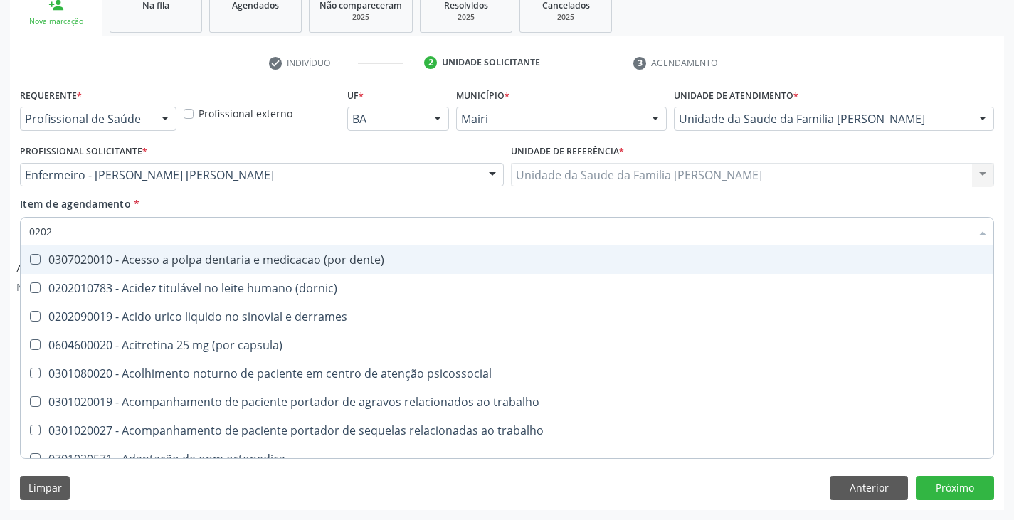
checkbox i\) "true"
checkbox iii "true"
checkbox estriol "true"
checkbox estrona "true"
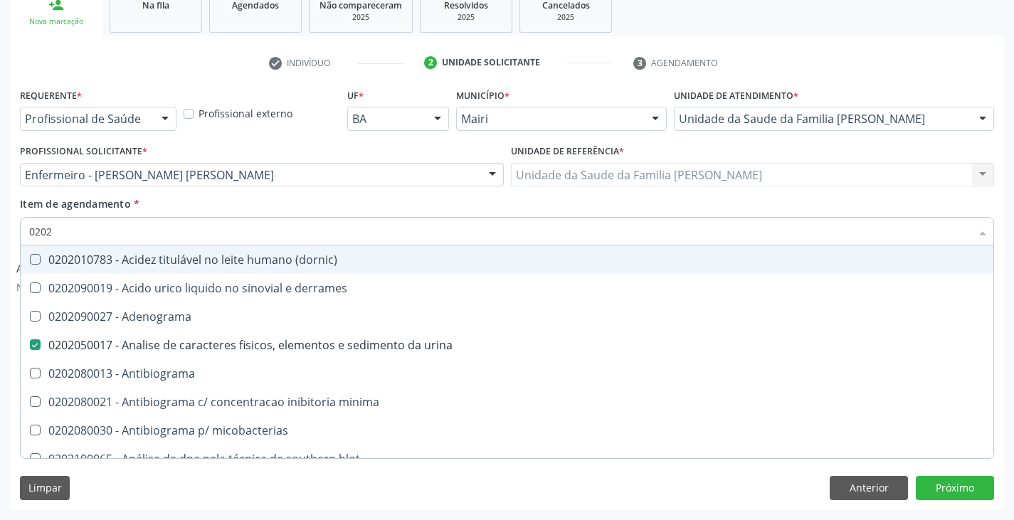
type input "02021"
checkbox urina "false"
checkbox biotinidase "true"
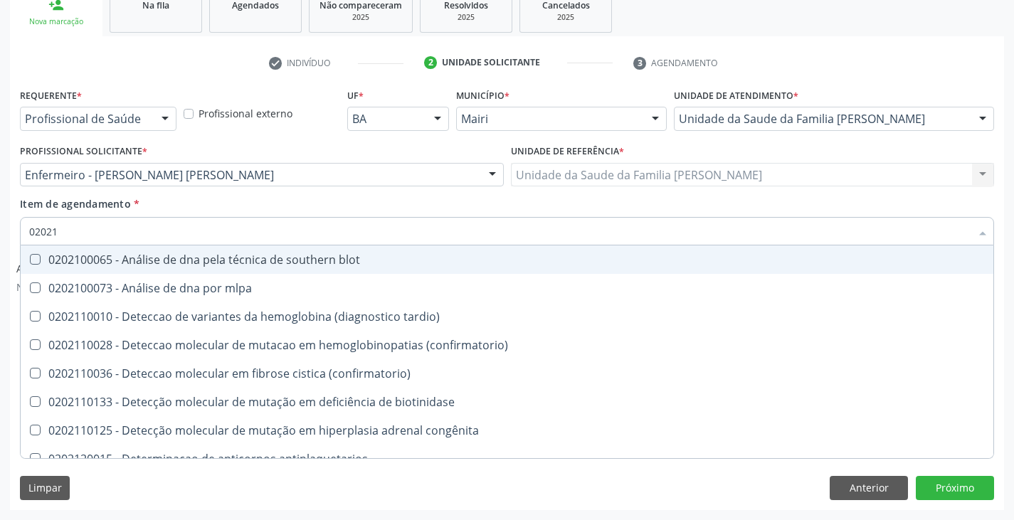
type input "020212"
checkbox antiplaquetarios "true"
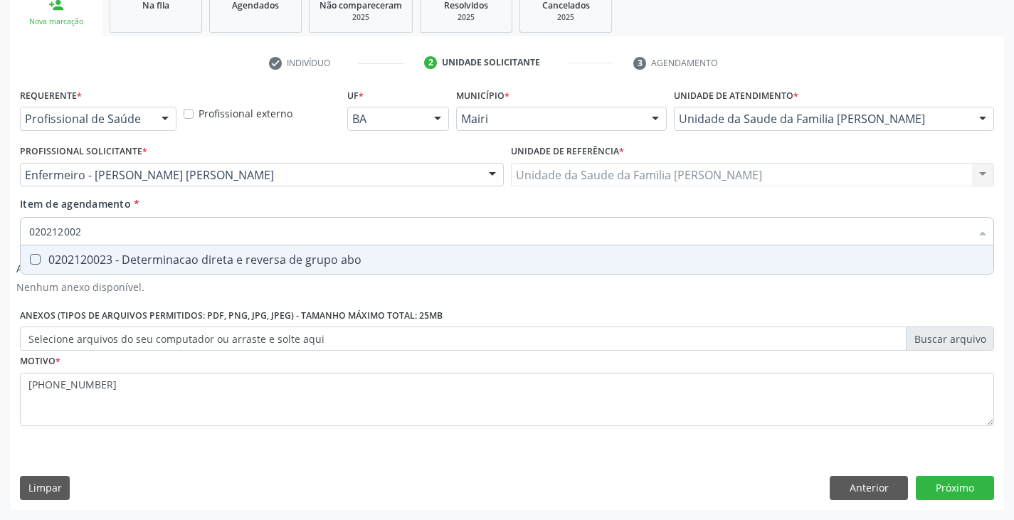
type input "0202120023"
click at [129, 261] on div "0202120023 - Determinacao direta e reversa de grupo abo" at bounding box center [507, 259] width 956 height 11
checkbox abo "true"
click at [982, 483] on button "Próximo" at bounding box center [955, 488] width 78 height 24
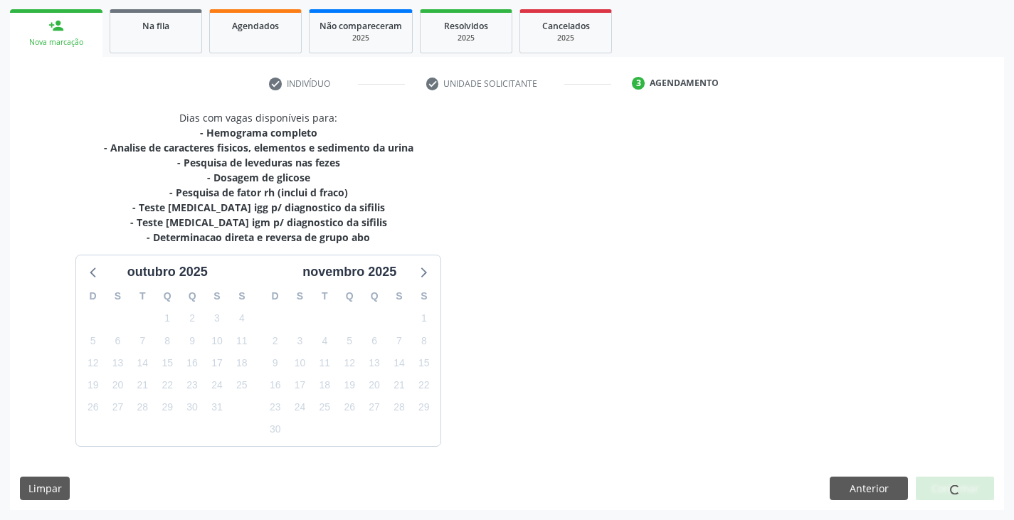
scroll to position [224, 0]
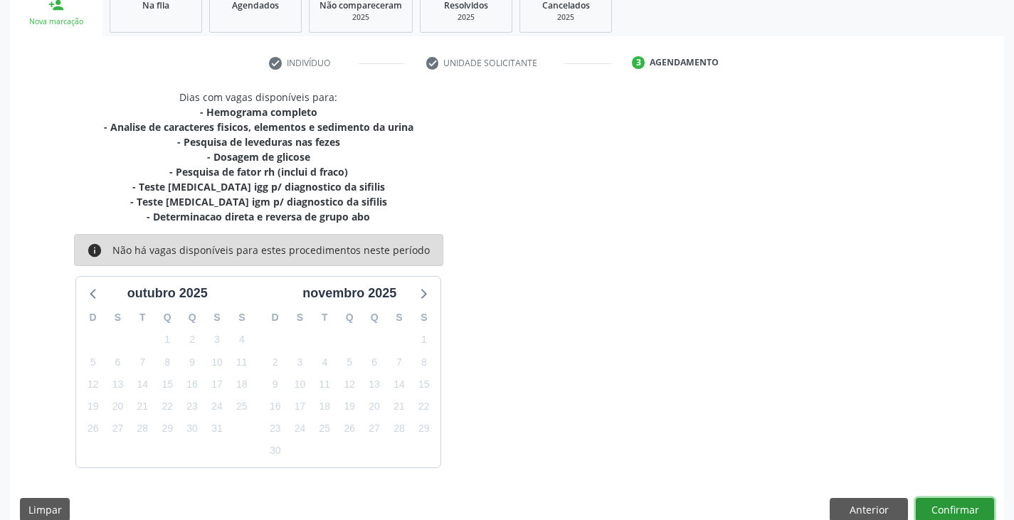
click at [962, 509] on button "Confirmar" at bounding box center [955, 510] width 78 height 24
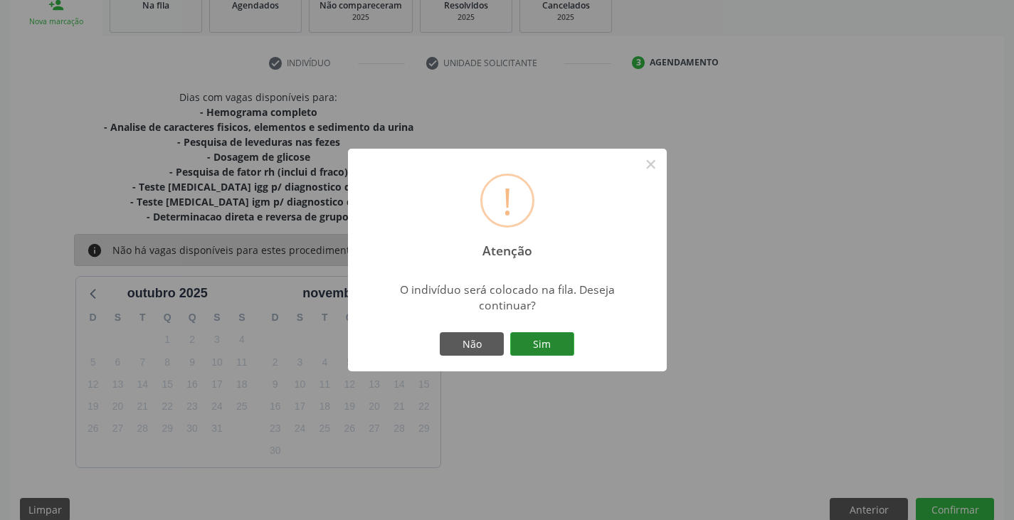
click at [566, 341] on button "Sim" at bounding box center [542, 344] width 64 height 24
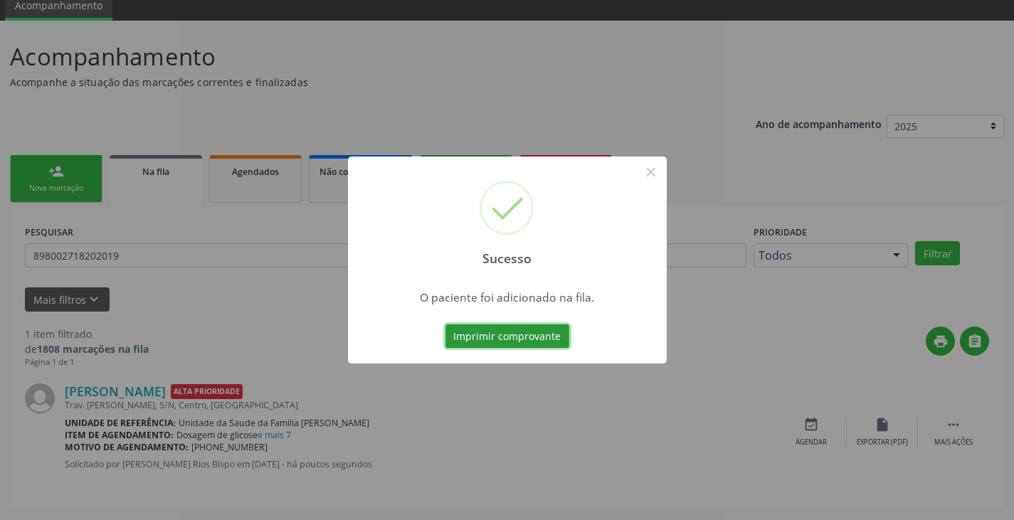
scroll to position [0, 0]
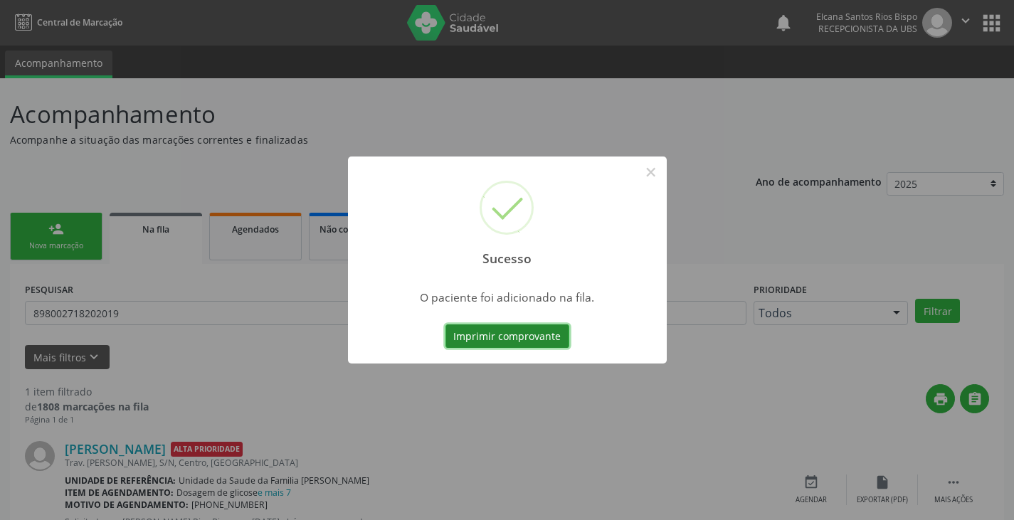
click at [524, 337] on button "Imprimir comprovante" at bounding box center [508, 337] width 124 height 24
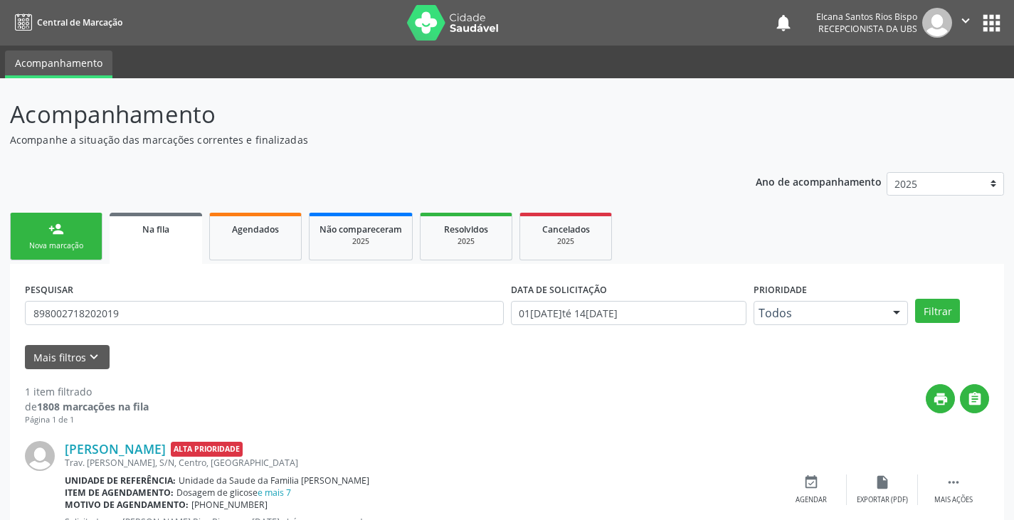
click at [47, 235] on link "person_add Nova marcação" at bounding box center [56, 237] width 93 height 48
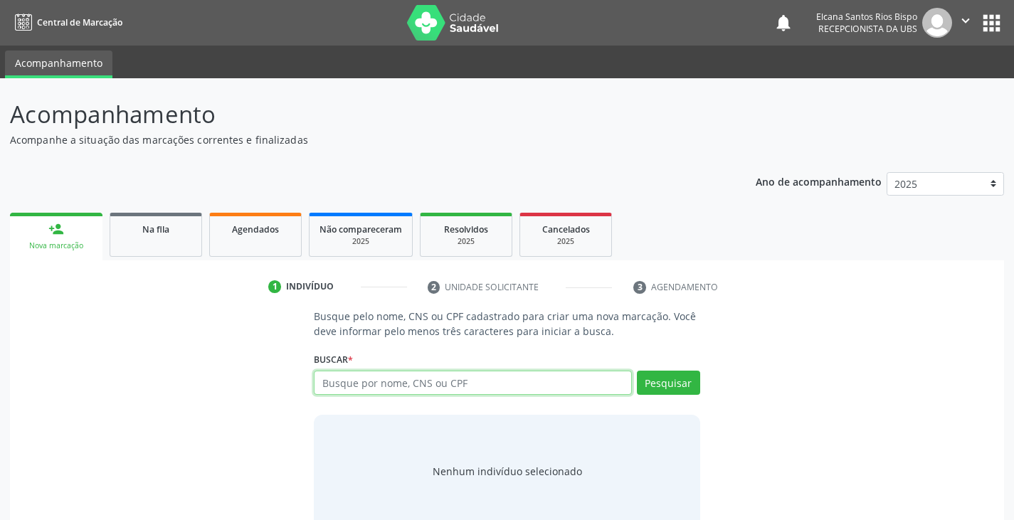
click at [387, 378] on input "text" at bounding box center [472, 383] width 317 height 24
type input "898002718202019"
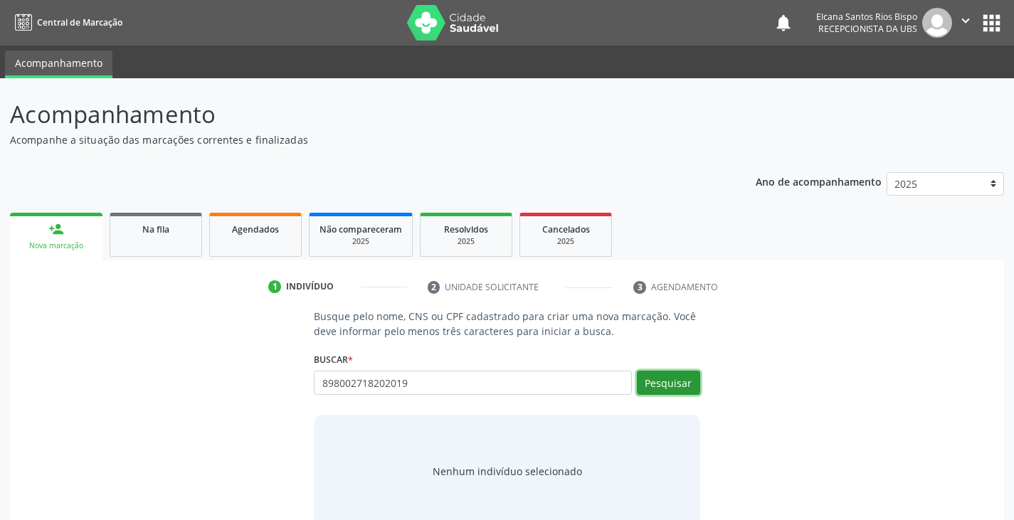
click at [683, 391] on button "Pesquisar" at bounding box center [668, 383] width 63 height 24
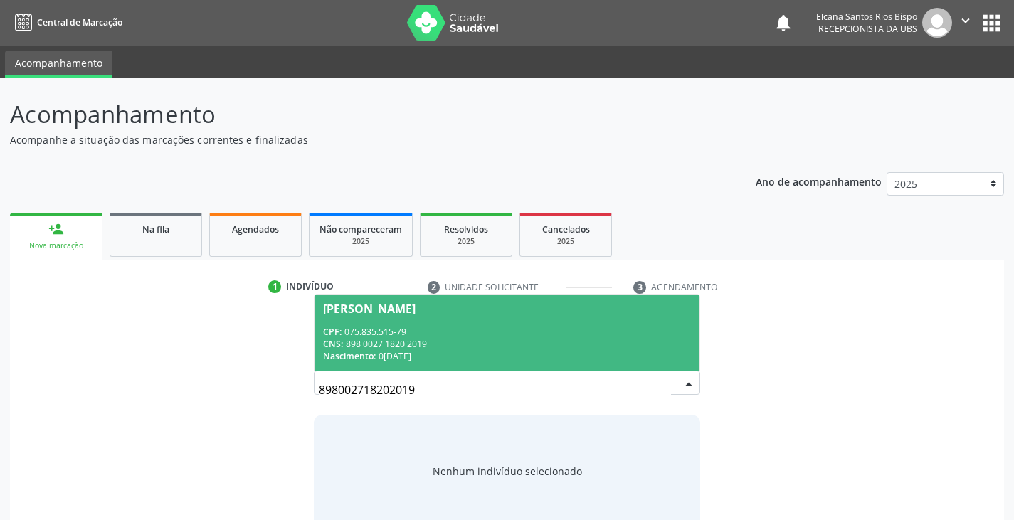
click at [375, 323] on span "[PERSON_NAME] CPF: 075.835.515-79 CNS: 898 0027 1820 2019 Nascimento: 0[DATE]" at bounding box center [507, 333] width 384 height 76
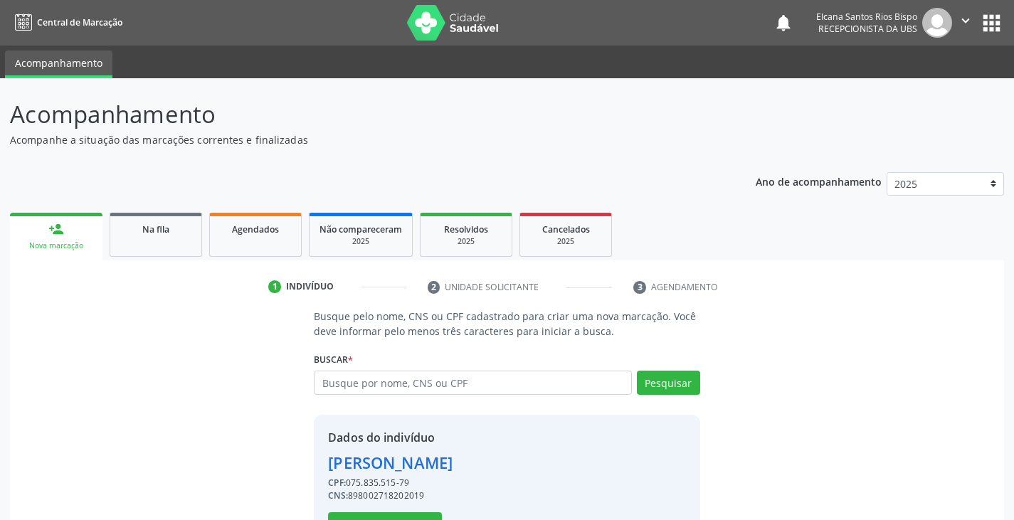
scroll to position [51, 0]
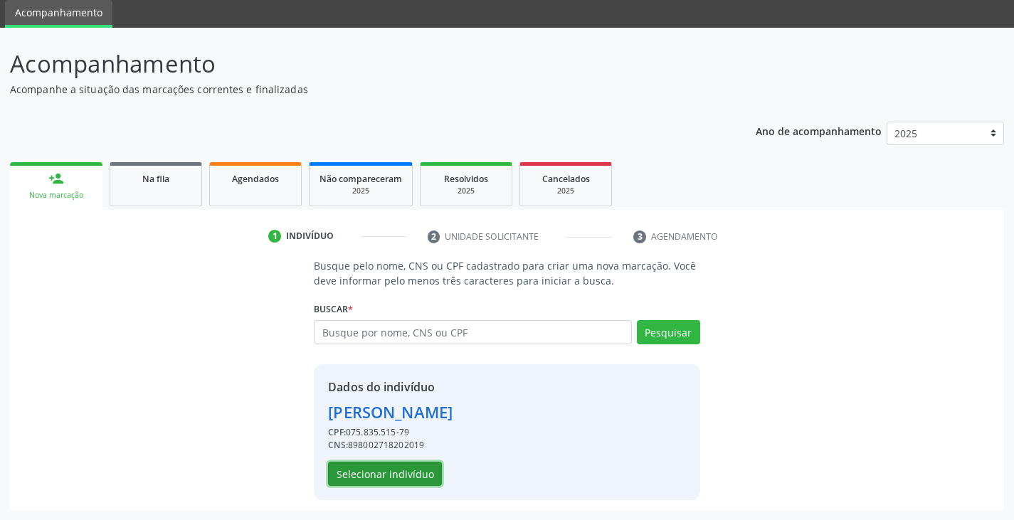
click at [380, 480] on button "Selecionar indivíduo" at bounding box center [385, 474] width 114 height 24
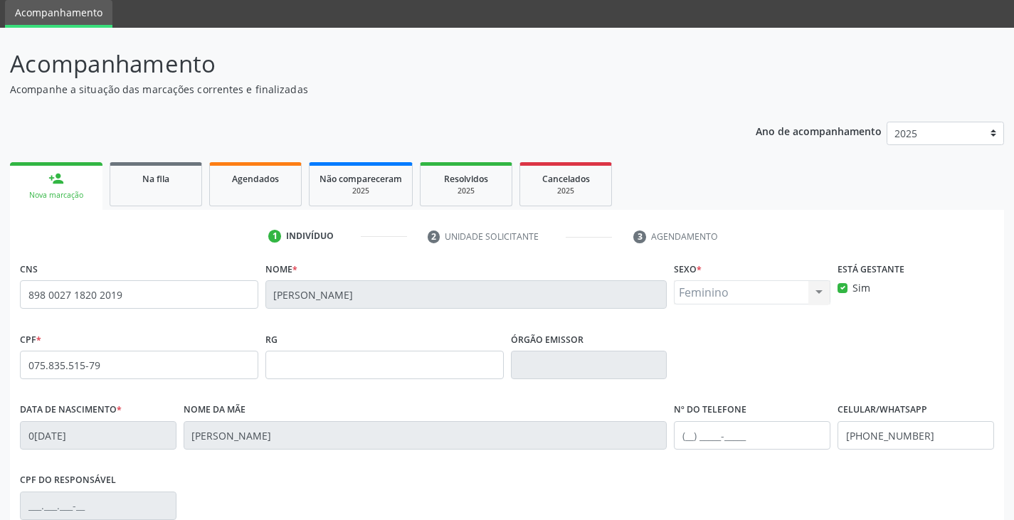
scroll to position [251, 0]
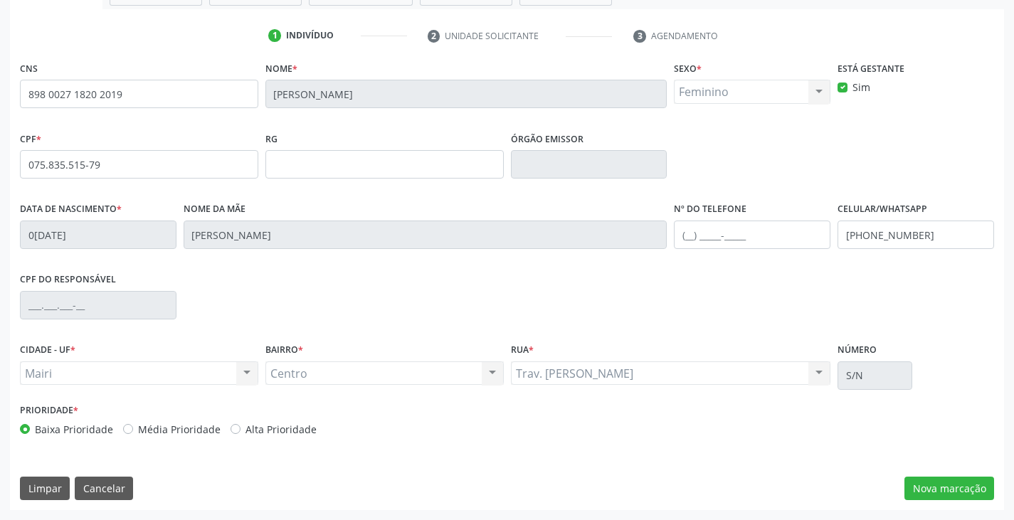
click at [295, 426] on label "Alta Prioridade" at bounding box center [281, 429] width 71 height 15
click at [241, 426] on input "Alta Prioridade" at bounding box center [236, 428] width 10 height 13
radio input "true"
click at [720, 252] on fieldset "Nº do Telefone" at bounding box center [752, 229] width 157 height 61
click at [720, 241] on input "text" at bounding box center [752, 235] width 157 height 28
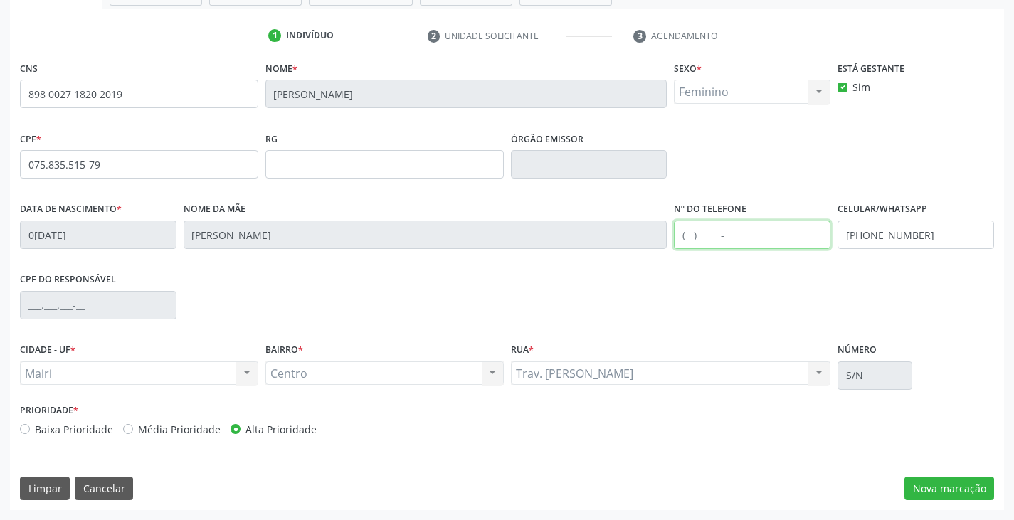
paste input "[PHONE_NUMBER]"
type input "[PHONE_NUMBER]"
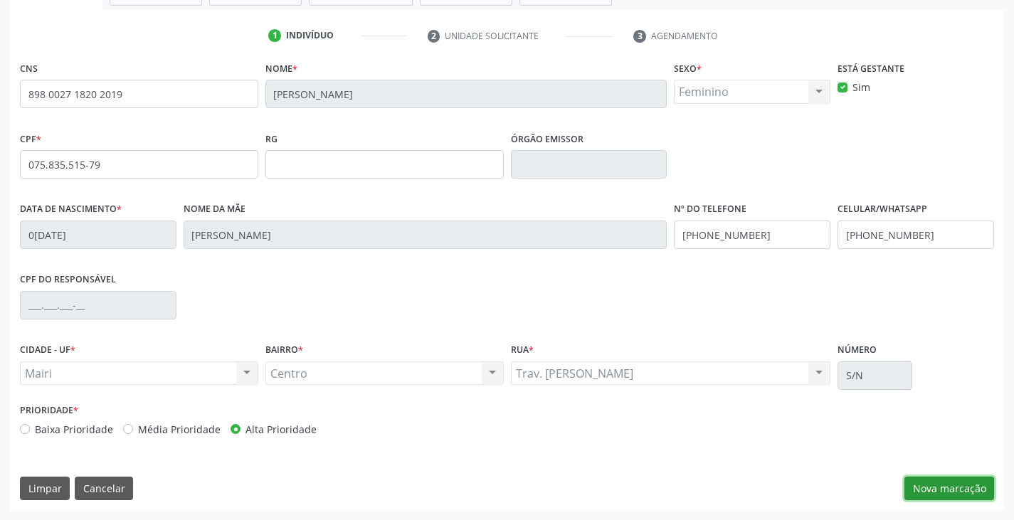
click at [920, 481] on button "Nova marcação" at bounding box center [950, 489] width 90 height 24
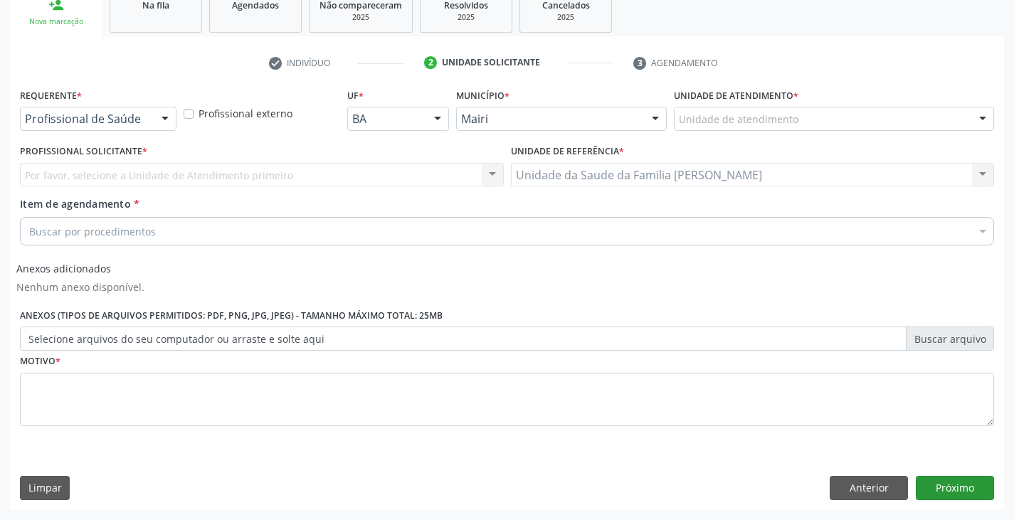
scroll to position [224, 0]
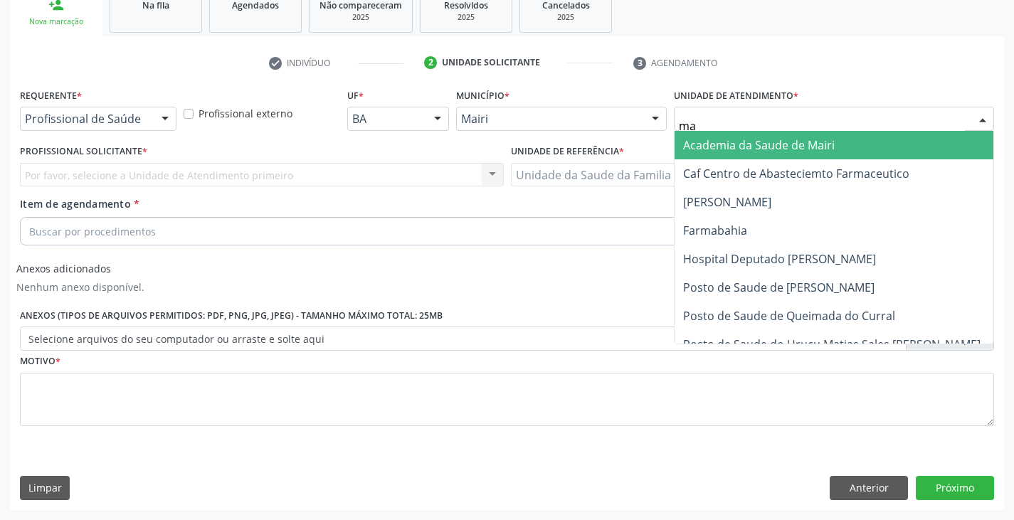
type input "mar"
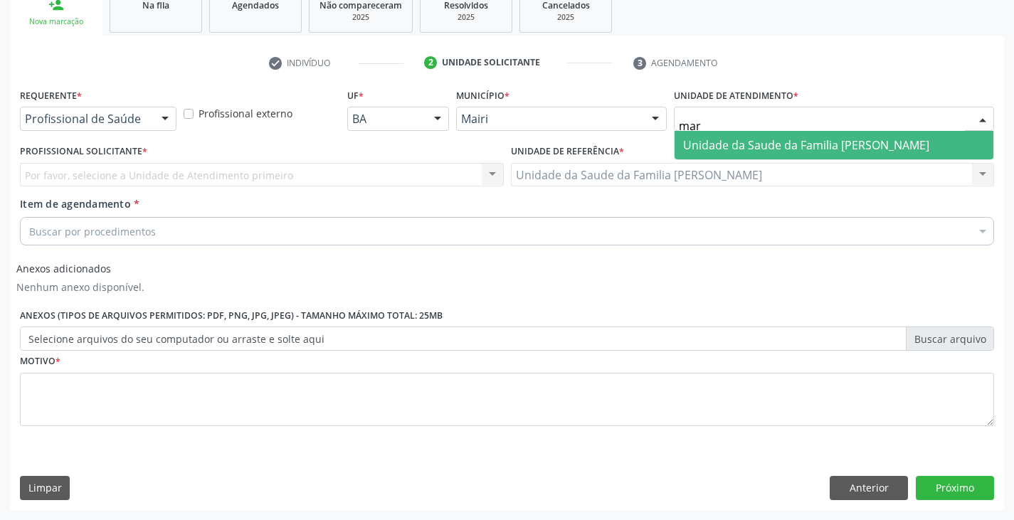
click at [784, 135] on span "Unidade da Saude da Familia [PERSON_NAME]" at bounding box center [834, 145] width 319 height 28
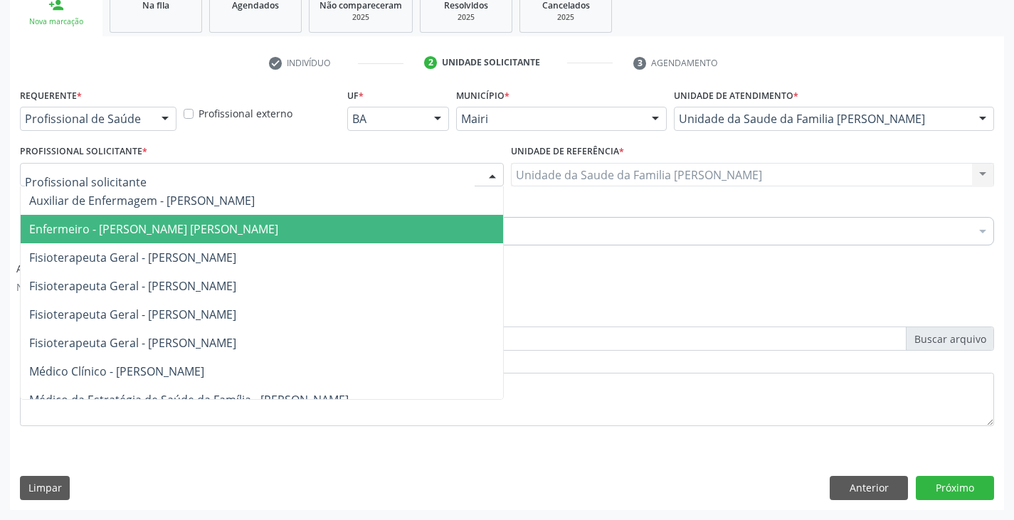
click at [70, 216] on span "Enfermeiro - [PERSON_NAME] [PERSON_NAME]" at bounding box center [262, 229] width 483 height 28
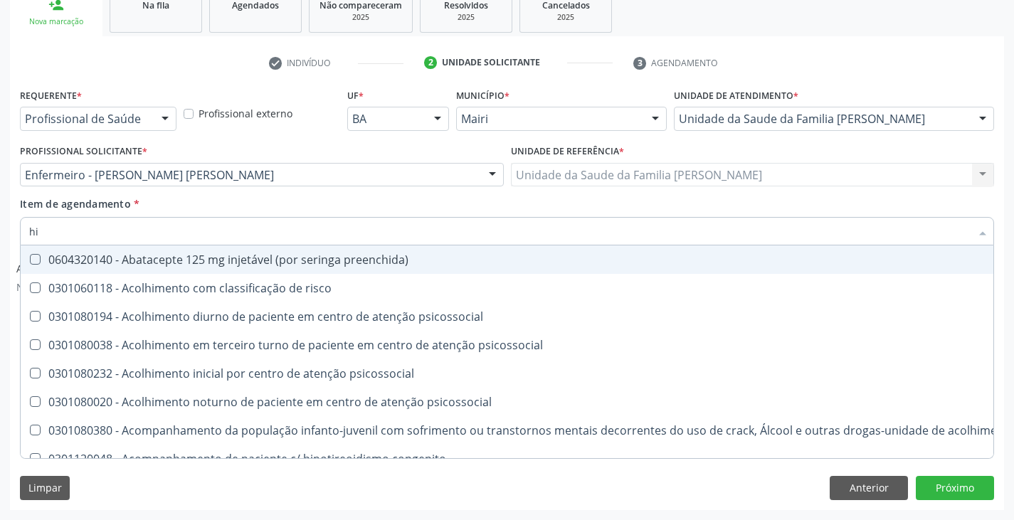
type input "[MEDICAL_DATA]"
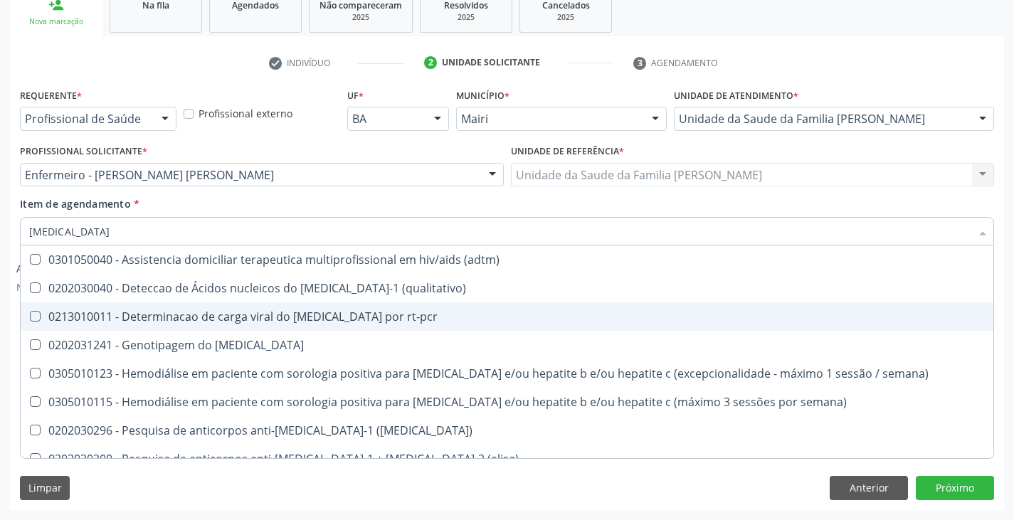
scroll to position [71, 0]
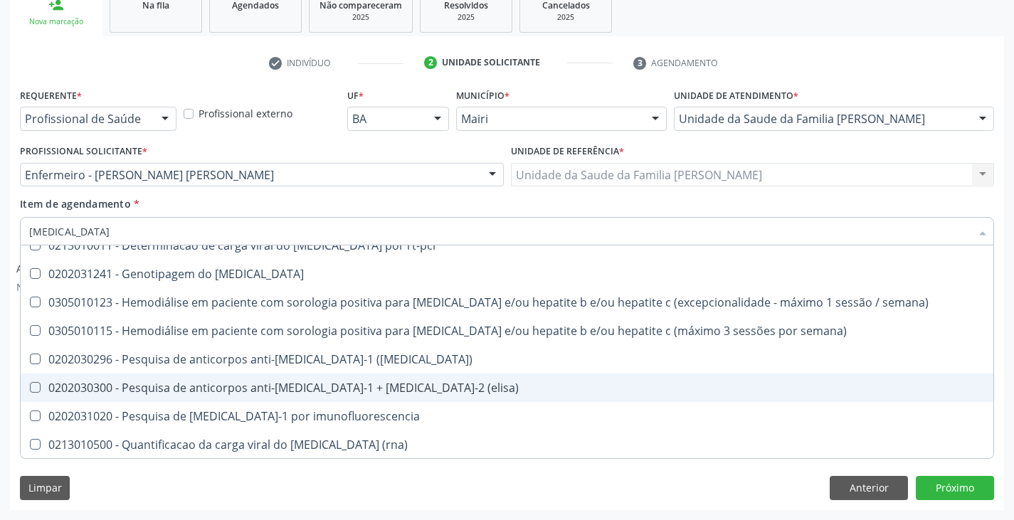
click at [182, 382] on div "0202030300 - Pesquisa de anticorpos anti-[MEDICAL_DATA]-1 + [MEDICAL_DATA]-2 (e…" at bounding box center [507, 387] width 956 height 11
checkbox \(elisa\) "true"
type input "hi"
checkbox \(elisa\) "false"
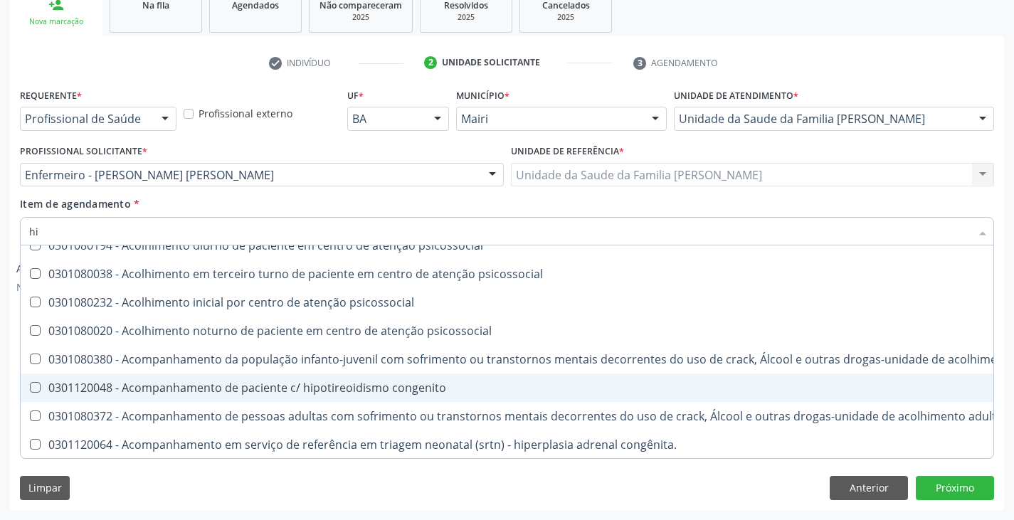
type input "h"
checkbox \(elisa\) "false"
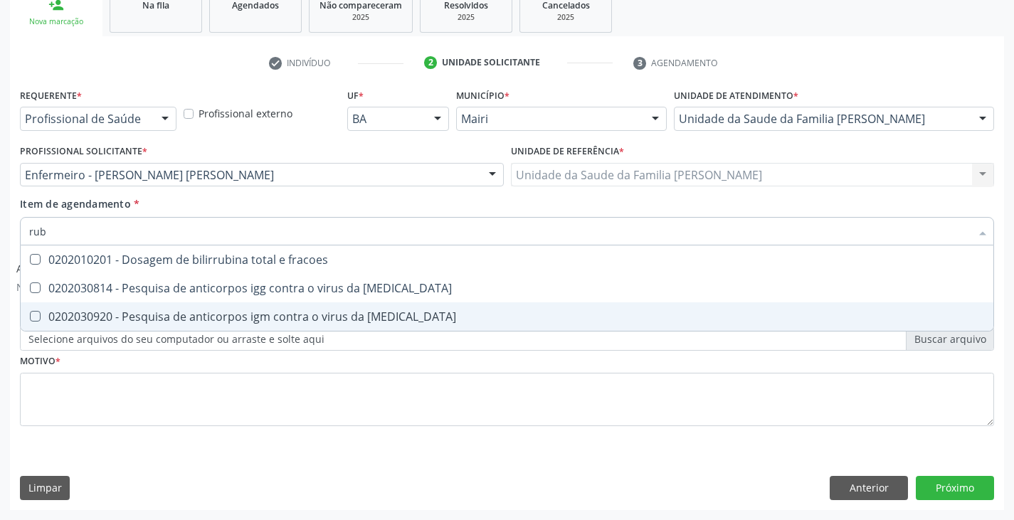
scroll to position [0, 0]
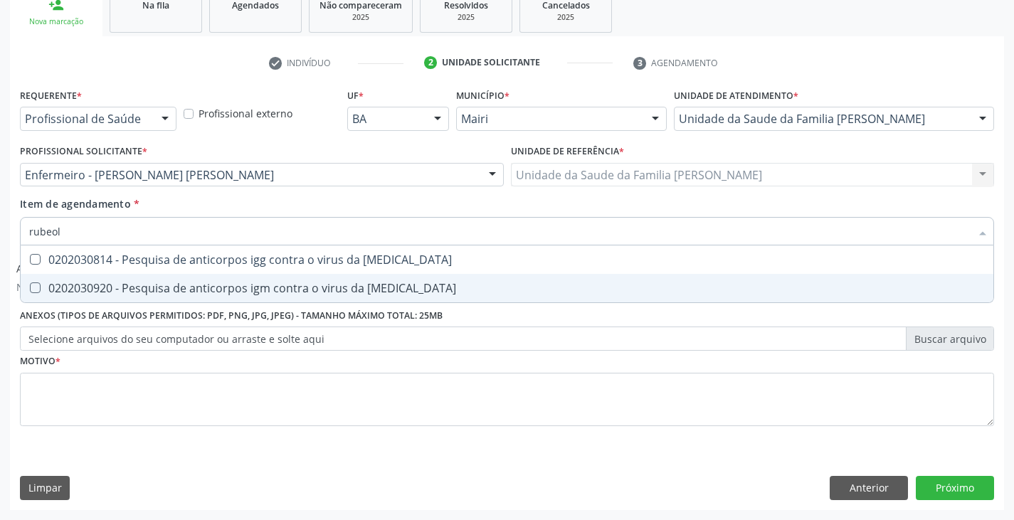
type input "[MEDICAL_DATA]"
click at [203, 287] on div "0202030920 - Pesquisa de anticorpos igm contra o virus da [MEDICAL_DATA]" at bounding box center [507, 288] width 956 height 11
checkbox rubeola "true"
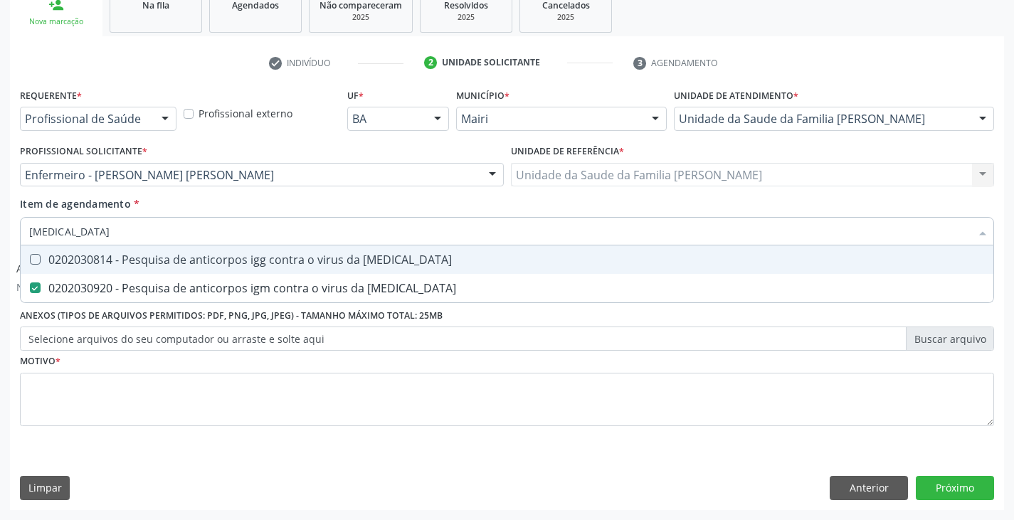
click at [208, 264] on div "0202030814 - Pesquisa de anticorpos igg contra o virus da [MEDICAL_DATA]" at bounding box center [507, 259] width 956 height 11
checkbox rubeola "true"
type input "rub"
checkbox rubeola "false"
type input "ru"
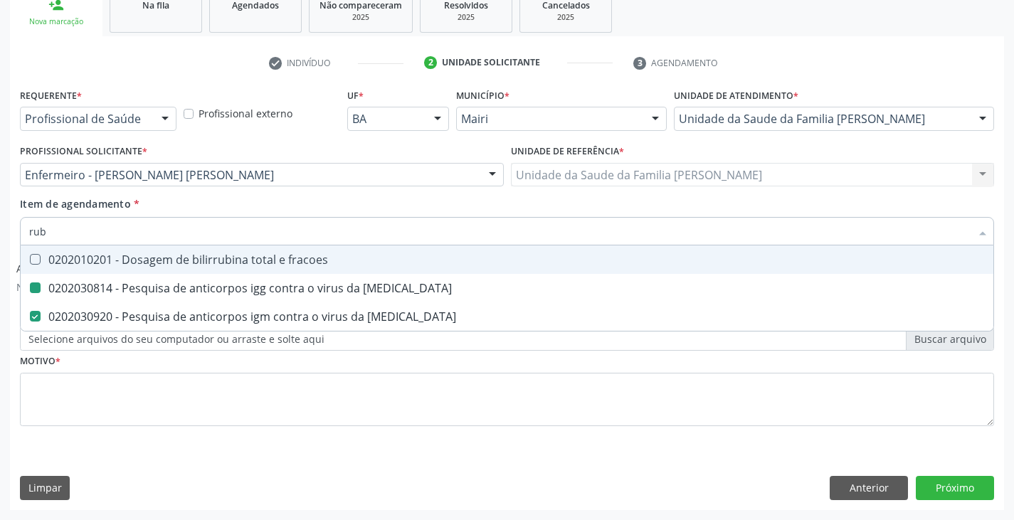
checkbox rubeola "false"
type input "r"
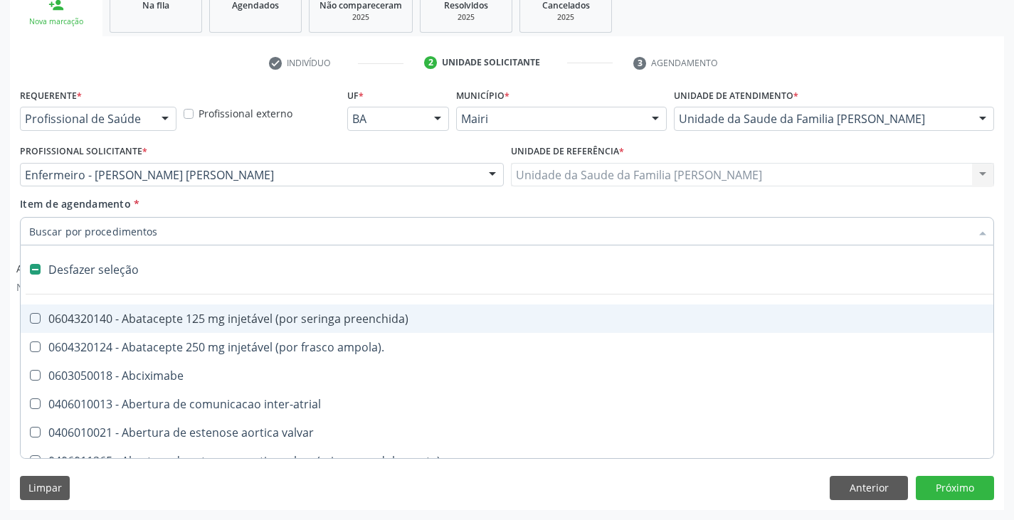
type input "h"
checkbox prostata "true"
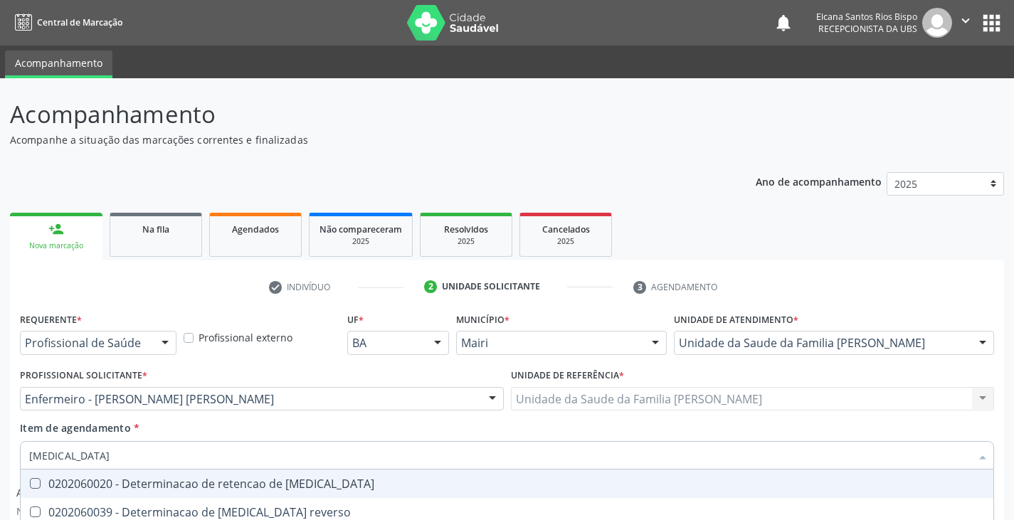
scroll to position [224, 0]
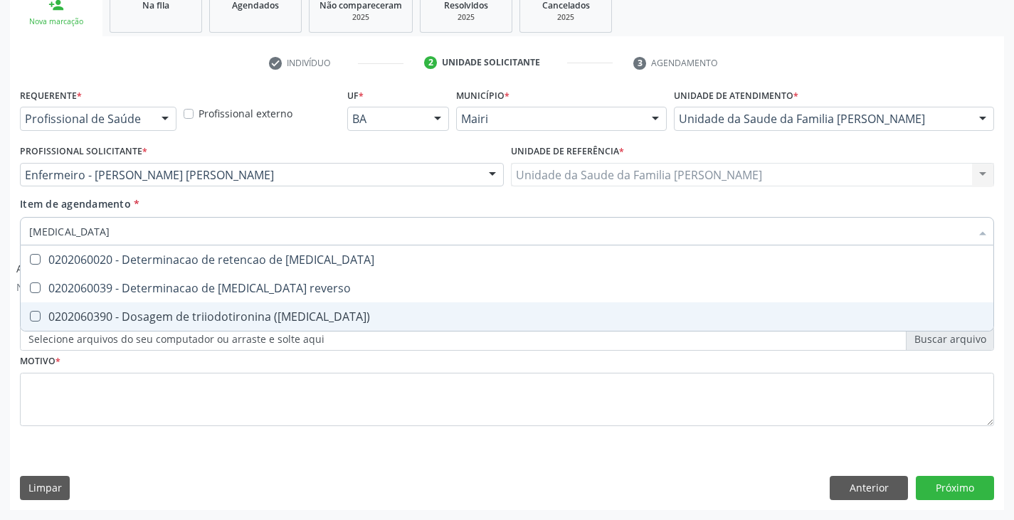
click at [154, 311] on div "0202060390 - Dosagem de triiodotironina (t3)" at bounding box center [507, 316] width 956 height 11
checkbox \(t3\) "true"
type input "t"
checkbox \(t3\) "false"
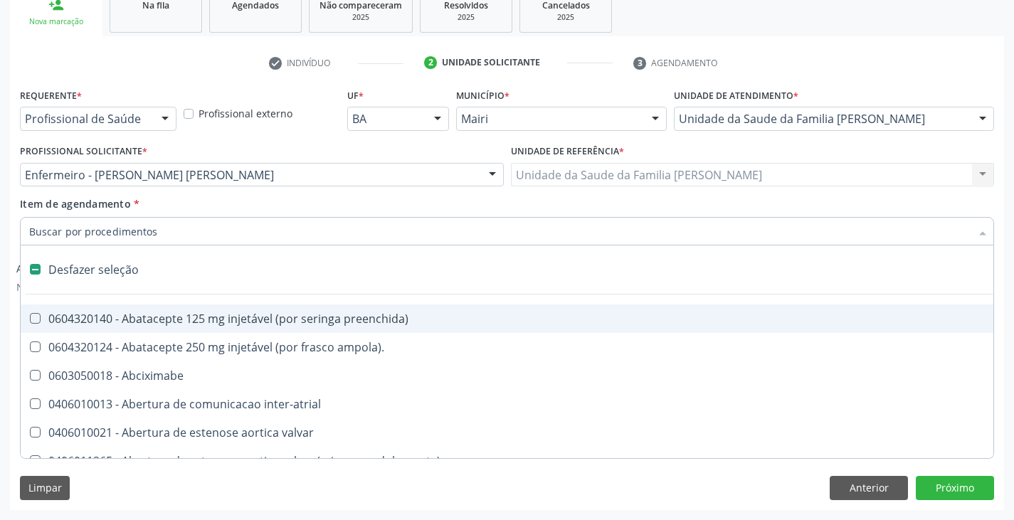
type input "h"
checkbox abdominal "true"
checkbox sistemicas "true"
checkbox esqueléticas "true"
checkbox prostata "true"
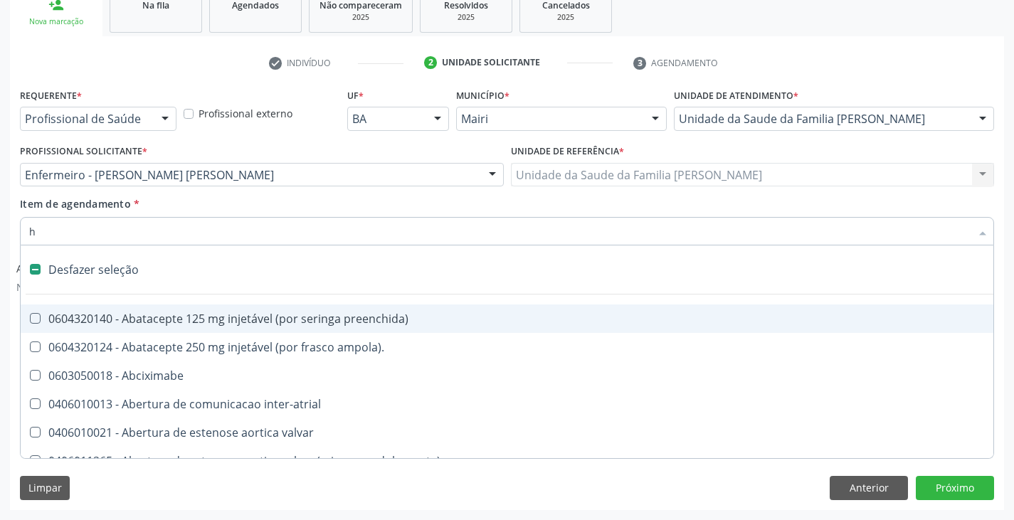
checkbox aspiracao "true"
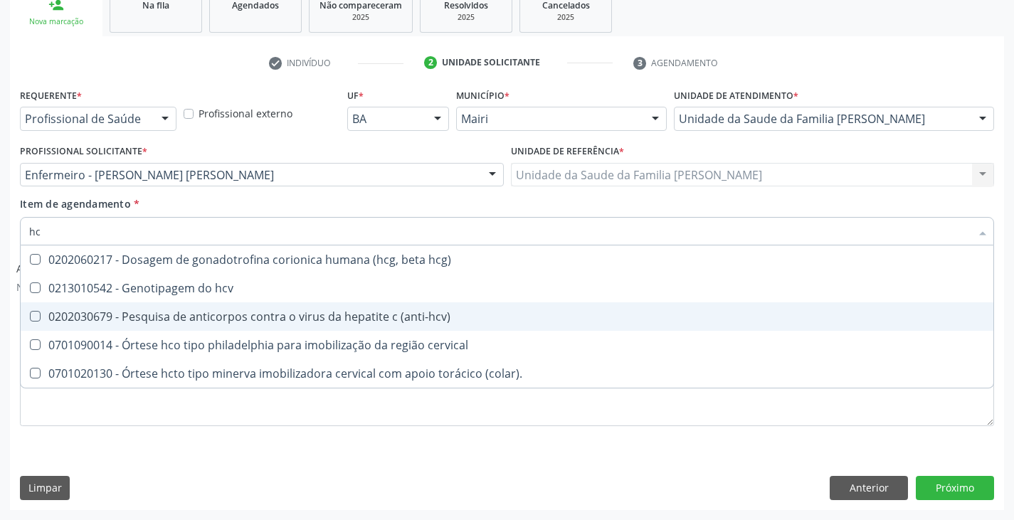
type input "hcv"
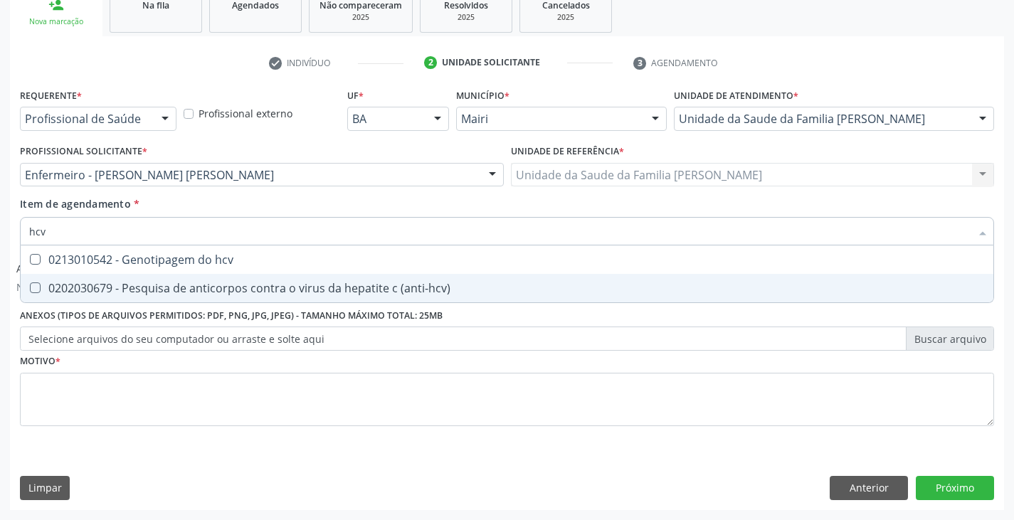
click at [167, 275] on span "0202030679 - Pesquisa de anticorpos contra o virus da hepatite c (anti-hcv)" at bounding box center [507, 288] width 973 height 28
checkbox \(anti-hcv\) "true"
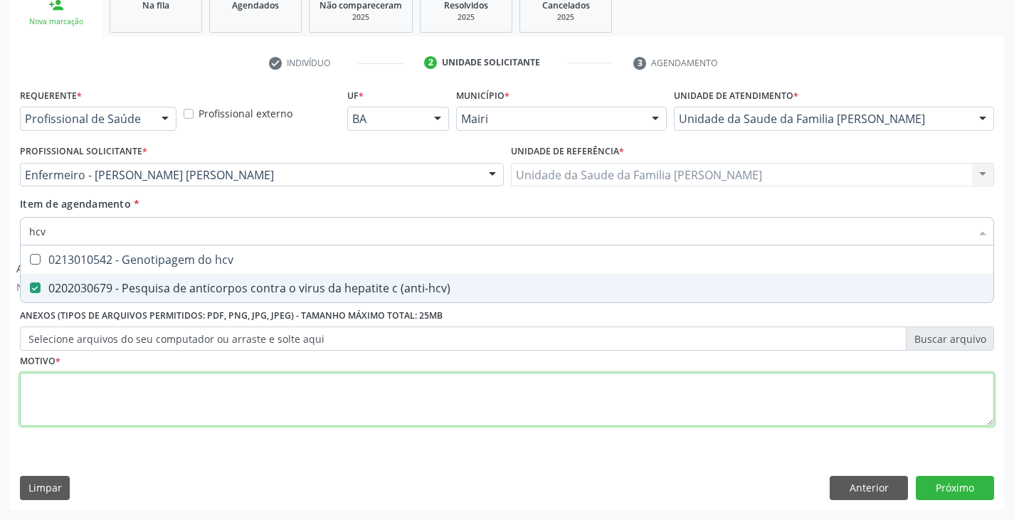
click at [141, 384] on div "Requerente * Profissional de Saúde Profissional de Saúde Paciente Nenhum result…" at bounding box center [507, 266] width 974 height 362
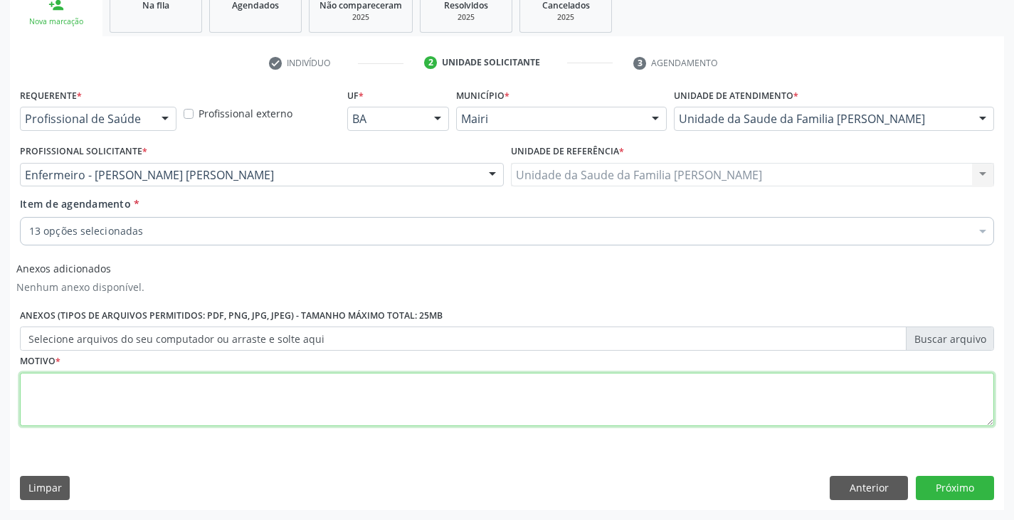
paste textarea "[PHONE_NUMBER]"
type textarea "[PHONE_NUMBER]"
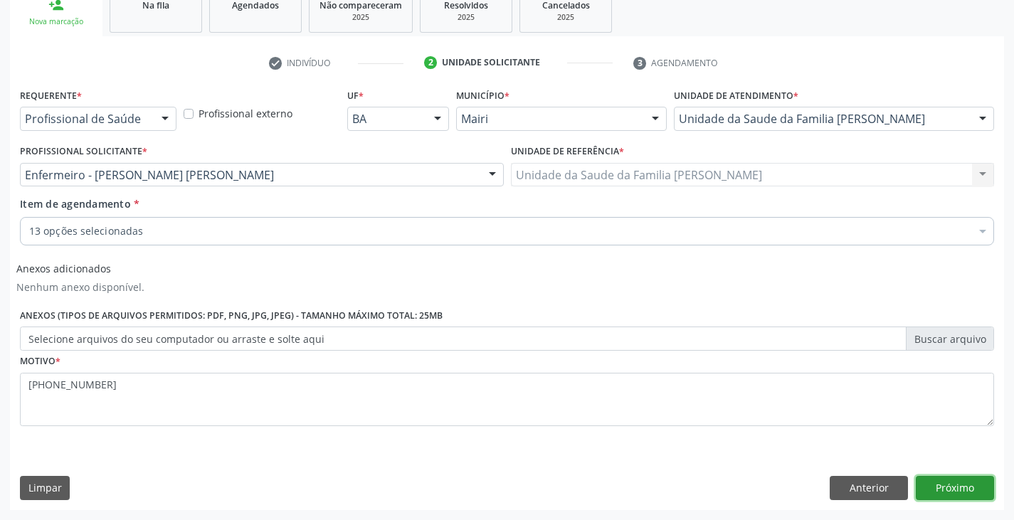
click at [976, 482] on button "Próximo" at bounding box center [955, 488] width 78 height 24
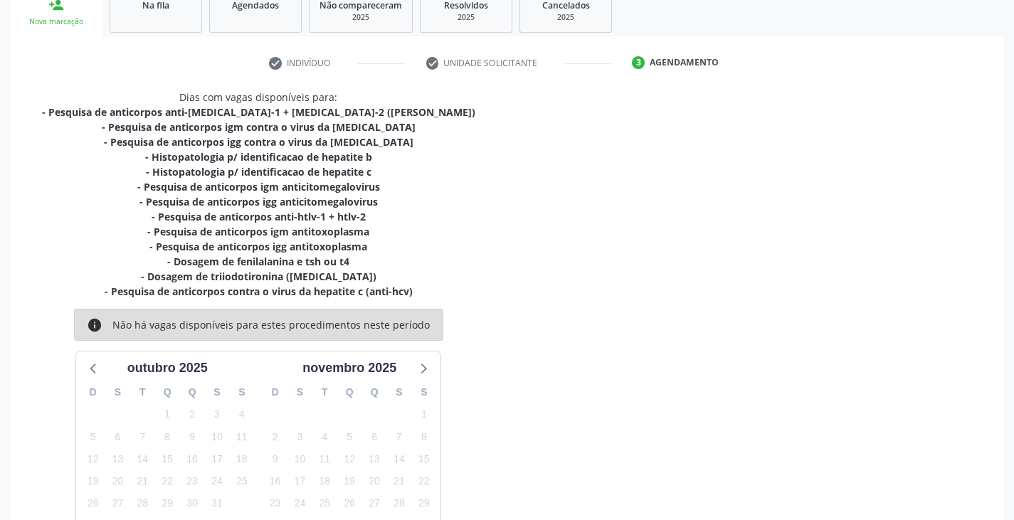
scroll to position [320, 0]
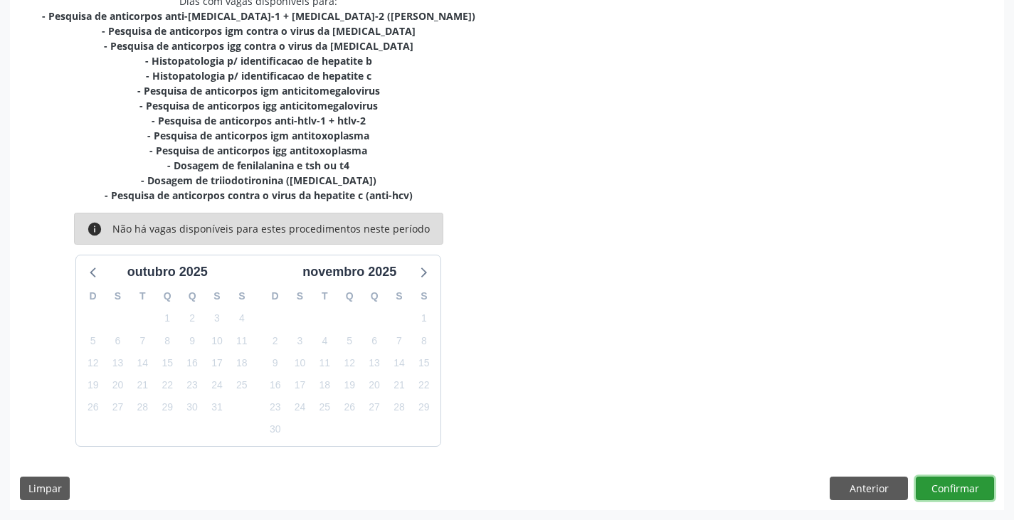
click at [969, 492] on button "Confirmar" at bounding box center [955, 489] width 78 height 24
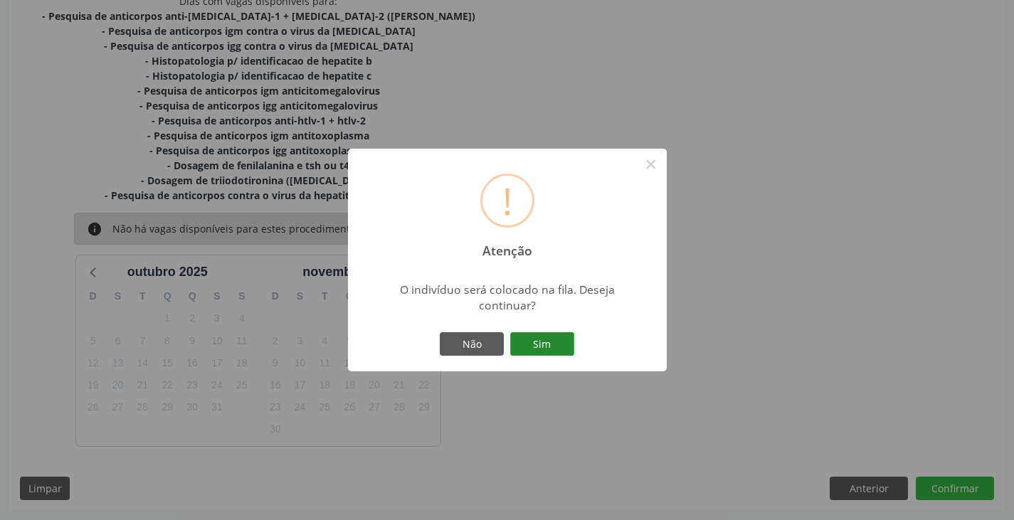
click at [543, 349] on button "Sim" at bounding box center [542, 344] width 64 height 24
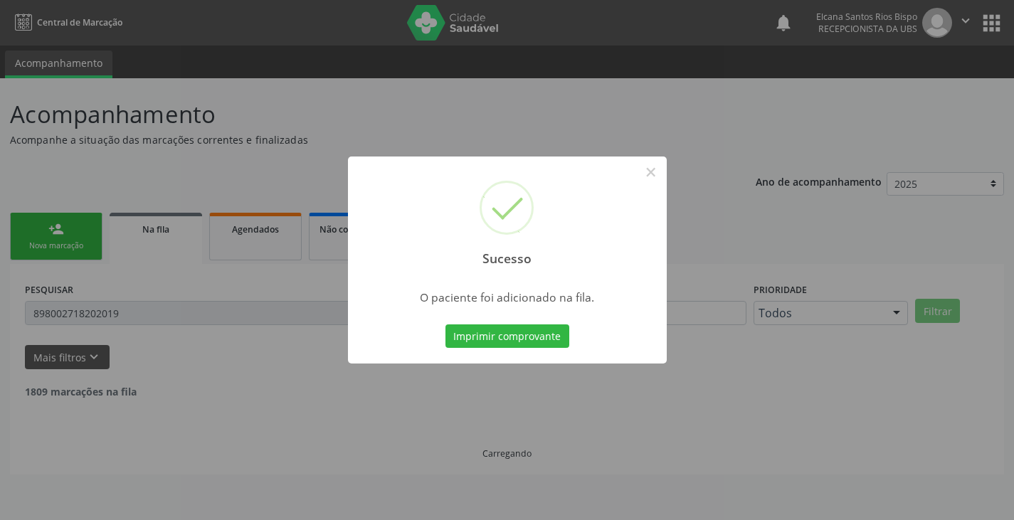
scroll to position [0, 0]
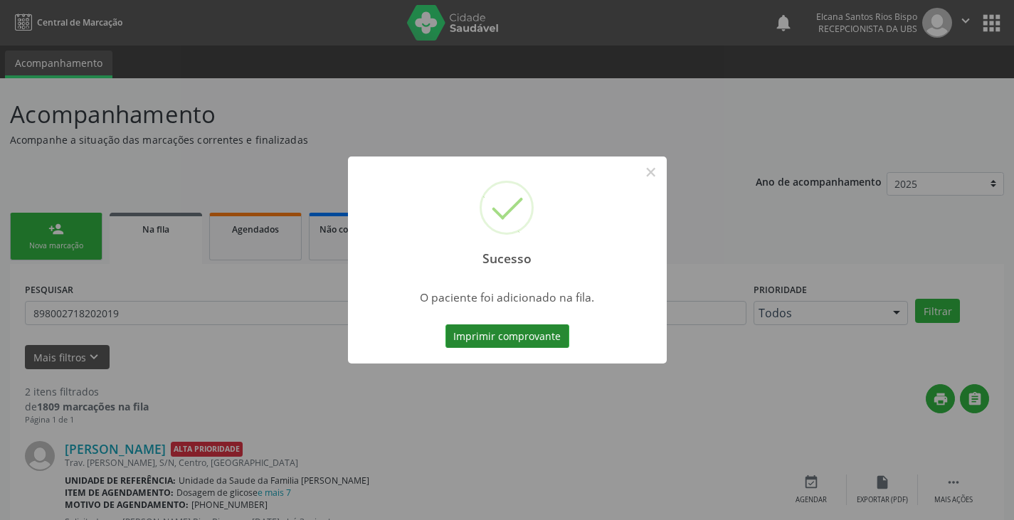
click at [545, 341] on button "Imprimir comprovante" at bounding box center [508, 337] width 124 height 24
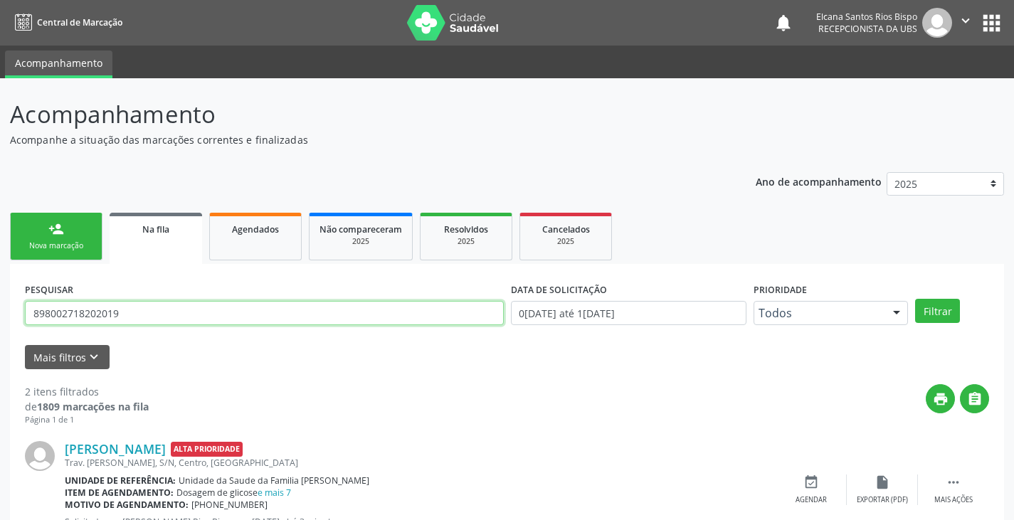
drag, startPoint x: 150, startPoint y: 318, endPoint x: 0, endPoint y: 315, distance: 150.2
click at [0, 315] on div "Acompanhamento Acompanhe a situação das marcações correntes e finalizadas Relat…" at bounding box center [507, 391] width 1014 height 627
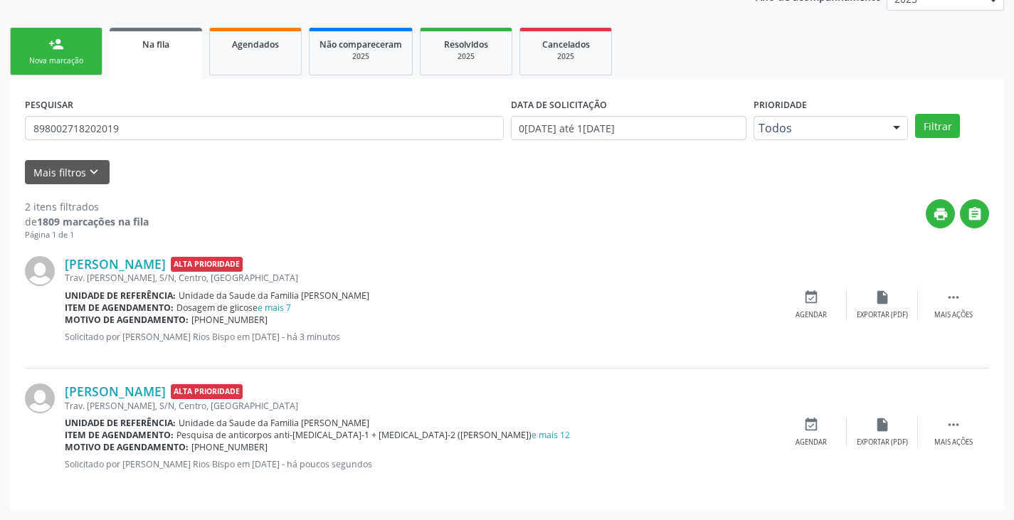
click at [174, 189] on div "2 itens filtrados de 1809 marcações na fila Página 1 de 1 print  Camila Olivei…" at bounding box center [507, 339] width 964 height 311
